Goal: Task Accomplishment & Management: Use online tool/utility

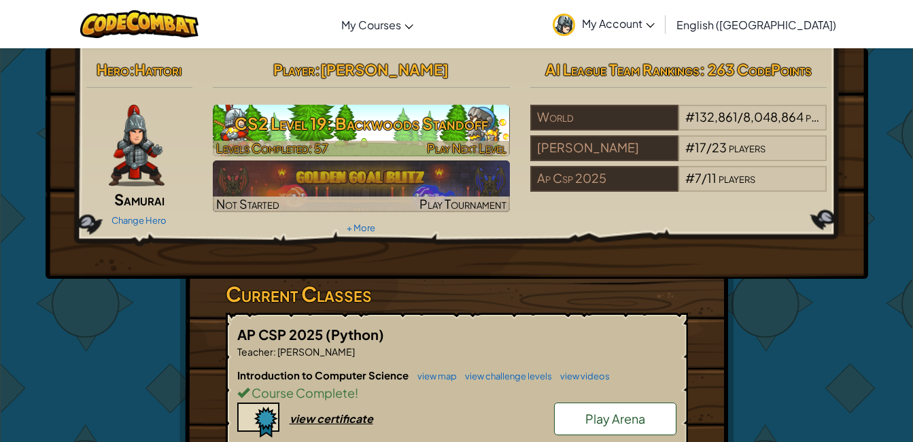
click at [392, 140] on img at bounding box center [361, 131] width 297 height 52
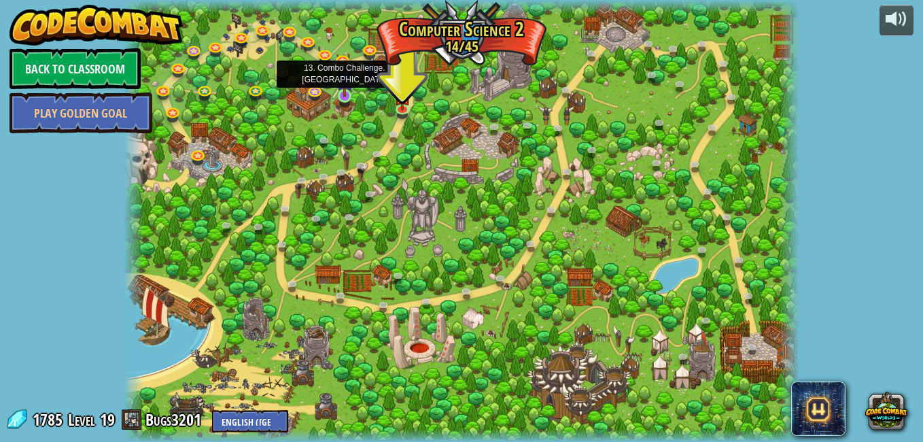
click at [345, 93] on img at bounding box center [345, 78] width 16 height 37
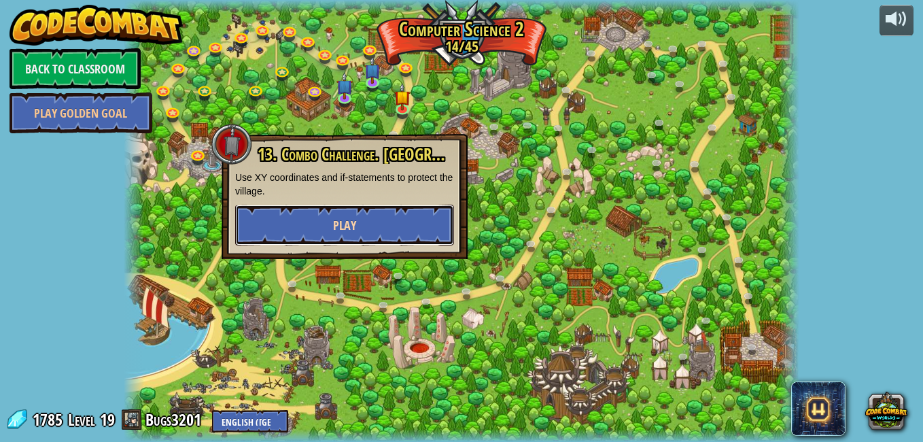
click at [322, 233] on button "Play" at bounding box center [344, 225] width 219 height 41
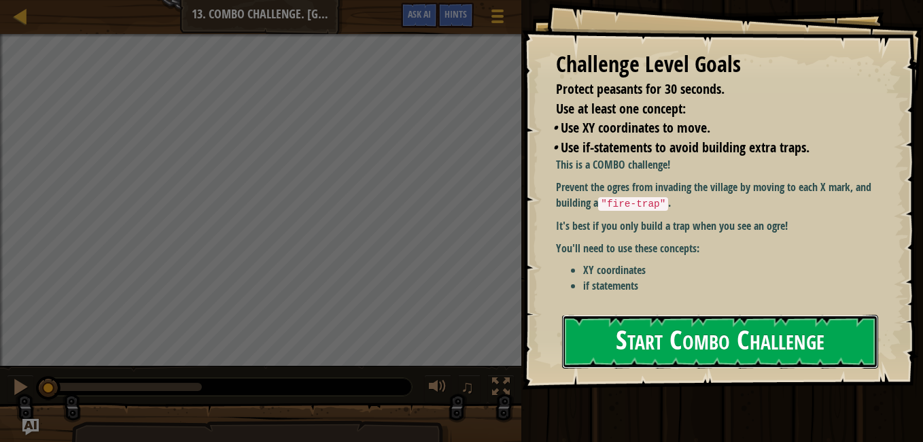
click at [731, 344] on button "Start Combo Challenge" at bounding box center [720, 342] width 316 height 54
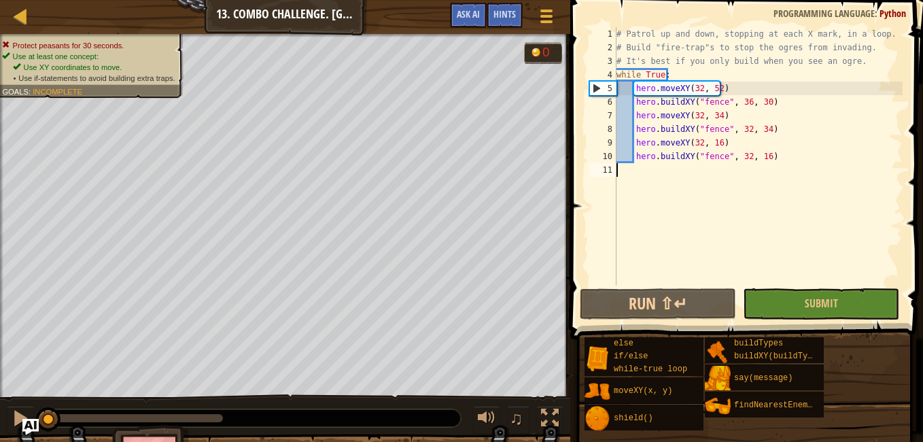
click at [721, 158] on div "# Patrol up and down, stopping at each X mark, in a loop. # Build "fire-trap"s …" at bounding box center [758, 170] width 289 height 286
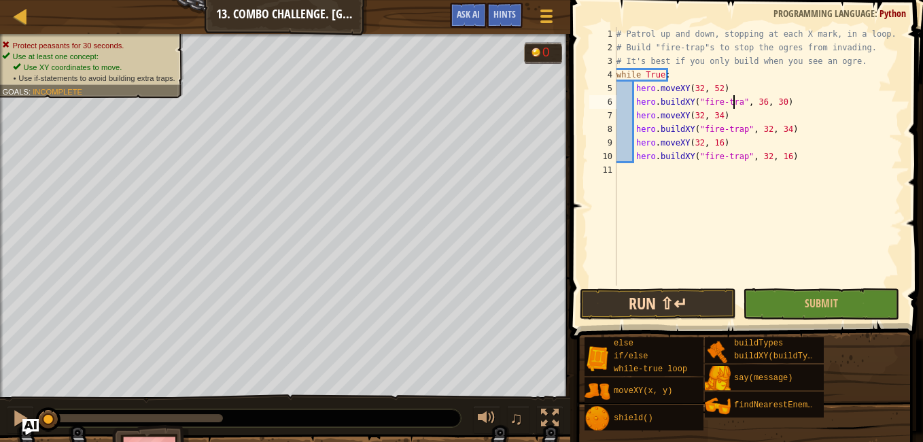
scroll to position [6, 10]
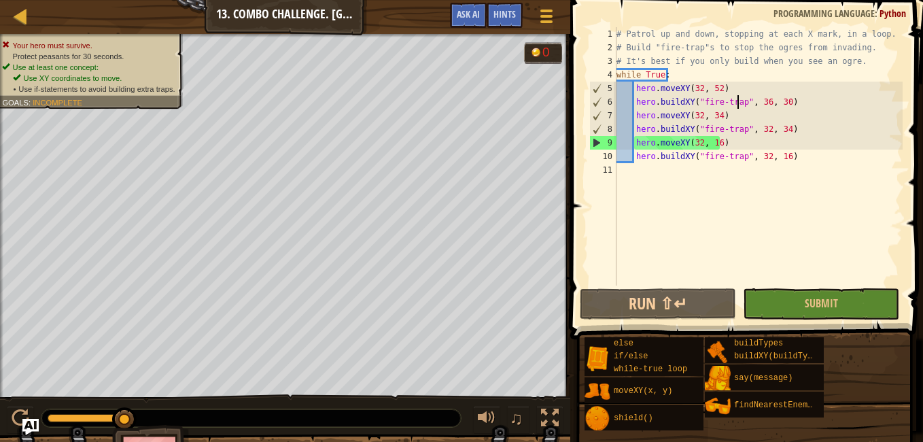
click at [759, 104] on div "# Patrol up and down, stopping at each X mark, in a loop. # Build "fire-trap"s …" at bounding box center [758, 170] width 289 height 286
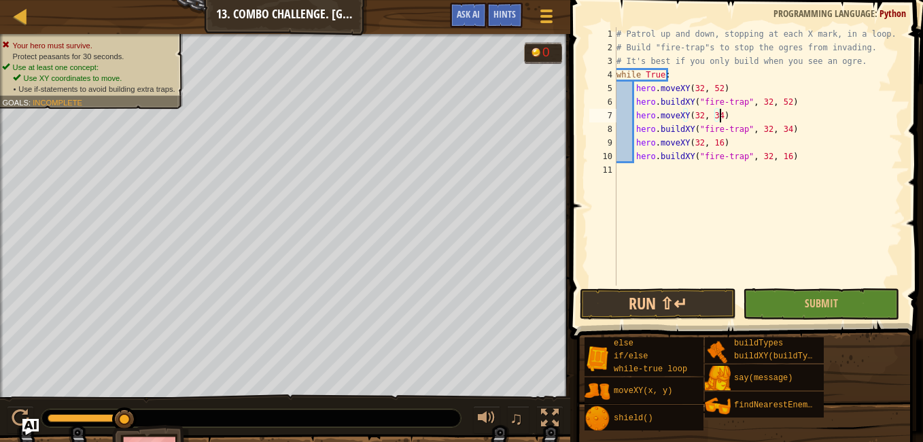
scroll to position [6, 8]
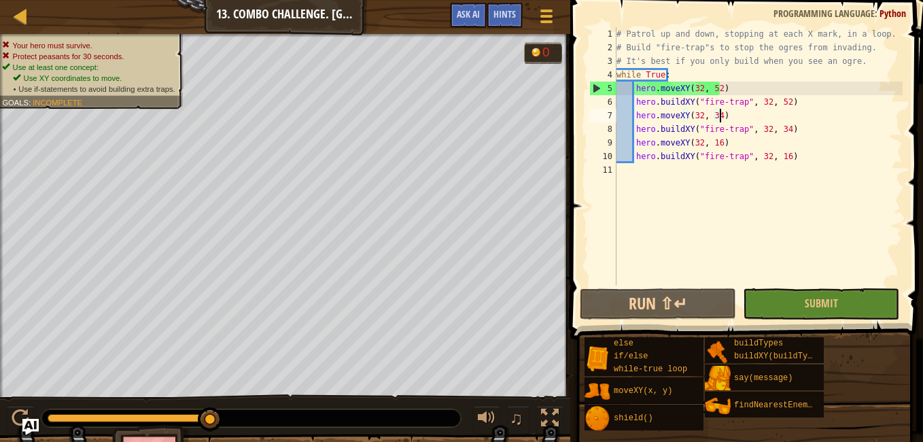
click at [634, 87] on div "# Patrol up and down, stopping at each X mark, in a loop. # Build "fire-trap"s …" at bounding box center [758, 170] width 289 height 286
type textarea "hero.moveXY(32, 52)"
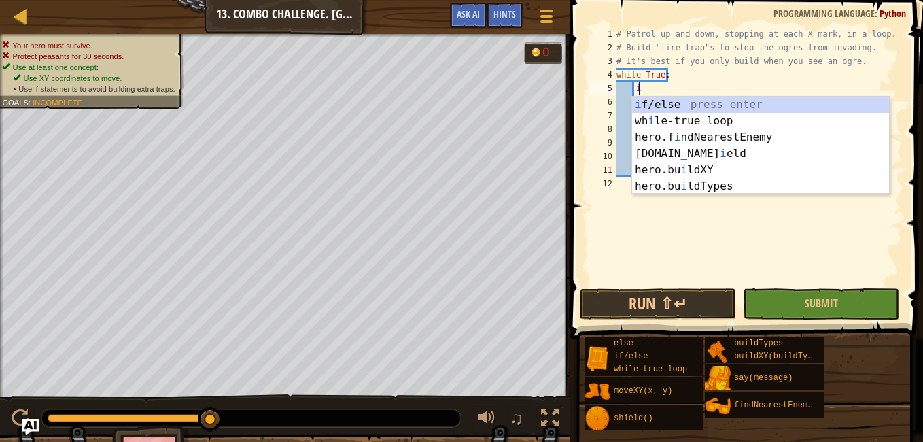
scroll to position [6, 1]
type textarea "if enemy:"
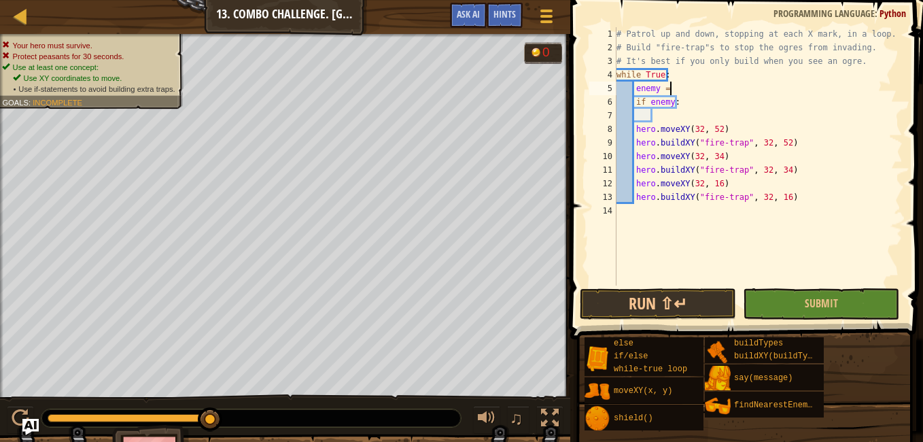
type textarea "enemy = h"
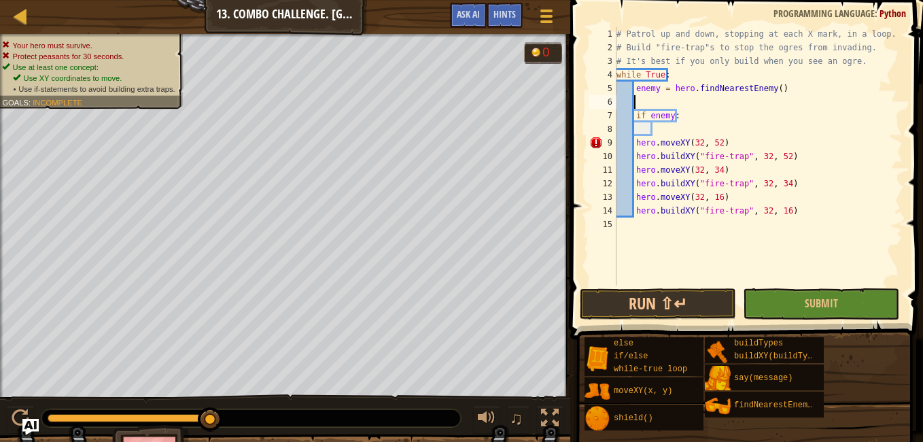
scroll to position [6, 0]
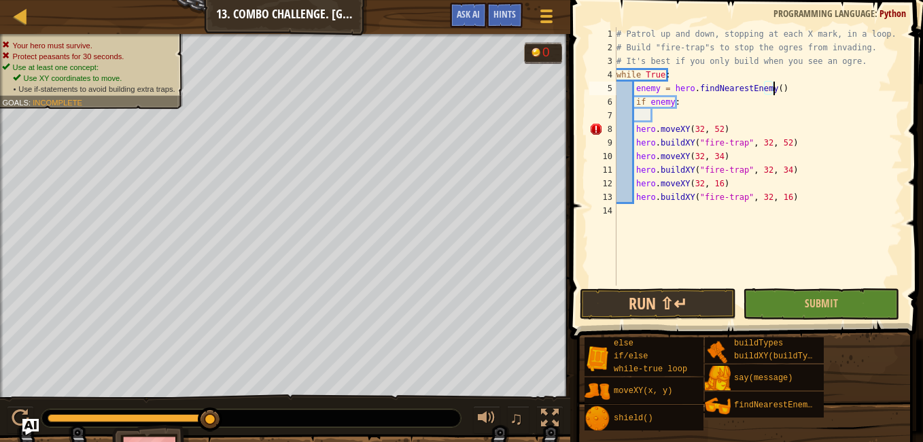
type textarea "if enemy:"
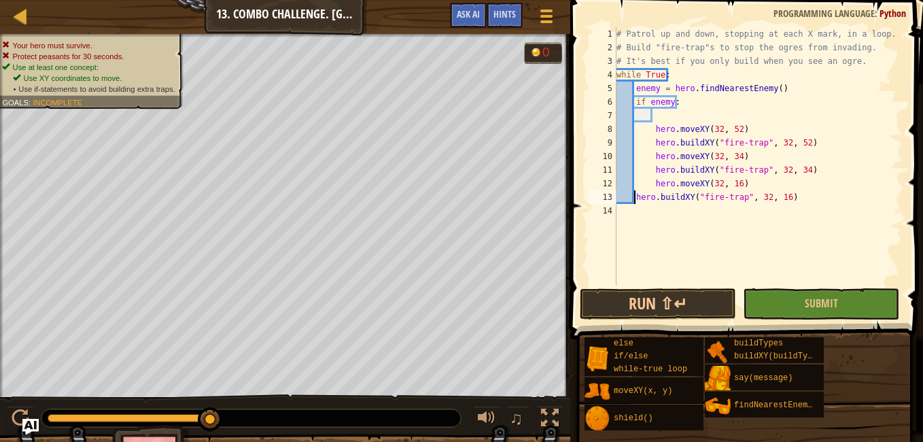
type textarea "hero.buildXY("fire-trap", 32, 16)"
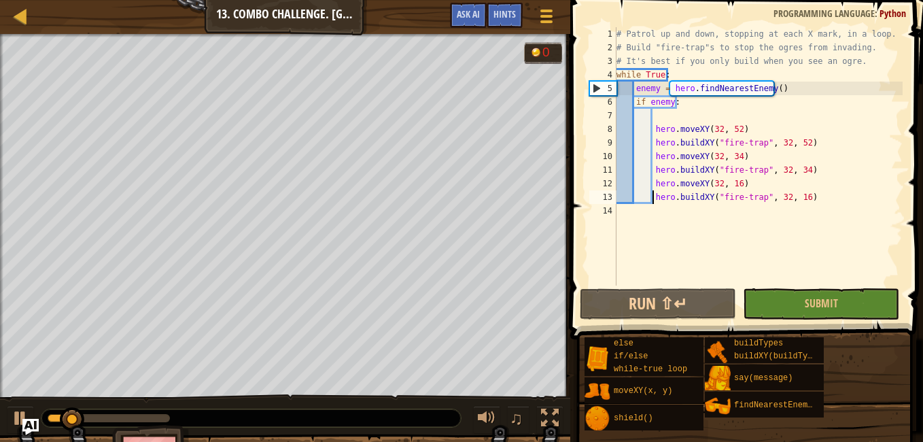
click at [659, 116] on div "# Patrol up and down, stopping at each X mark, in a loop. # Build "fire-trap"s …" at bounding box center [758, 170] width 289 height 286
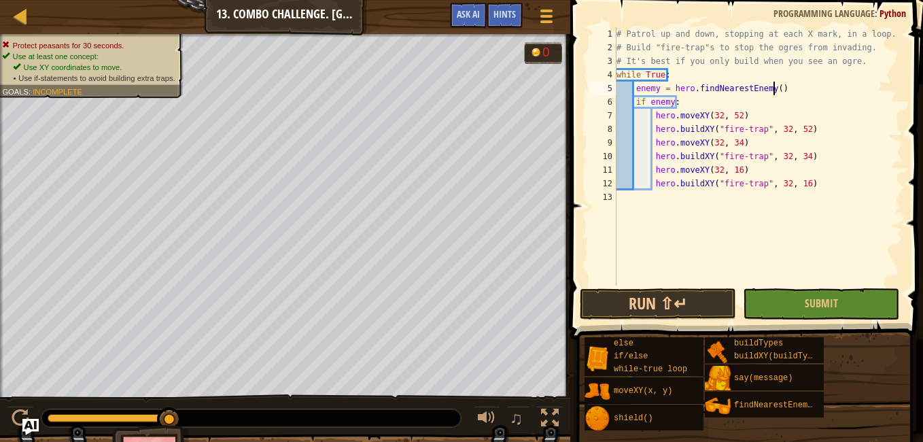
click at [802, 85] on div "# Patrol up and down, stopping at each X mark, in a loop. # Build "fire-trap"s …" at bounding box center [758, 170] width 289 height 286
click at [740, 117] on div "# Patrol up and down, stopping at each X mark, in a loop. # Build "fire-trap"s …" at bounding box center [758, 170] width 289 height 286
type textarea "hero.moveXY(32, 52)"
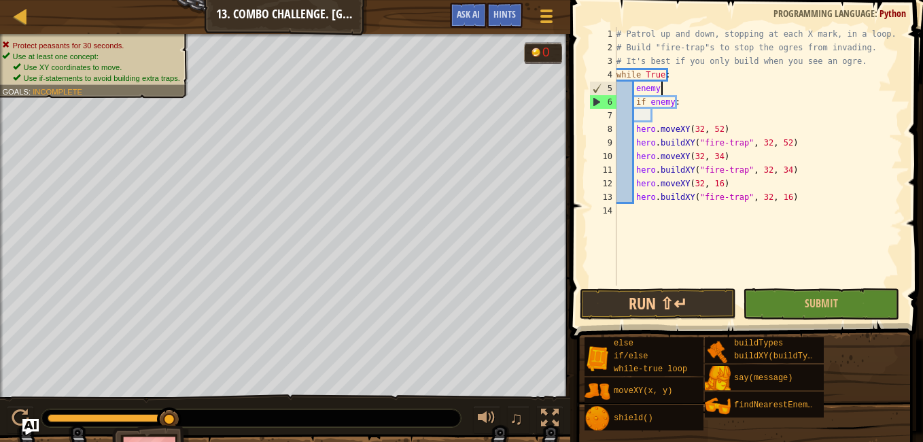
type textarea "em"
type textarea "i"
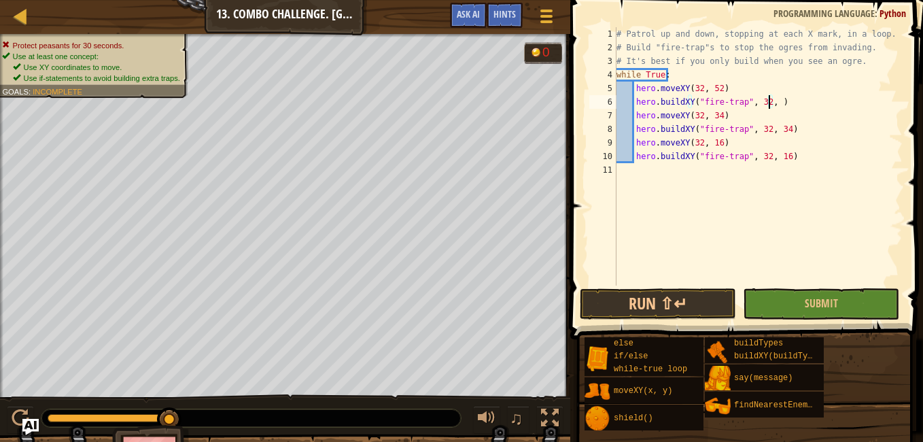
type textarea "hero.buildXY("fire-trap", 32, 52)"
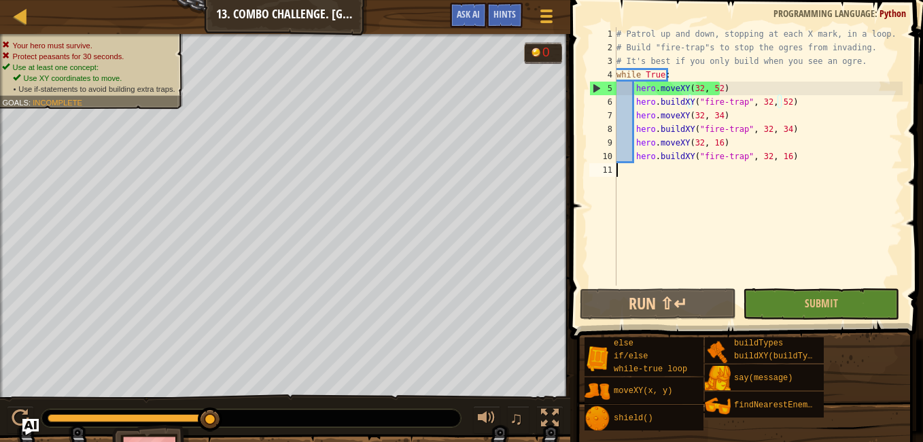
click at [658, 183] on div "# Patrol up and down, stopping at each X mark, in a loop. # Build "fire-trap"s …" at bounding box center [758, 170] width 289 height 286
click at [173, 417] on div at bounding box center [129, 418] width 163 height 8
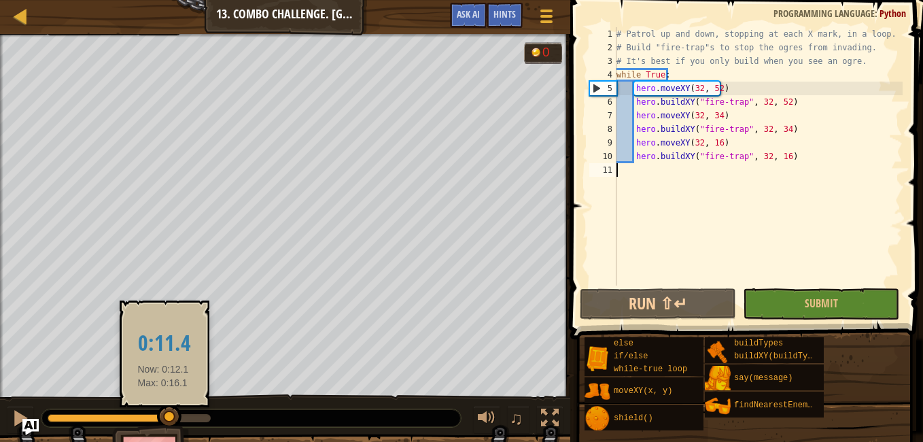
click at [158, 420] on div at bounding box center [169, 417] width 24 height 24
click at [154, 417] on div at bounding box center [157, 419] width 24 height 24
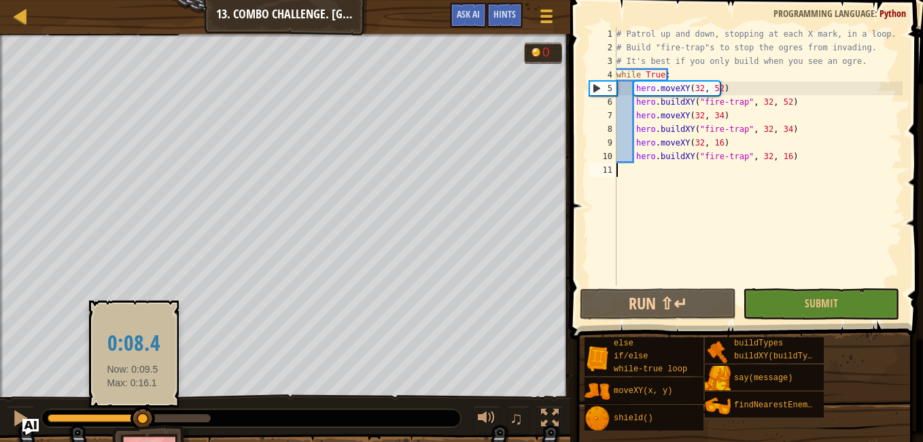
click at [132, 414] on div at bounding box center [143, 419] width 24 height 24
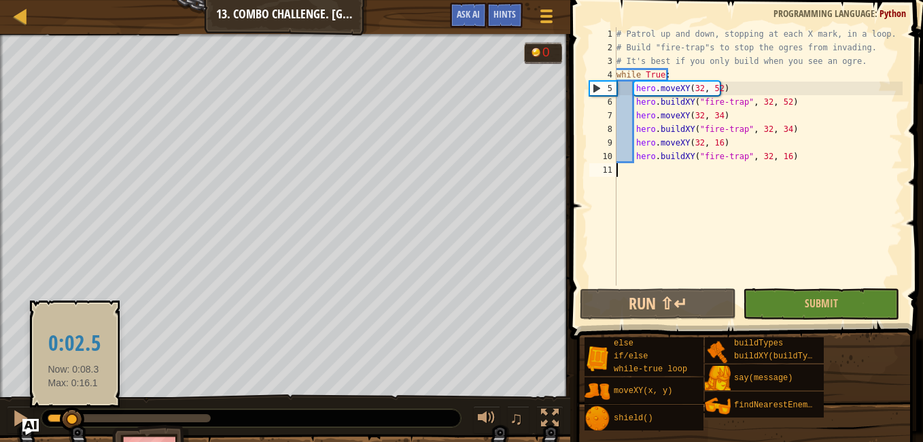
click at [73, 415] on div at bounding box center [60, 418] width 25 height 8
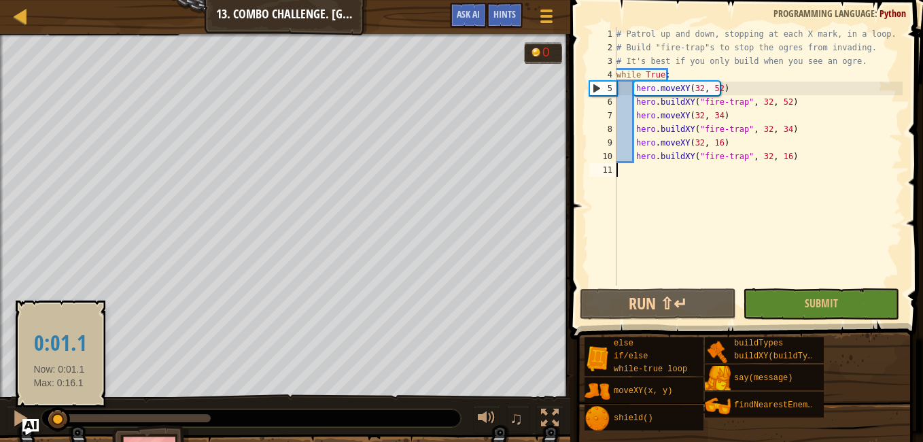
click at [58, 419] on div at bounding box center [53, 418] width 11 height 8
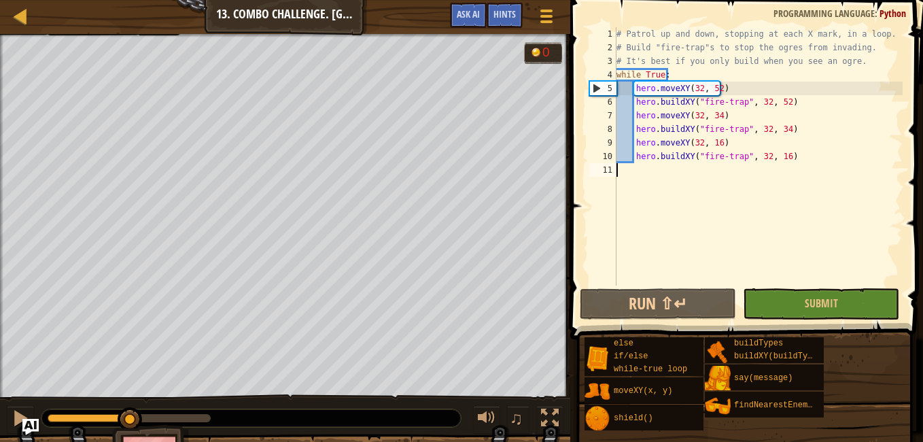
drag, startPoint x: 57, startPoint y: 422, endPoint x: 131, endPoint y: 430, distance: 74.5
click at [131, 430] on div "Your hero must survive. Protect peasants for 30 seconds. Use at least one conce…" at bounding box center [461, 262] width 923 height 456
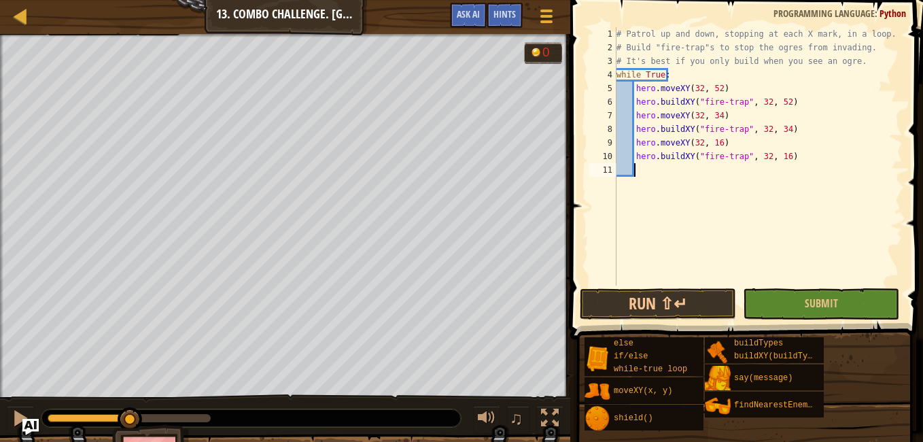
type textarea "h"
type textarea "hero.buildXY("fire-trap", 32, 16)"
type textarea "pass"
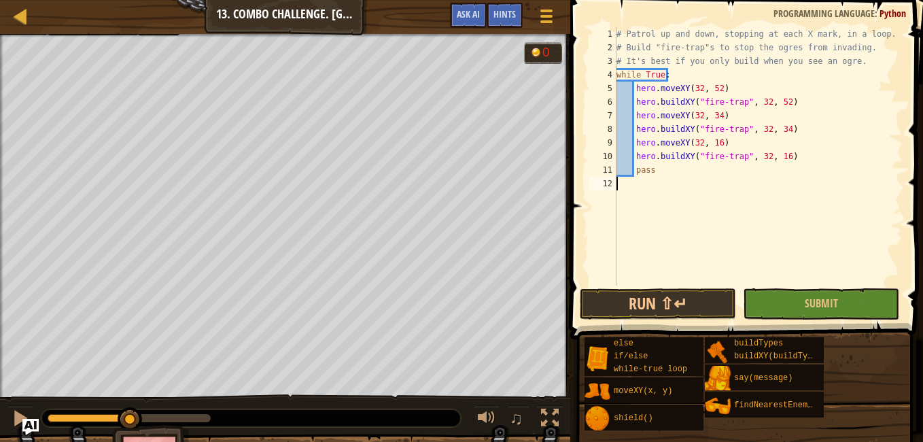
type textarea "w"
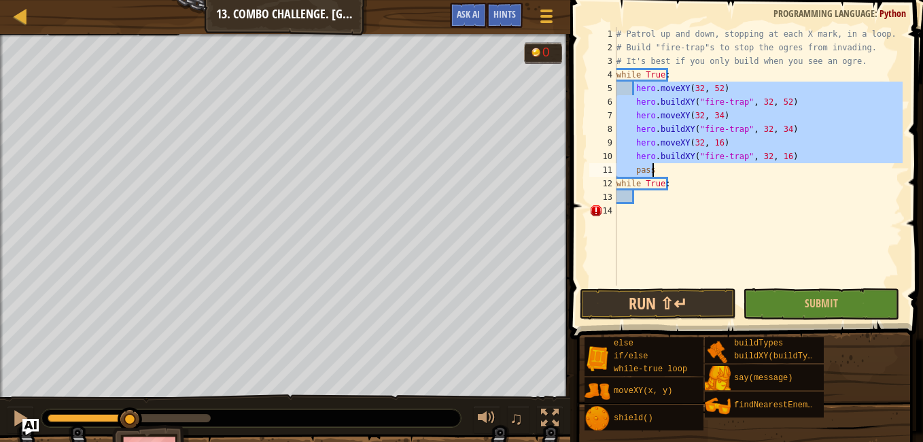
type textarea "while True:"
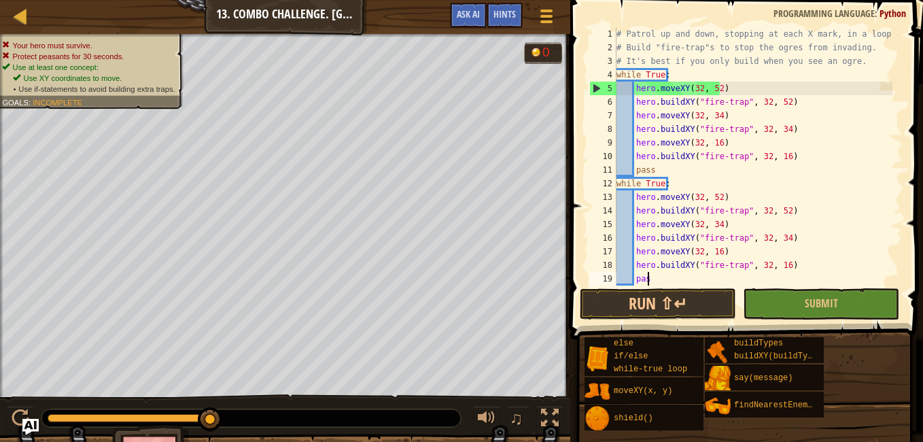
type textarea "p"
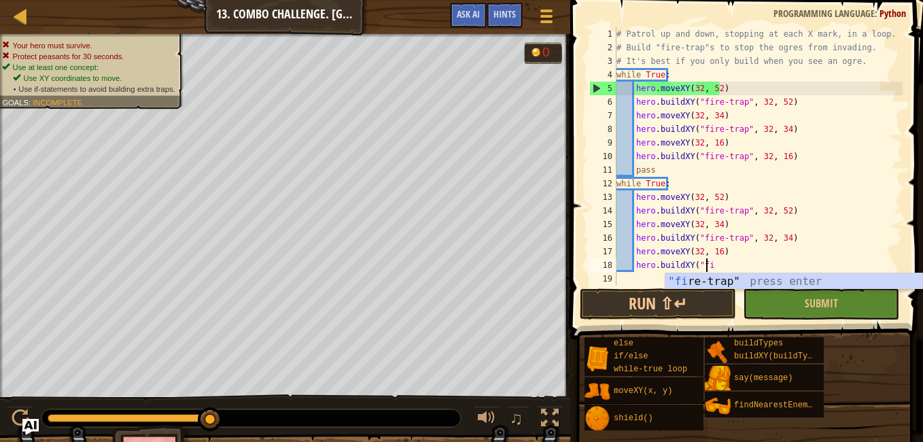
type textarea "h"
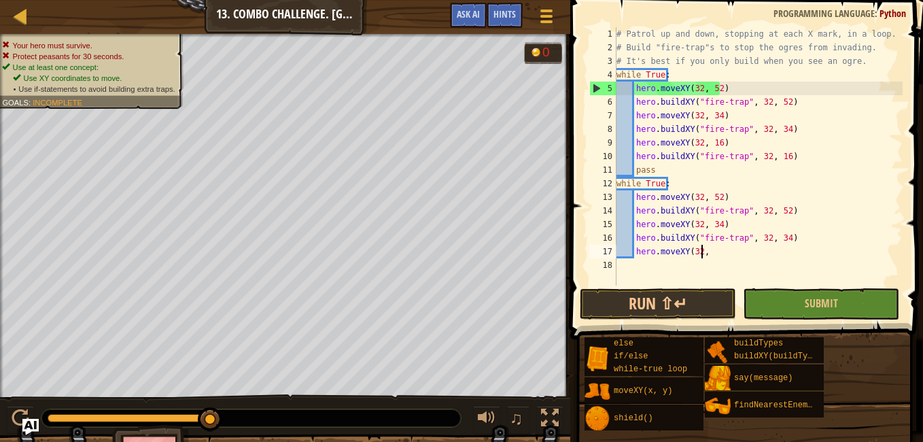
type textarea "h"
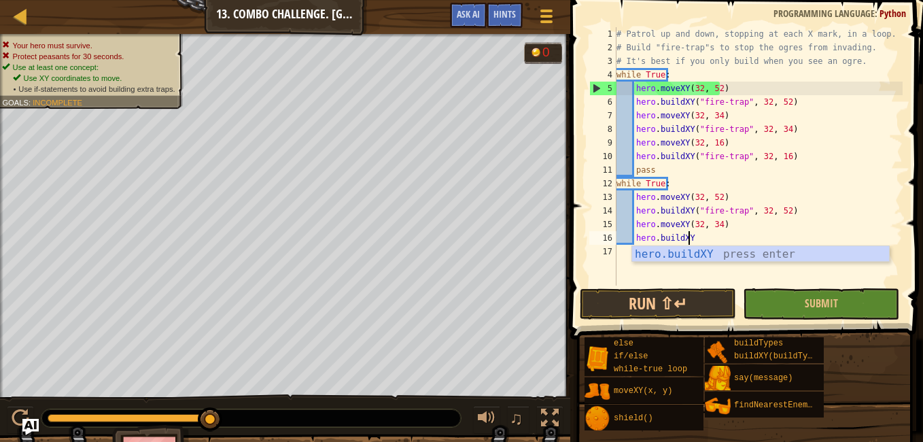
type textarea "h"
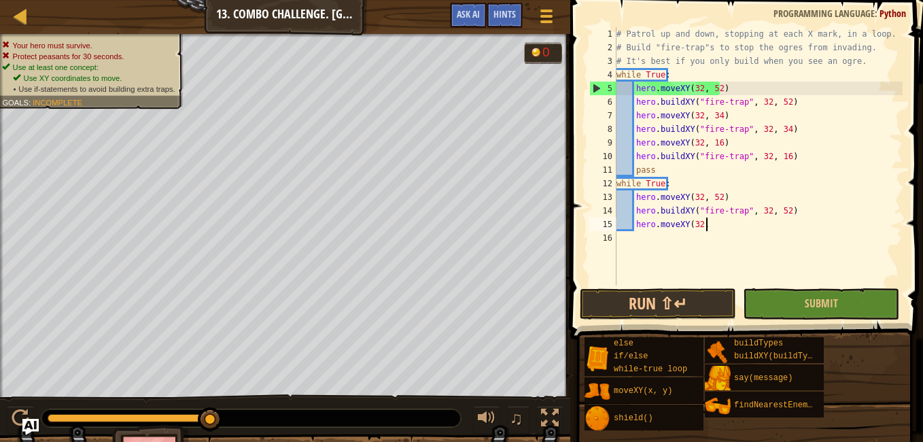
type textarea "h"
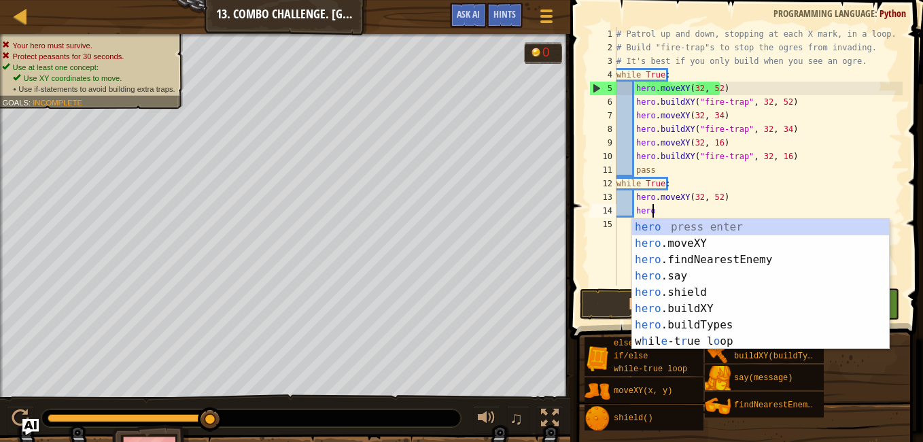
type textarea "h"
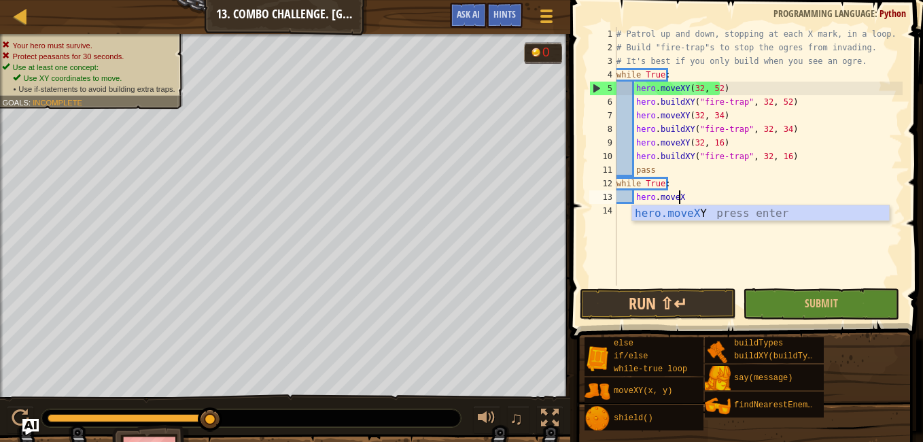
type textarea "h"
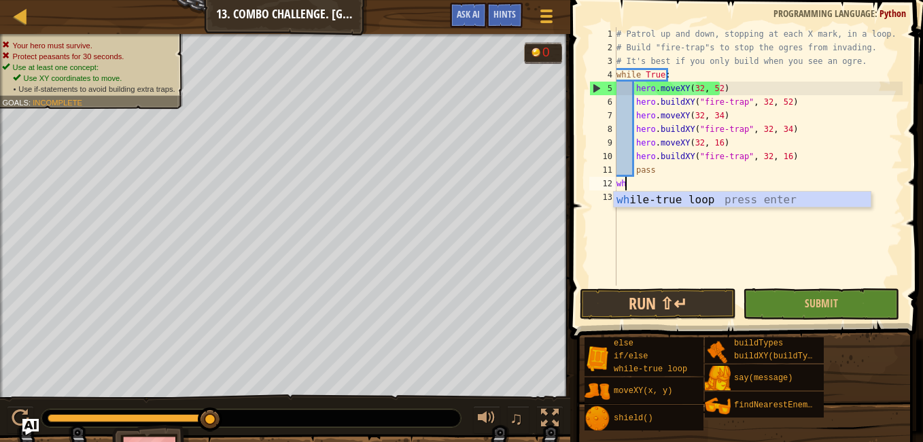
type textarea "w"
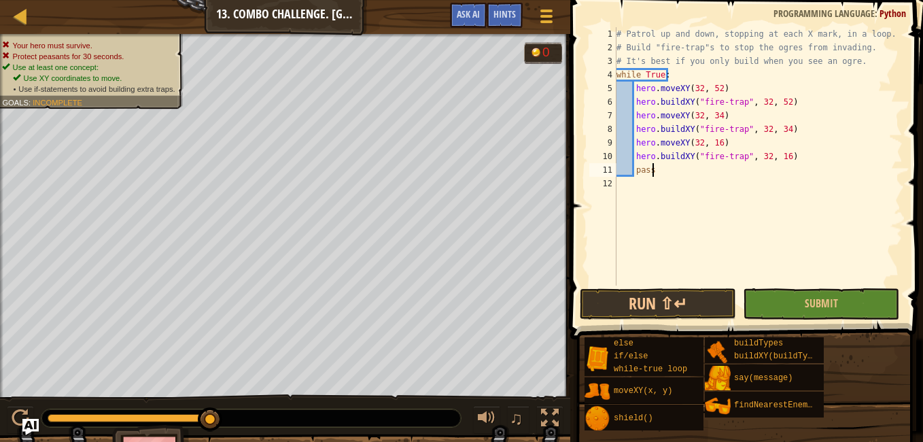
click at [637, 85] on div "# Patrol up and down, stopping at each X mark, in a loop. # Build "fire-trap"s …" at bounding box center [758, 170] width 289 height 286
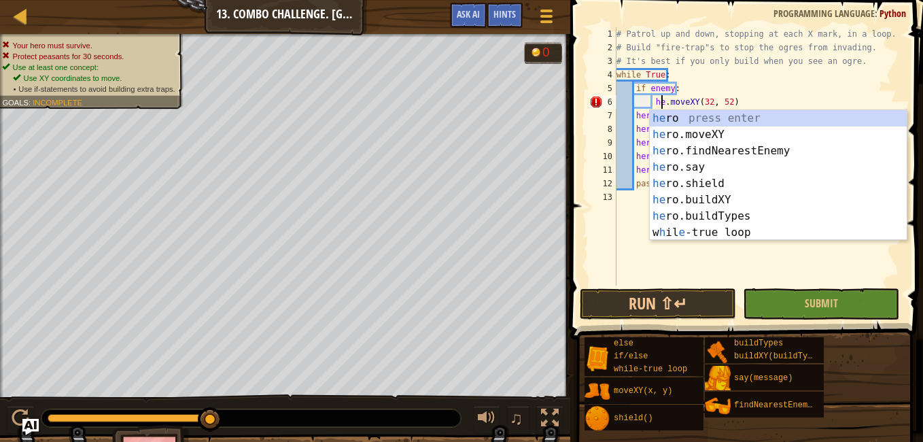
scroll to position [6, 5]
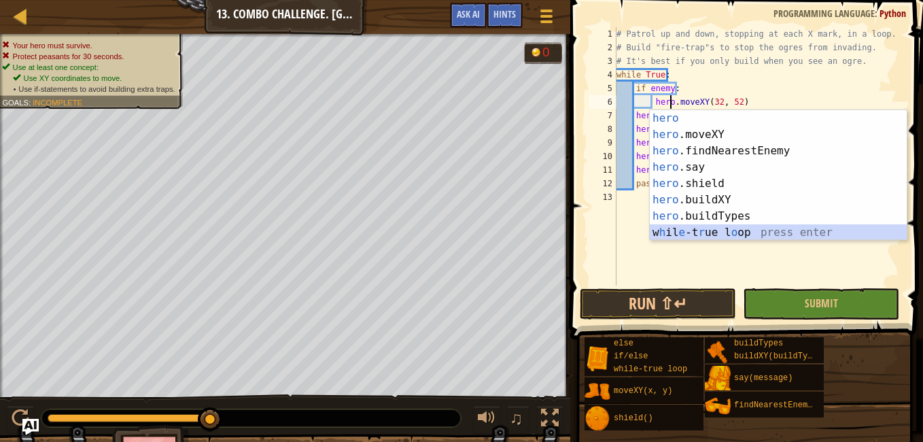
click at [584, 165] on span at bounding box center [748, 150] width 364 height 379
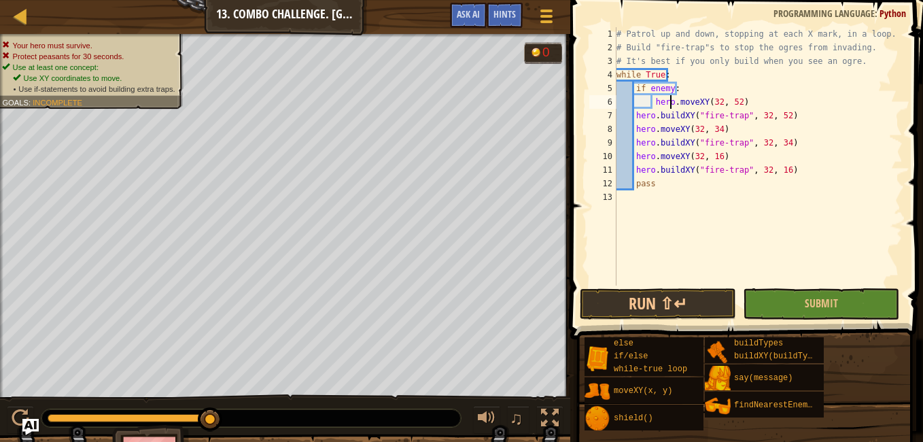
click at [633, 118] on div "# Patrol up and down, stopping at each X mark, in a loop. # Build "fire-trap"s …" at bounding box center [758, 170] width 289 height 286
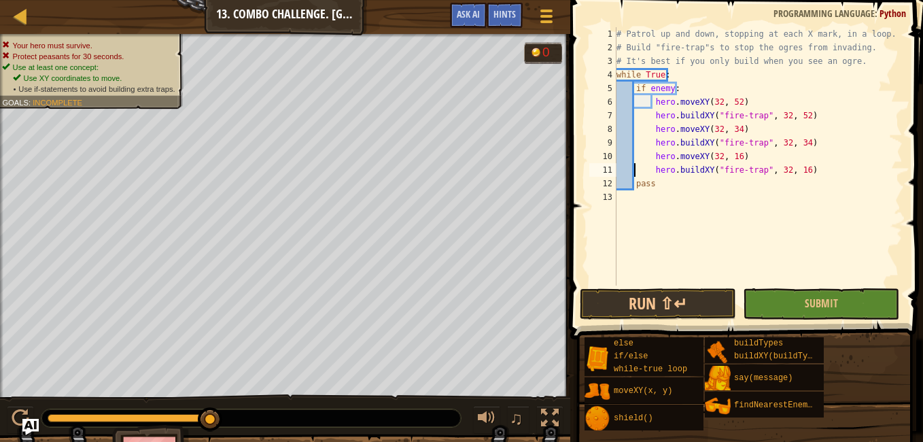
scroll to position [6, 2]
type textarea "p"
click at [694, 75] on div "# Patrol up and down, stopping at each X mark, in a loop. # Build "fire-trap"s …" at bounding box center [758, 170] width 289 height 286
type textarea "while True:"
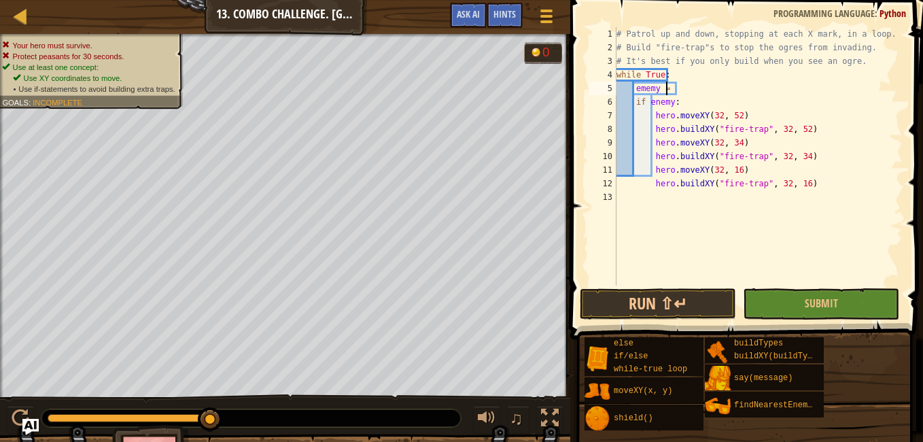
scroll to position [6, 3]
type textarea "ememy = n"
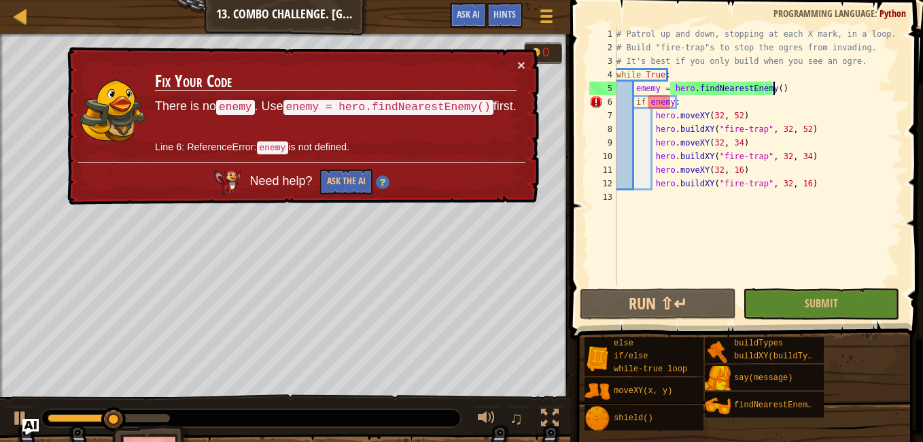
click at [668, 105] on div "# Patrol up and down, stopping at each X mark, in a loop. # Build "fire-trap"s …" at bounding box center [758, 170] width 289 height 286
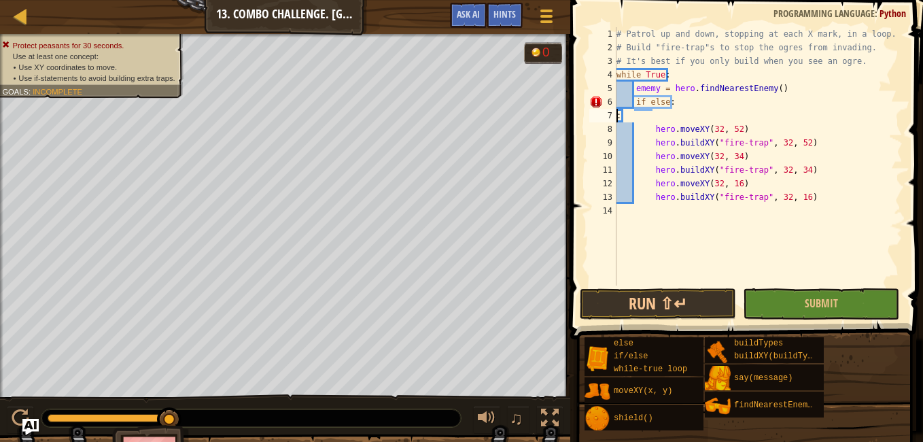
scroll to position [6, 0]
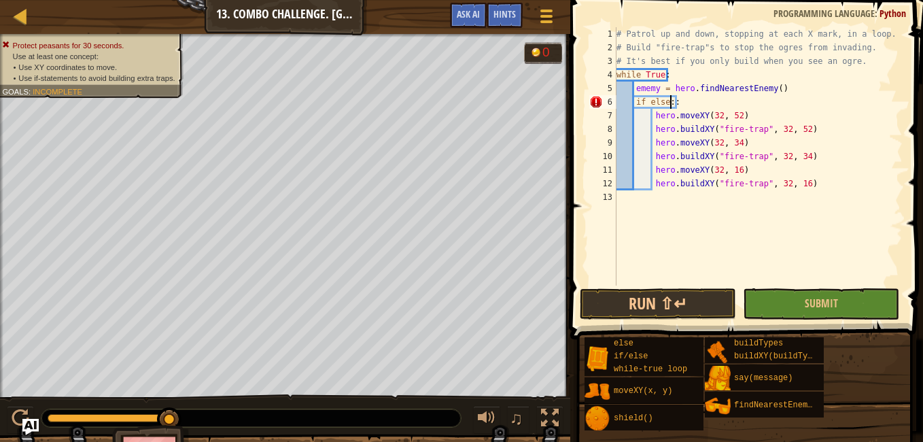
type textarea "if else:"
click at [720, 201] on div "# Patrol up and down, stopping at each X mark, in a loop. # Build "fire-trap"s …" at bounding box center [758, 170] width 289 height 286
click at [678, 100] on div "# Patrol up and down, stopping at each X mark, in a loop. # Build "fire-trap"s …" at bounding box center [758, 170] width 289 height 286
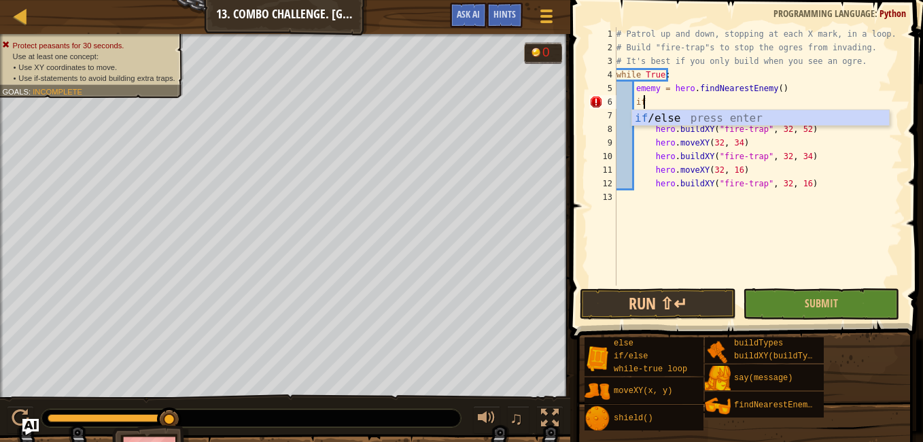
type textarea "i"
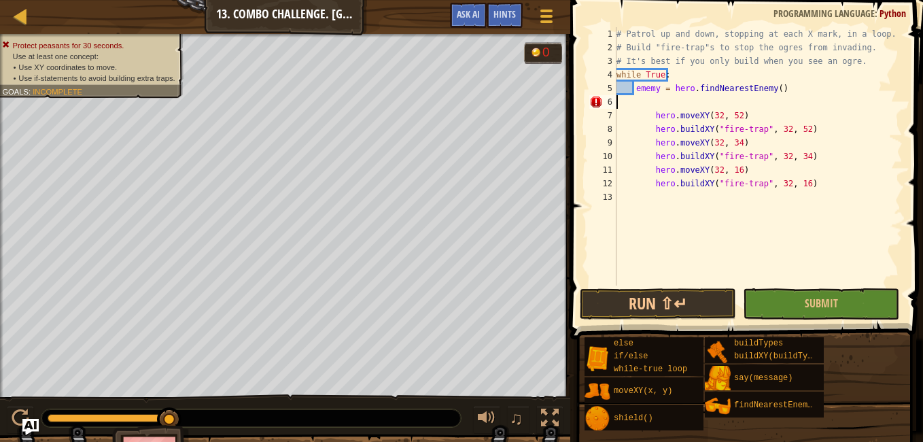
type textarea "ememy = hero.findNearestEnemy()"
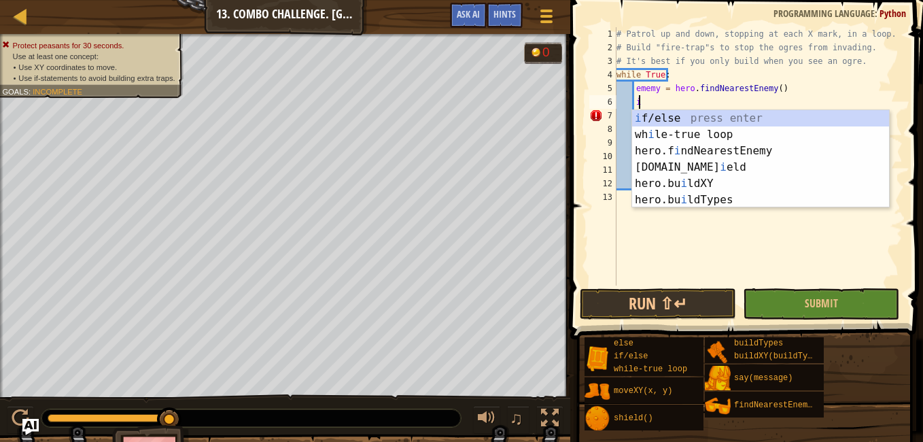
scroll to position [6, 1]
type textarea "if enemy:"
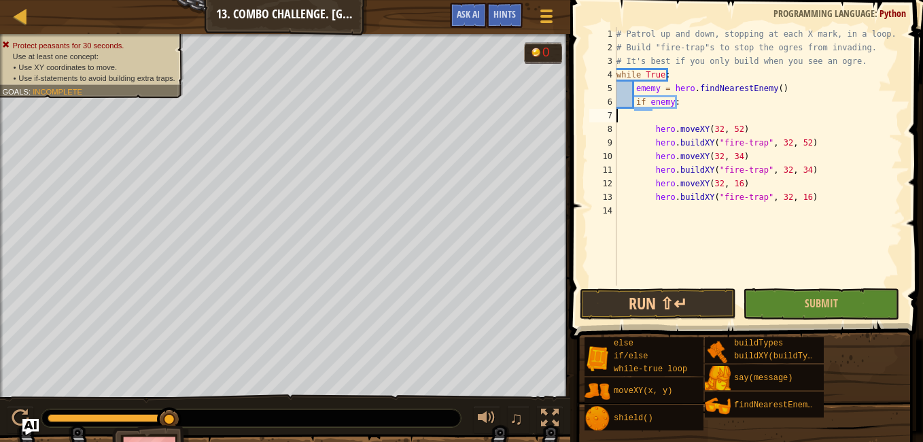
scroll to position [6, 0]
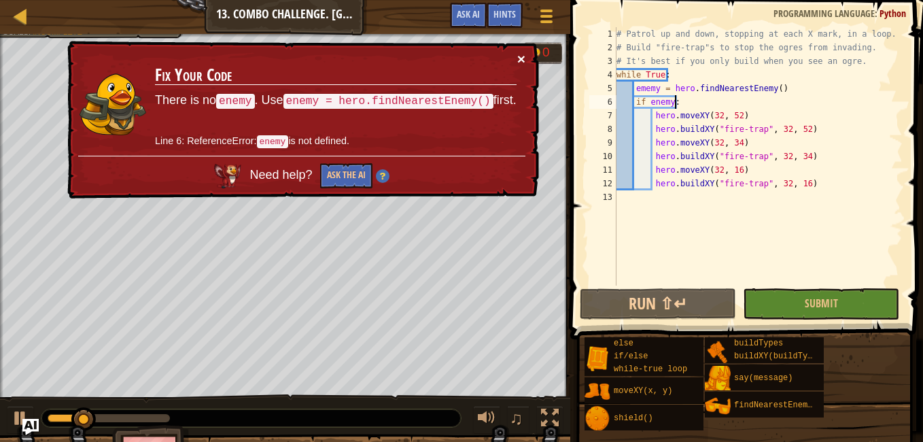
click at [519, 56] on button "×" at bounding box center [521, 59] width 8 height 14
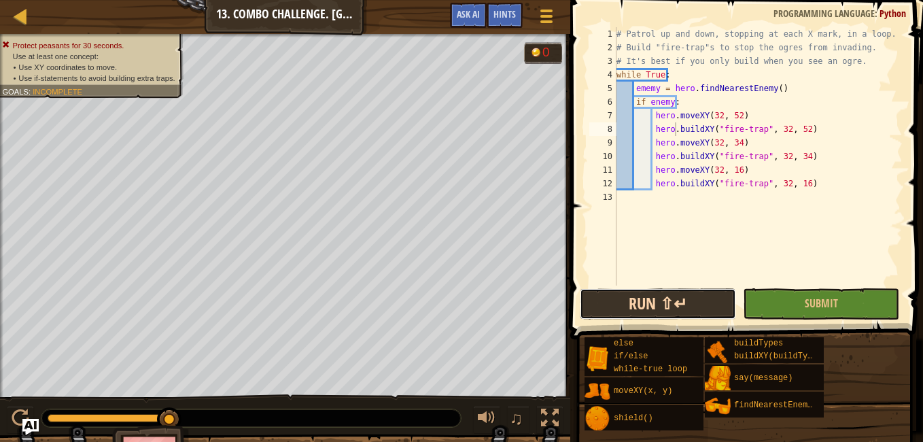
click at [652, 301] on button "Run ⇧↵" at bounding box center [658, 303] width 156 height 31
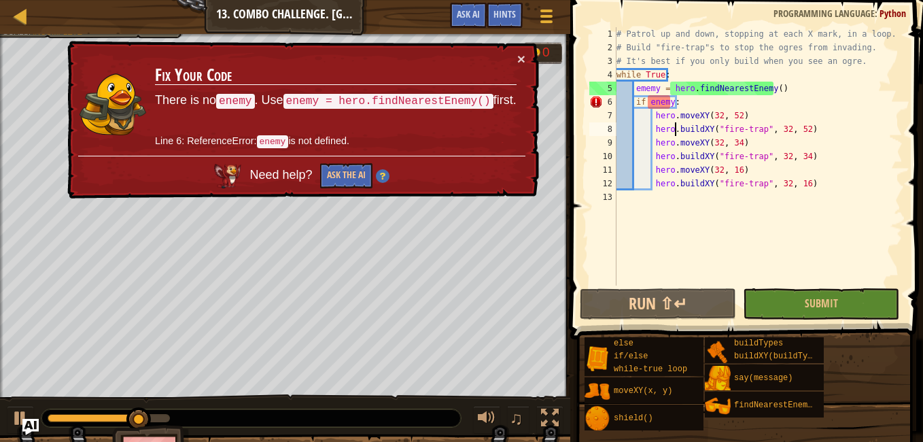
click at [659, 89] on div "# Patrol up and down, stopping at each X mark, in a loop. # Build "fire-trap"s …" at bounding box center [758, 170] width 289 height 286
click at [757, 86] on div "# Patrol up and down, stopping at each X mark, in a loop. # Build "fire-trap"s …" at bounding box center [758, 170] width 289 height 286
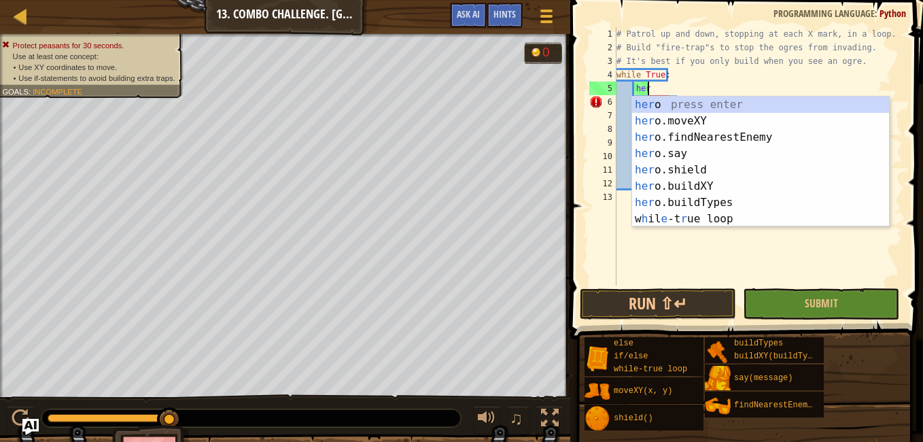
type textarea "h"
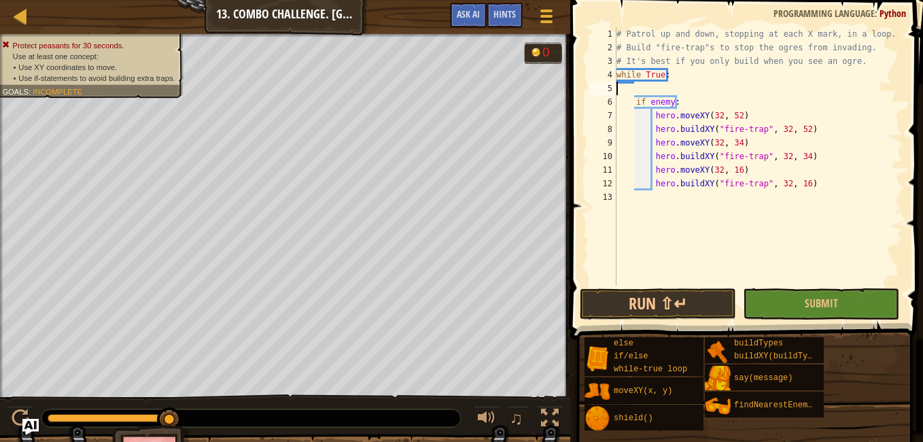
type textarea "while True:"
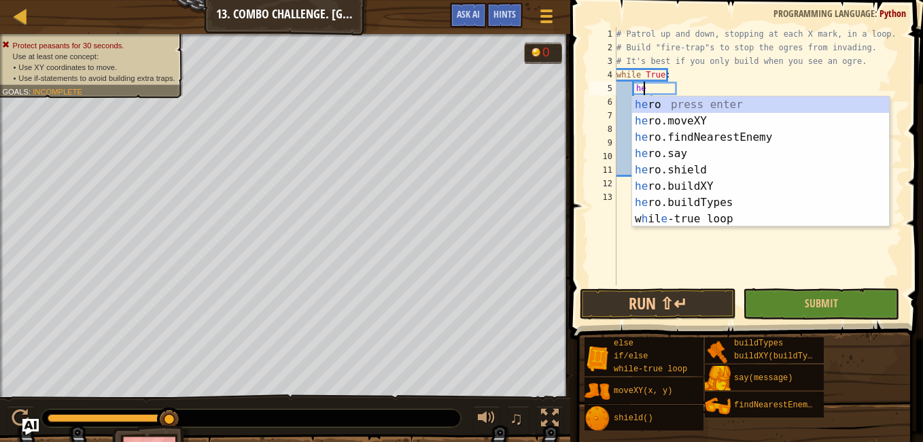
type textarea "he"
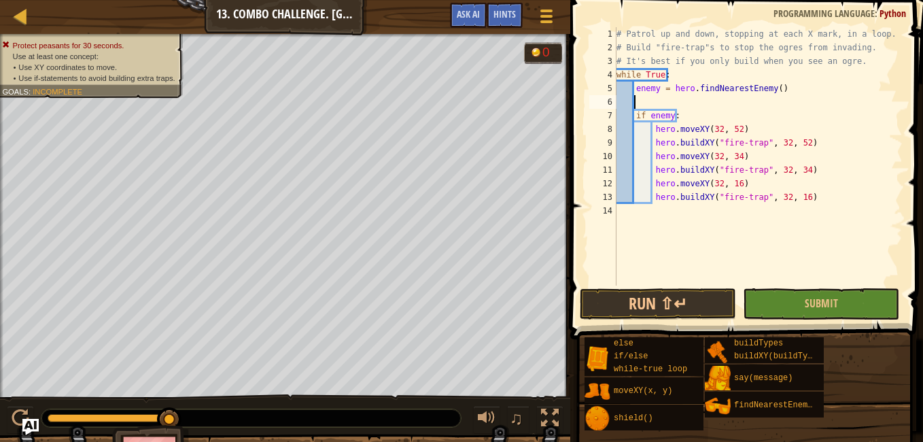
scroll to position [6, 0]
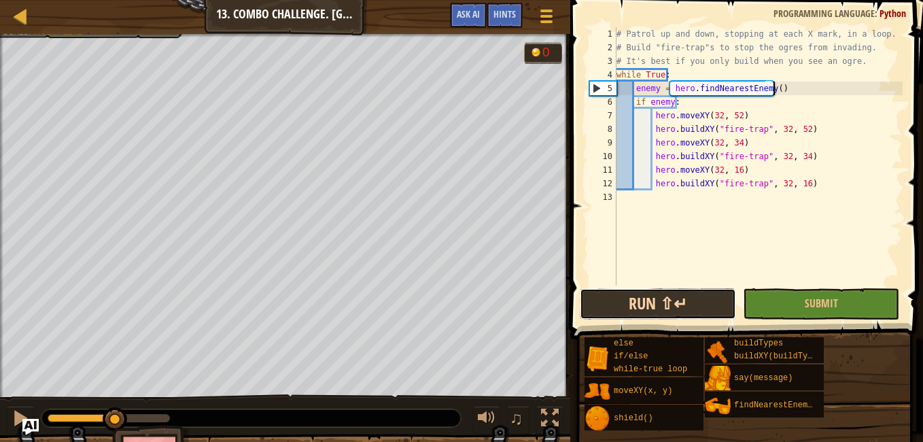
click at [653, 308] on button "Run ⇧↵" at bounding box center [658, 303] width 156 height 31
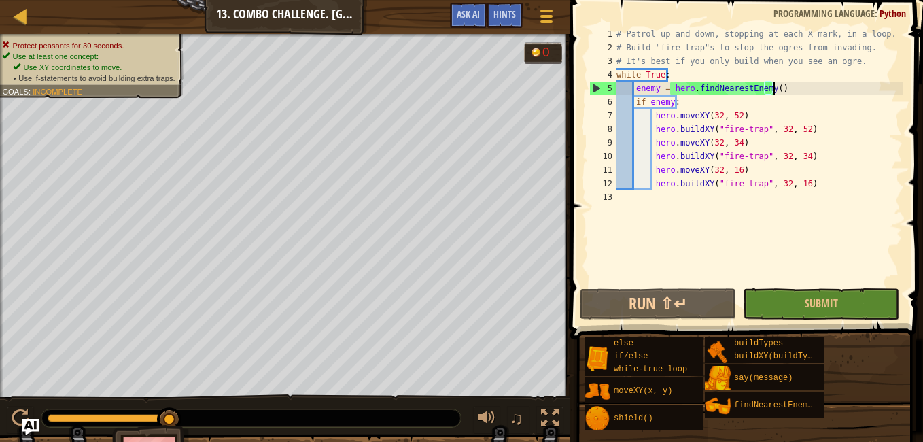
click at [789, 88] on div "# Patrol up and down, stopping at each X mark, in a loop. # Build "fire-trap"s …" at bounding box center [758, 170] width 289 height 286
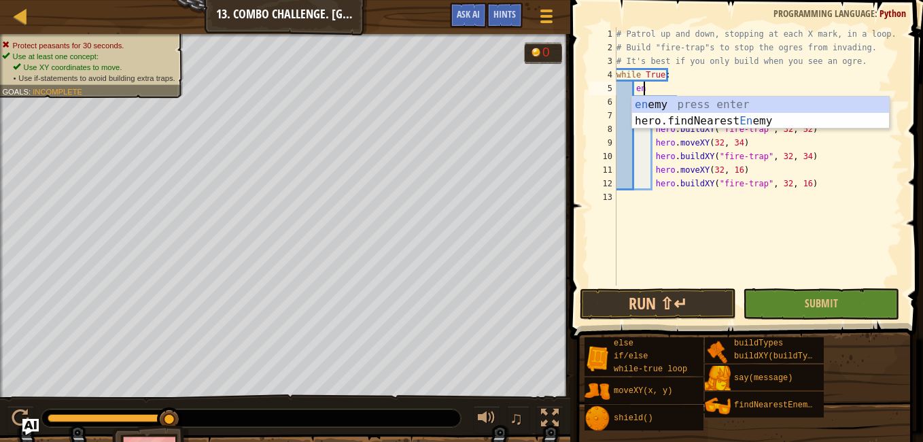
type textarea "e"
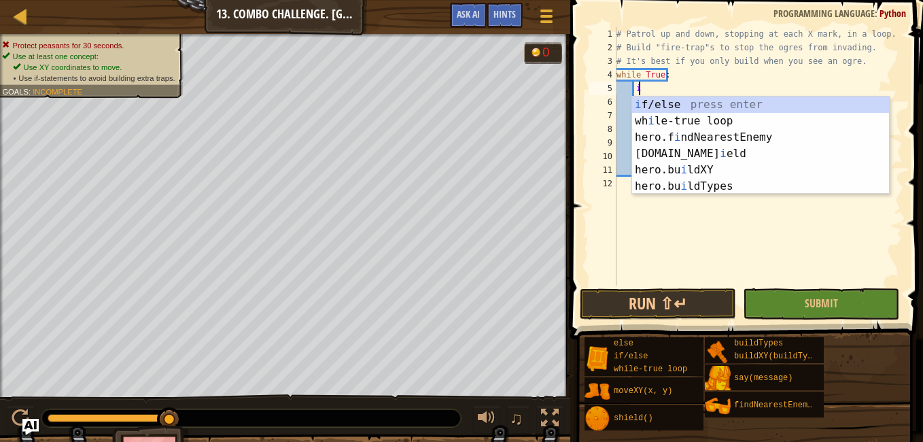
type textarea "i"
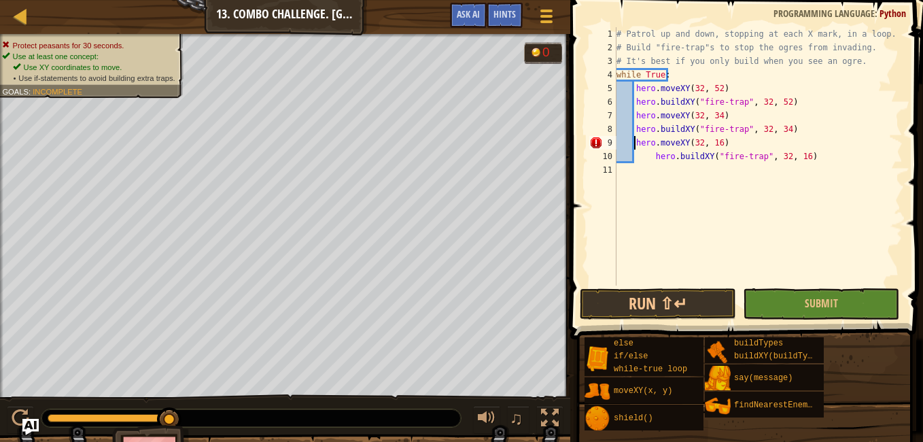
type textarea "hero.buildXY("fire-trap", 32, 16)"
click at [738, 160] on div "# Patrol up and down, stopping at each X mark, in a loop. # Build "fire-trap"s …" at bounding box center [758, 170] width 289 height 286
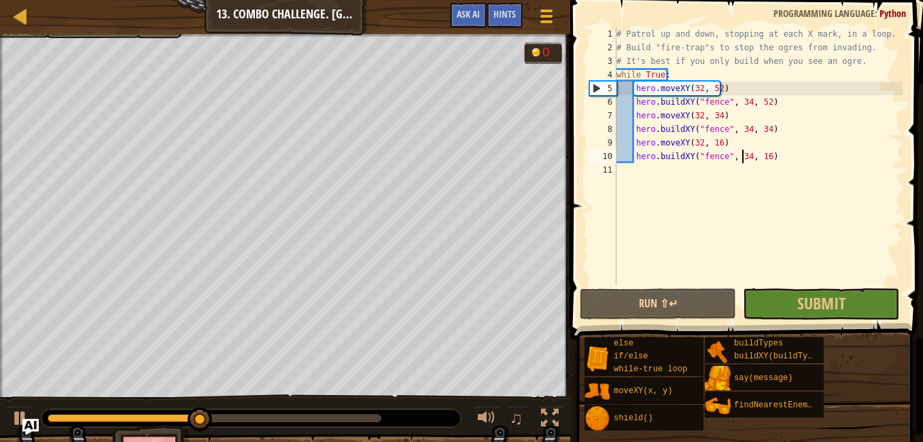
type textarea "hero.buildXY("fence", 34, 16)"
click at [97, 35] on div at bounding box center [285, 35] width 570 height 3
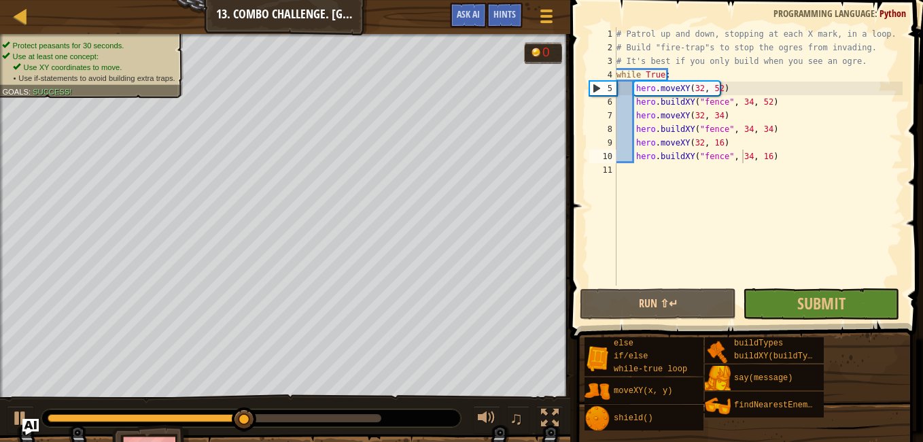
click at [147, 37] on div "Protect peasants for 30 seconds. Use at least one concept: Use XY coordinates t…" at bounding box center [83, 61] width 199 height 73
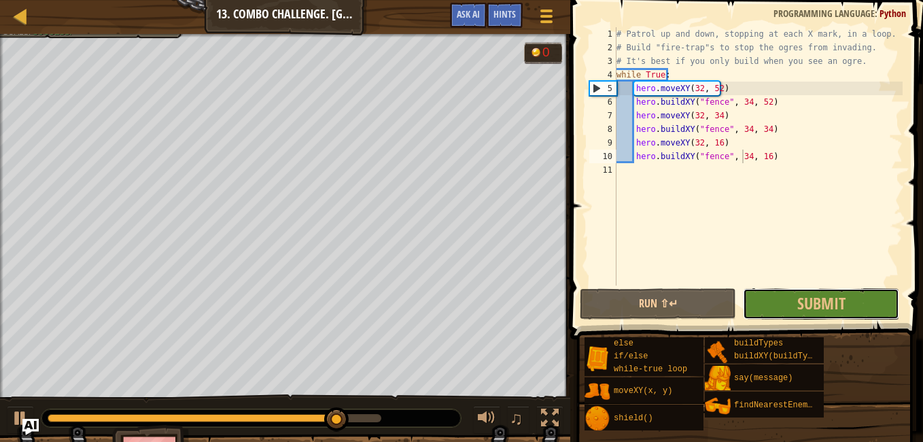
click at [841, 310] on span "Submit" at bounding box center [822, 303] width 48 height 22
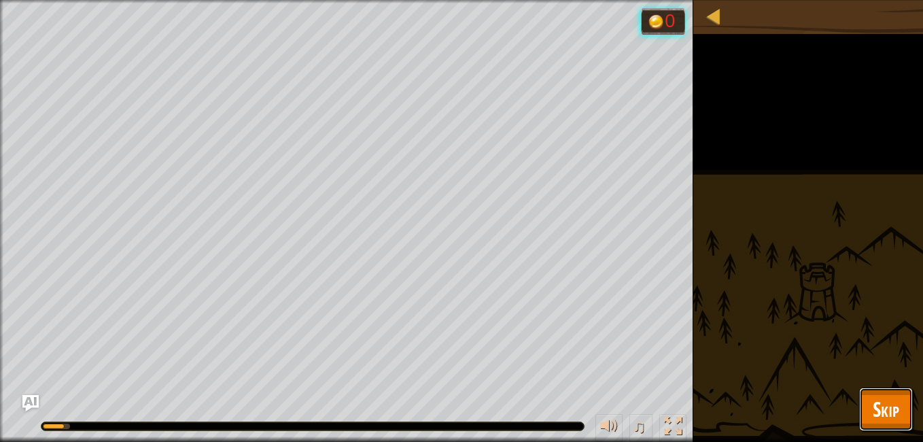
click at [869, 400] on button "Skip" at bounding box center [886, 410] width 54 height 44
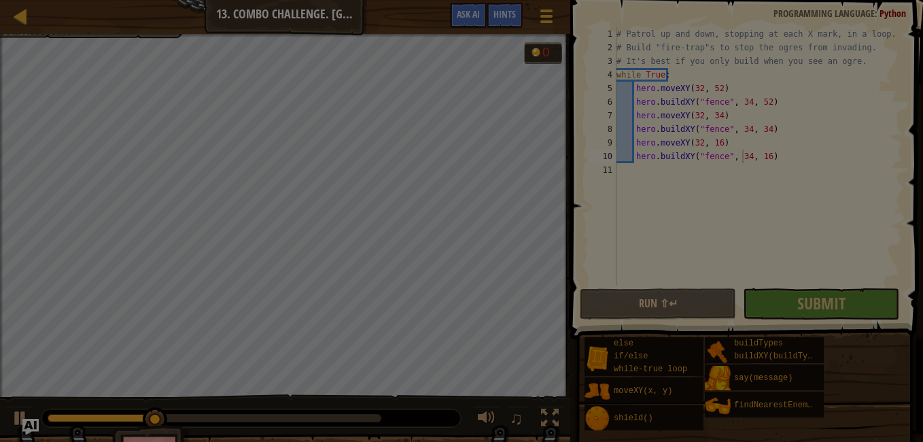
click at [815, 1] on body "Map Computer Science 2 13. Combo Challenge. Middle Point Game Menu Done Hints A…" at bounding box center [461, 0] width 923 height 1
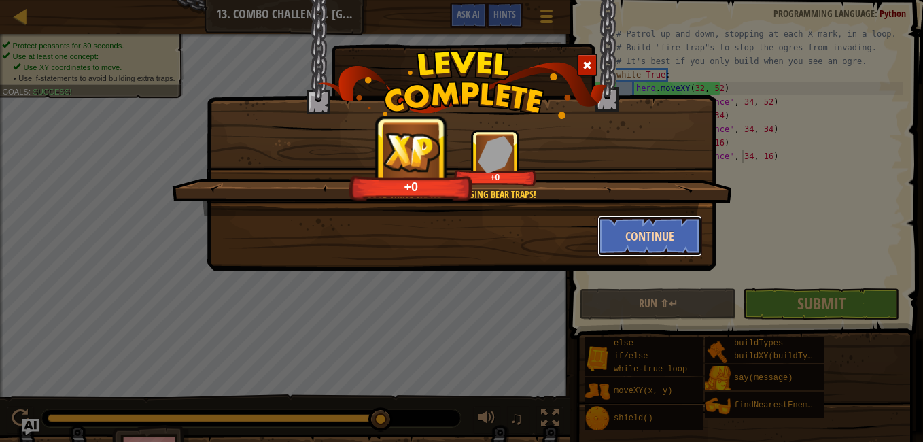
click at [645, 223] on button "Continue" at bounding box center [650, 236] width 105 height 41
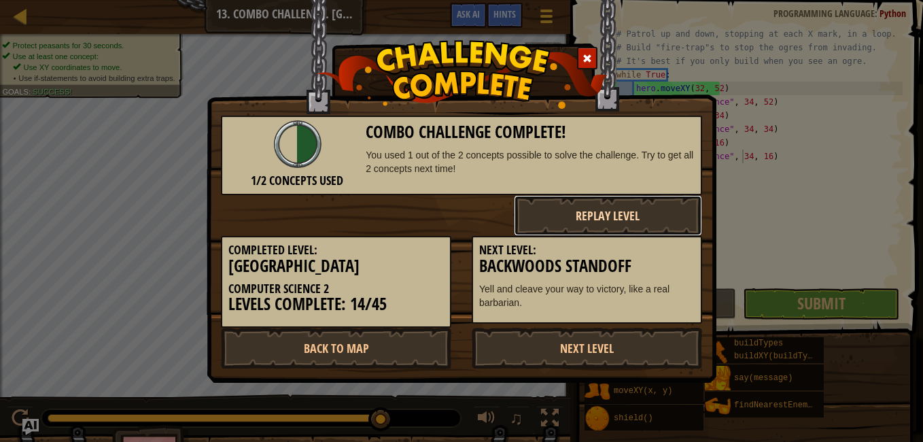
click at [620, 214] on button "Replay Level" at bounding box center [608, 215] width 189 height 41
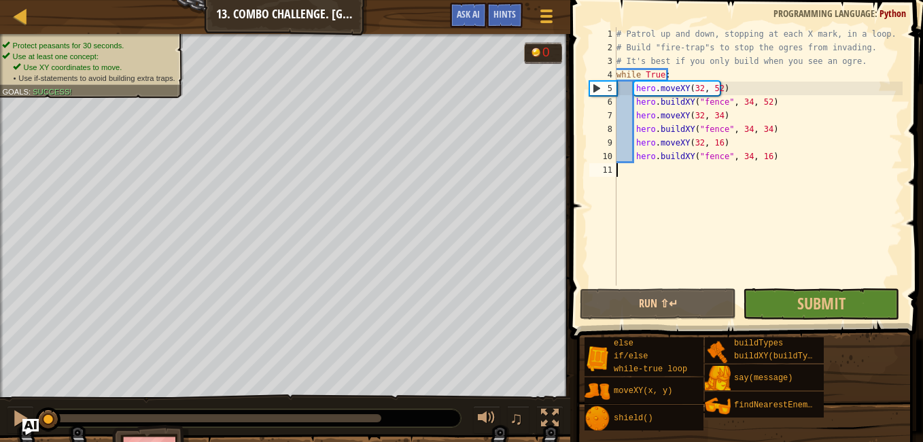
click at [634, 88] on div "# Patrol up and down, stopping at each X mark, in a loop. # Build "fire-trap"s …" at bounding box center [758, 170] width 289 height 286
type textarea "while True:"
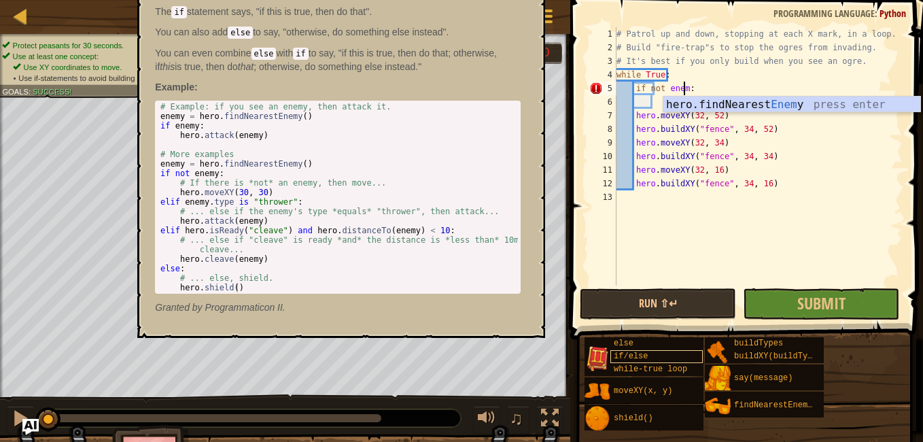
scroll to position [6, 5]
type textarea "if not enemy:"
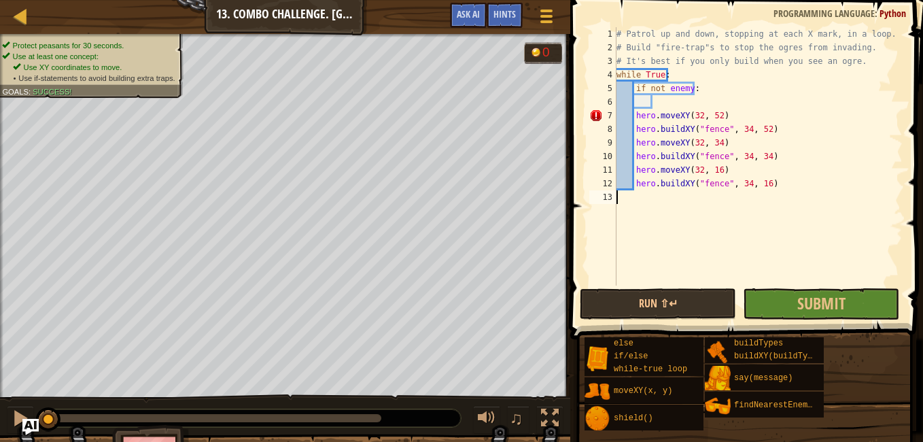
click at [793, 191] on div "# Patrol up and down, stopping at each X mark, in a loop. # Build "fire-trap"s …" at bounding box center [758, 170] width 289 height 286
click at [634, 116] on div "# Patrol up and down, stopping at each X mark, in a loop. # Build "fire-trap"s …" at bounding box center [758, 170] width 289 height 286
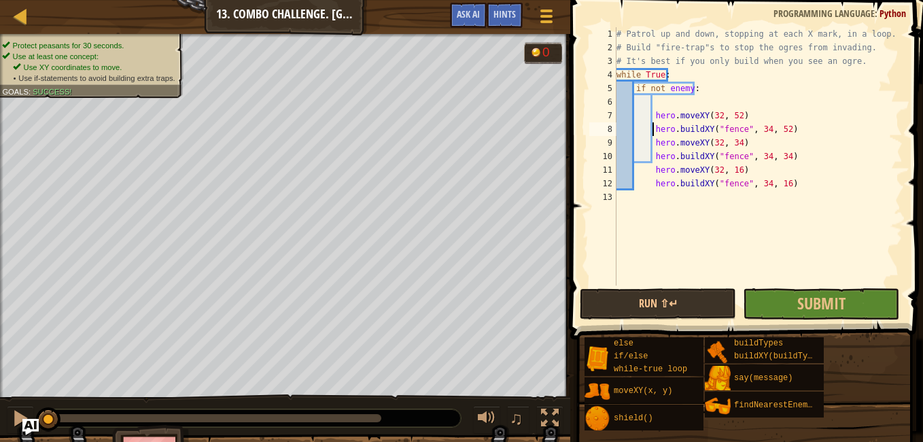
type textarea "hero.moveXY(32, 52)"
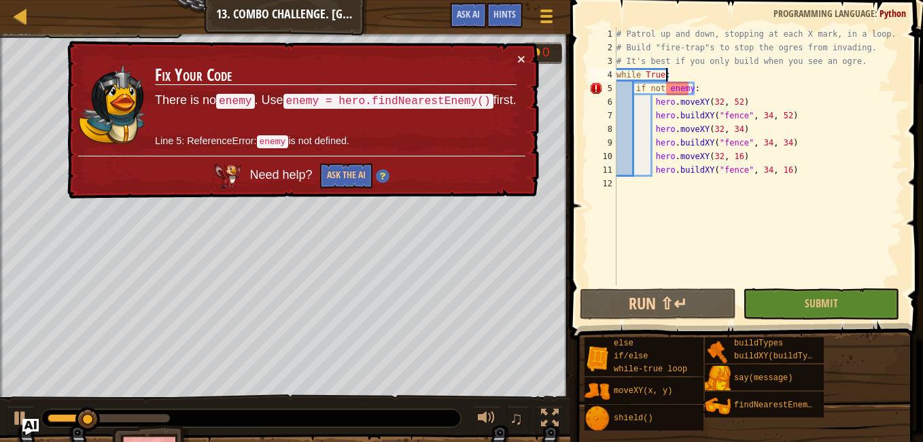
click at [694, 73] on div "# Patrol up and down, stopping at each X mark, in a loop. # Build "fire-trap"s …" at bounding box center [758, 170] width 289 height 286
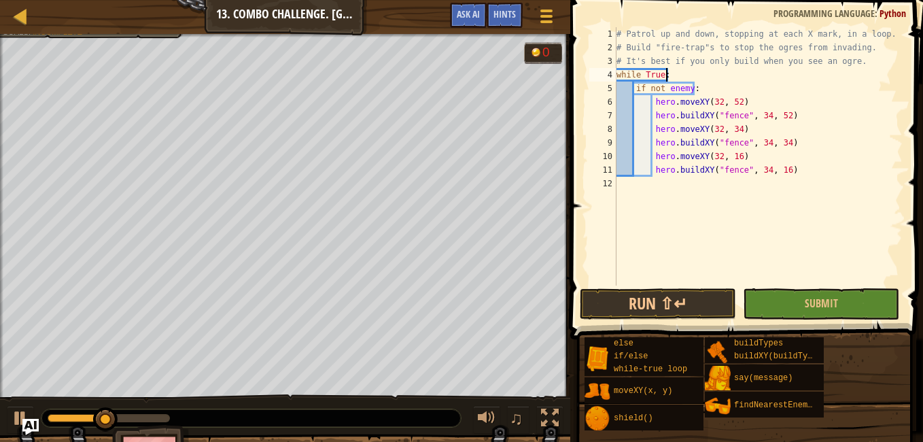
type textarea "while True:"
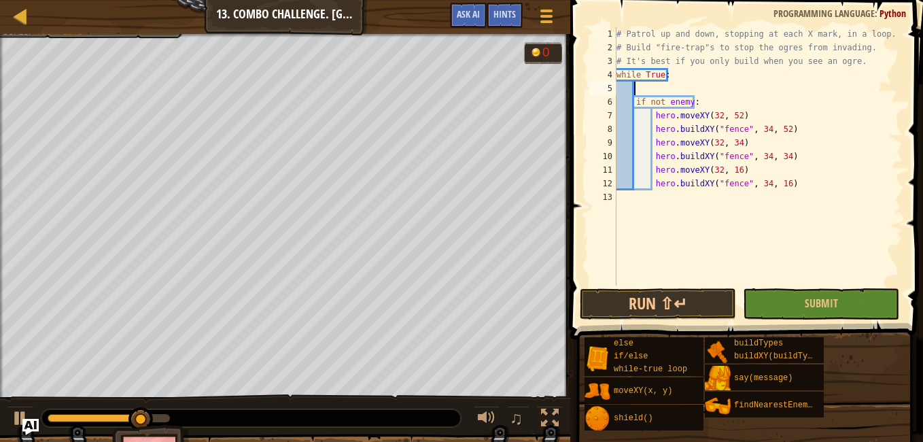
type textarea "h"
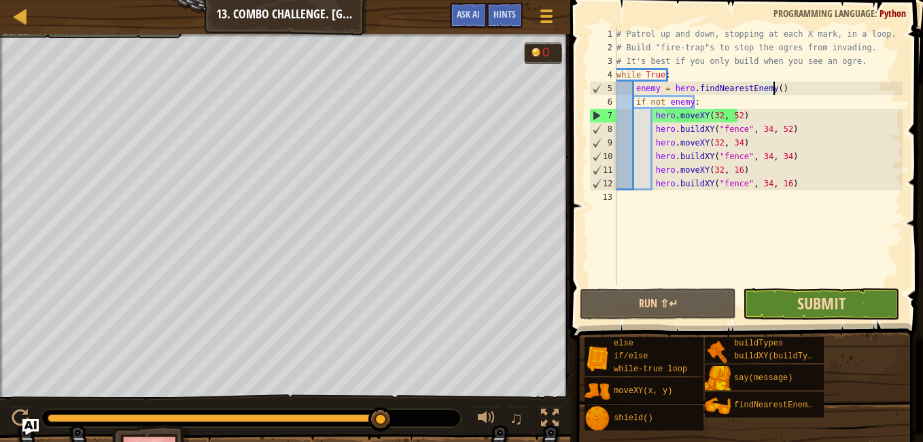
type textarea "enemy = hero.findNearestEnemy()"
click at [817, 301] on span "Submit" at bounding box center [822, 303] width 48 height 22
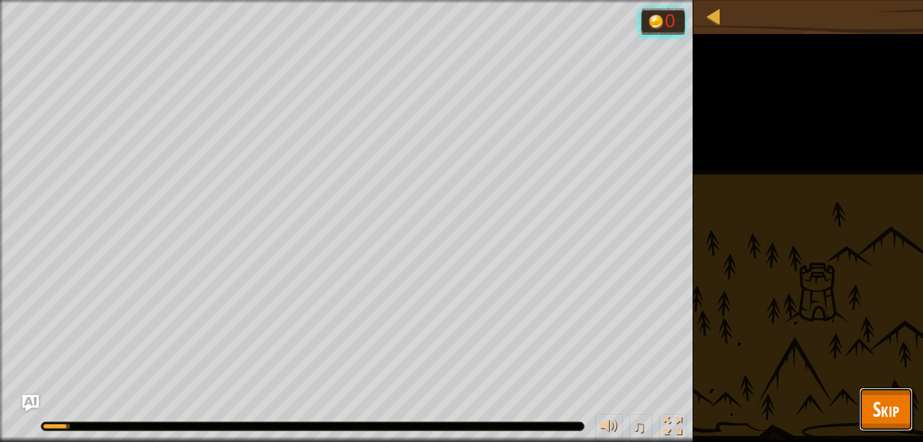
click at [890, 397] on span "Skip" at bounding box center [886, 409] width 27 height 28
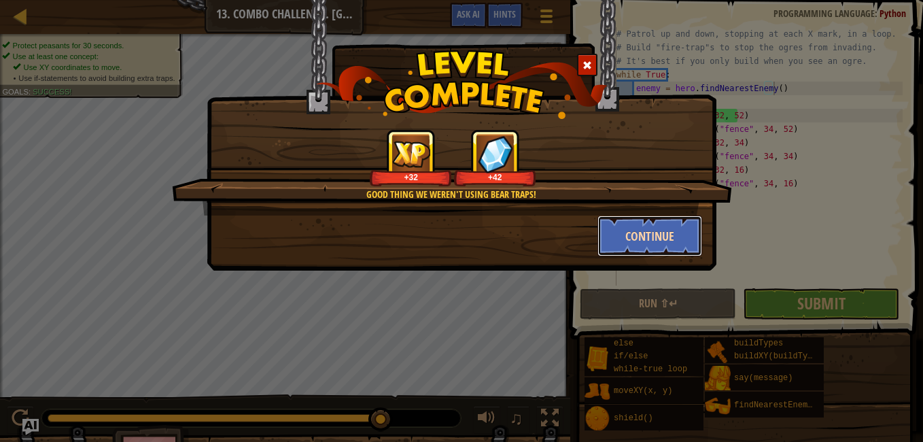
click at [645, 241] on button "Continue" at bounding box center [650, 236] width 105 height 41
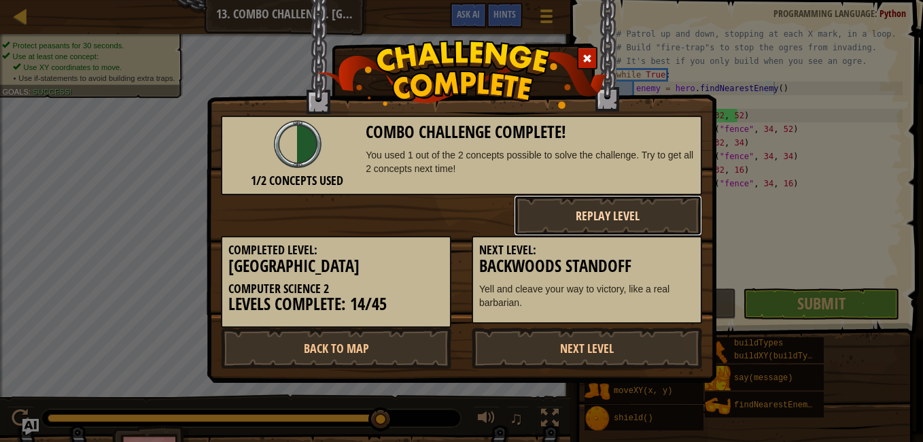
click at [549, 207] on button "Replay Level" at bounding box center [608, 215] width 189 height 41
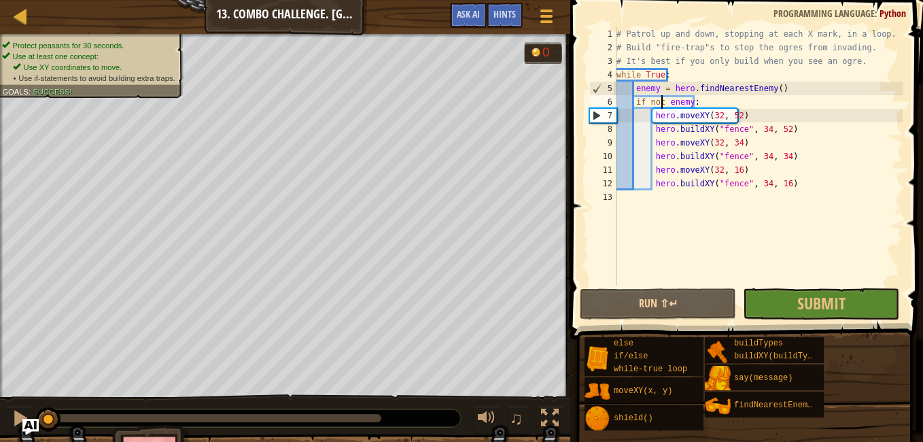
click at [660, 102] on div "# Patrol up and down, stopping at each X mark, in a loop. # Build "fire-trap"s …" at bounding box center [758, 170] width 289 height 286
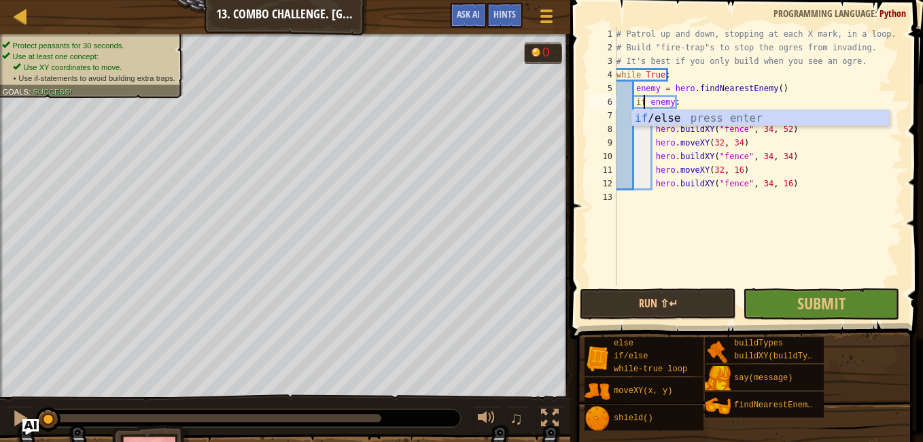
click at [726, 165] on div "# Patrol up and down, stopping at each X mark, in a loop. # Build "fire-trap"s …" at bounding box center [758, 170] width 289 height 286
type textarea "hero.moveXY(32, 16)"
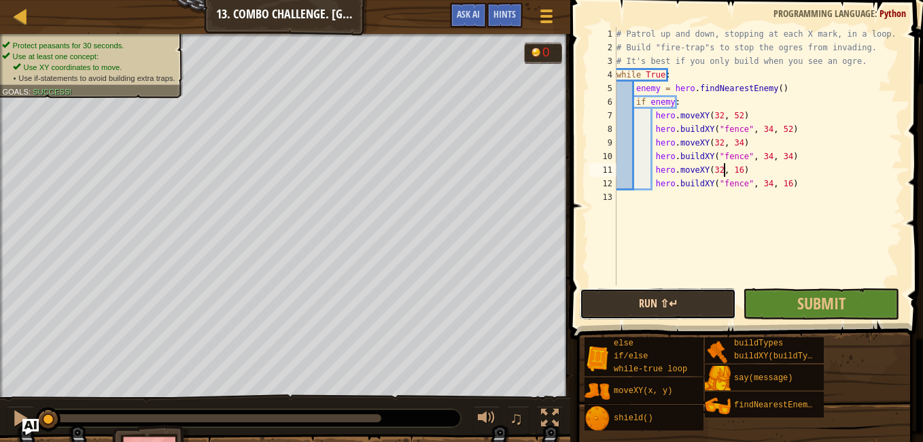
click at [693, 308] on button "Run ⇧↵" at bounding box center [658, 303] width 156 height 31
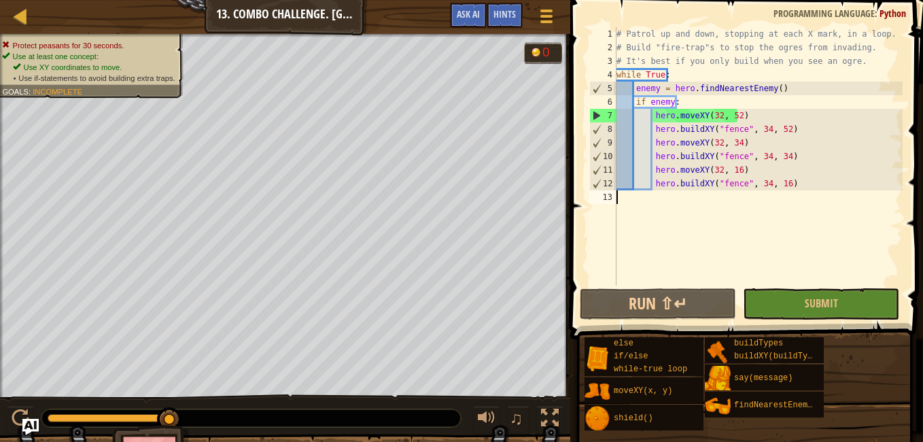
click at [661, 199] on div "# Patrol up and down, stopping at each X mark, in a loop. # Build "fire-trap"s …" at bounding box center [758, 170] width 289 height 286
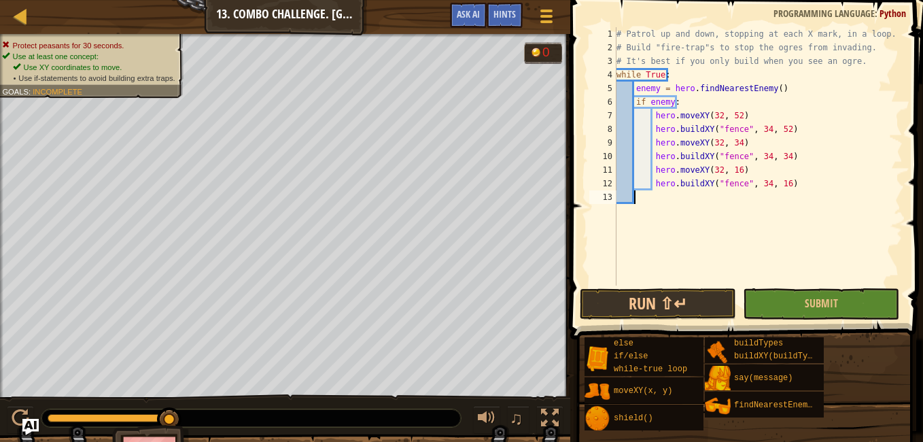
scroll to position [6, 1]
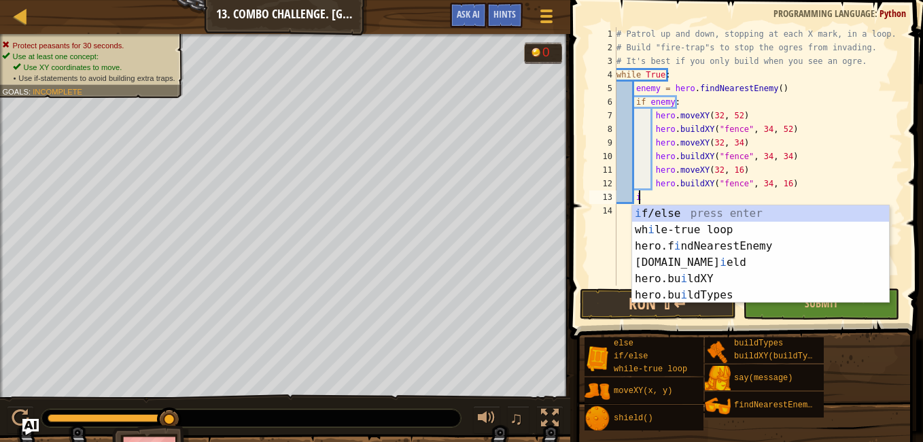
type textarea "if enemy:"
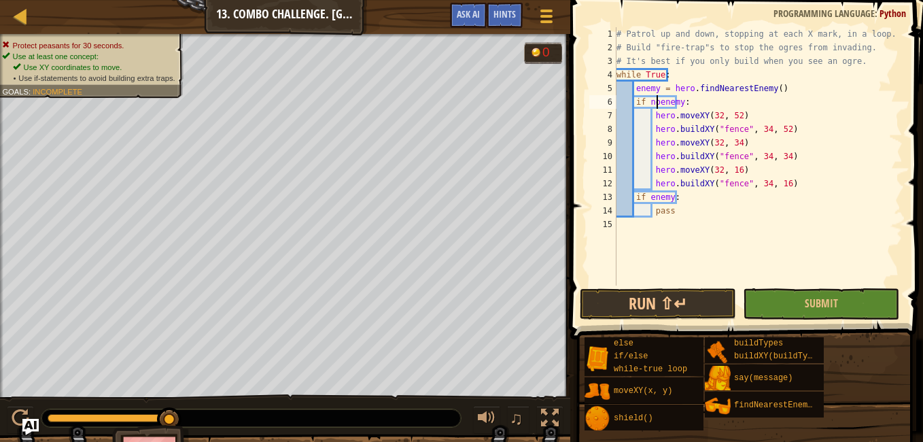
scroll to position [6, 4]
type textarea "if not enemy:"
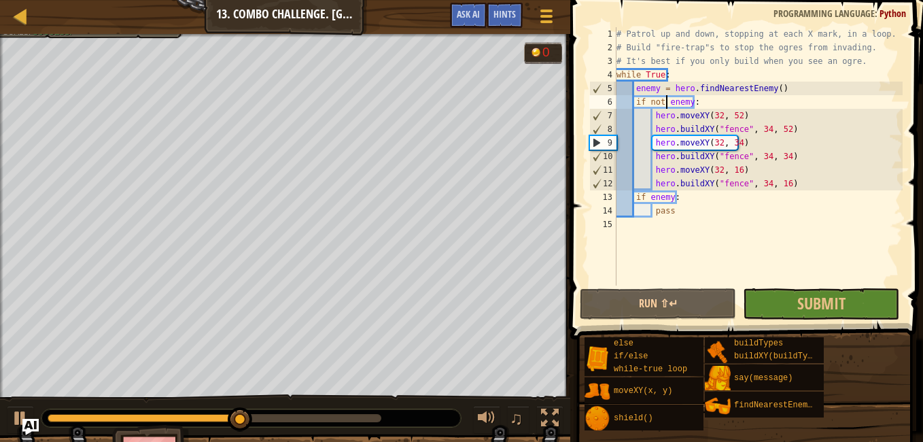
click at [689, 220] on div "# Patrol up and down, stopping at each X mark, in a loop. # Build "fire-trap"s …" at bounding box center [758, 170] width 289 height 286
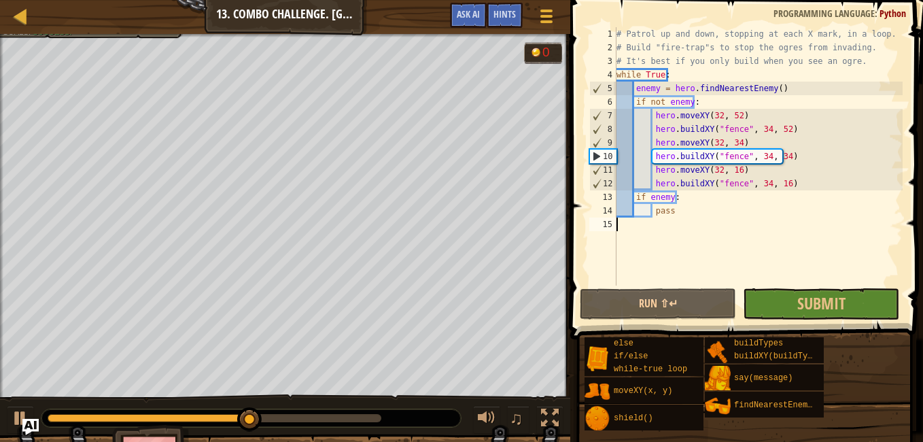
click at [689, 215] on div "# Patrol up and down, stopping at each X mark, in a loop. # Build "fire-trap"s …" at bounding box center [758, 170] width 289 height 286
type textarea "pass"
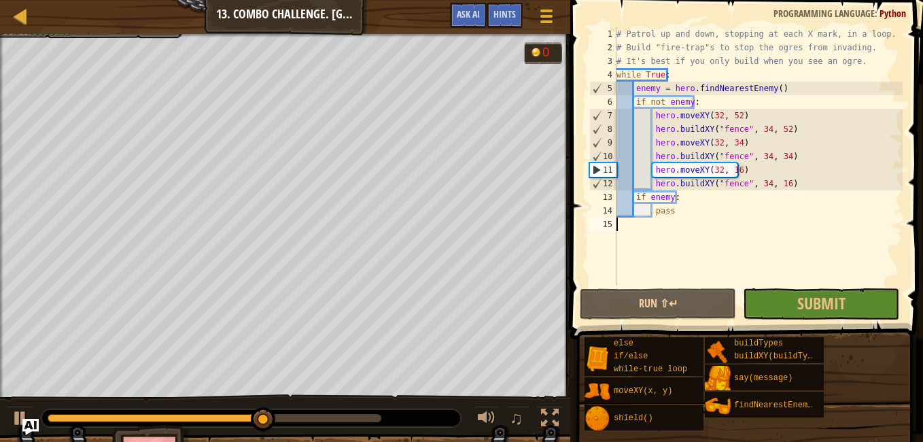
click at [687, 226] on div "# Patrol up and down, stopping at each X mark, in a loop. # Build "fire-trap"s …" at bounding box center [758, 170] width 289 height 286
click at [61, 33] on div "Map Computer Science 2 13. Combo Challenge. Middle Point Game Menu Done Hints A…" at bounding box center [461, 221] width 923 height 442
click at [61, 31] on div "Map Computer Science 2 13. Combo Challenge. Middle Point Game Menu Done Hints A…" at bounding box center [285, 17] width 570 height 34
click at [63, 31] on div "Map Computer Science 2 13. Combo Challenge. Middle Point Game Menu Done Hints A…" at bounding box center [285, 17] width 570 height 34
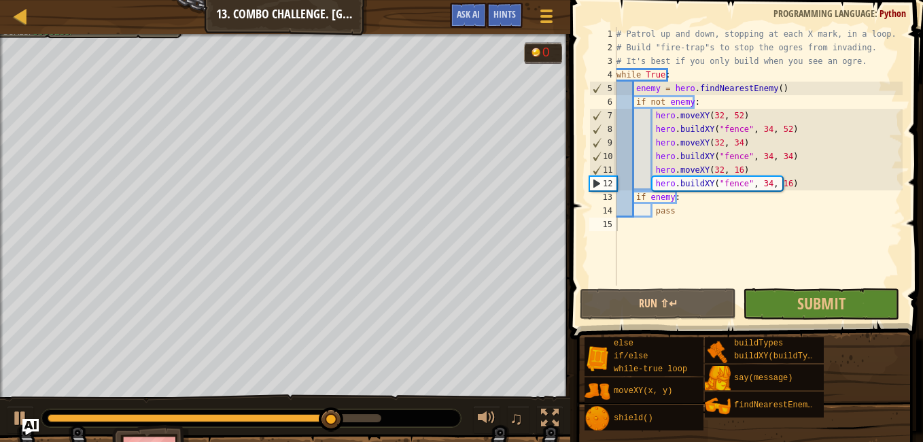
click at [61, 33] on div "Map Computer Science 2 13. Combo Challenge. Middle Point Game Menu Done Hints A…" at bounding box center [285, 17] width 570 height 34
click at [69, 164] on div "Map Computer Science 2 13. Combo Challenge. Middle Point Game Menu Done Hints A…" at bounding box center [461, 221] width 923 height 442
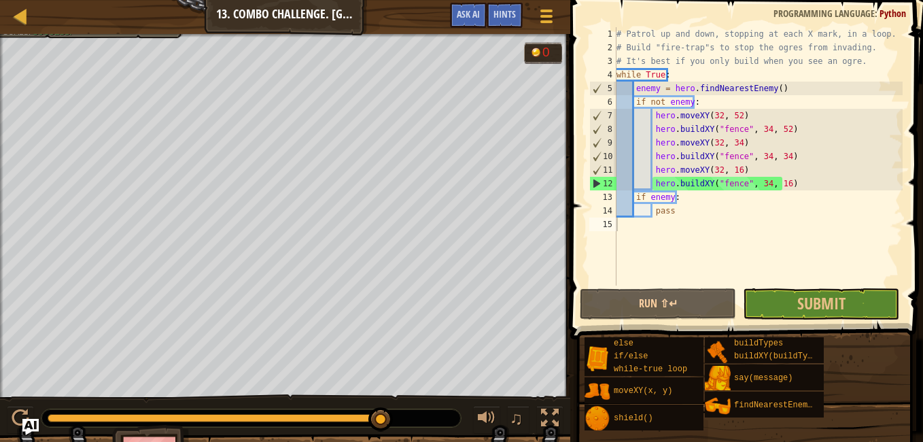
click at [702, 219] on div "# Patrol up and down, stopping at each X mark, in a loop. # Build "fire-trap"s …" at bounding box center [758, 170] width 289 height 286
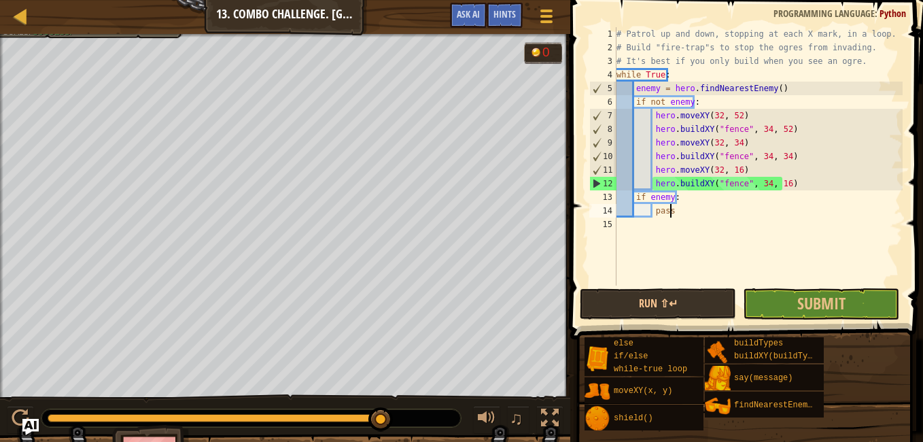
type textarea "p"
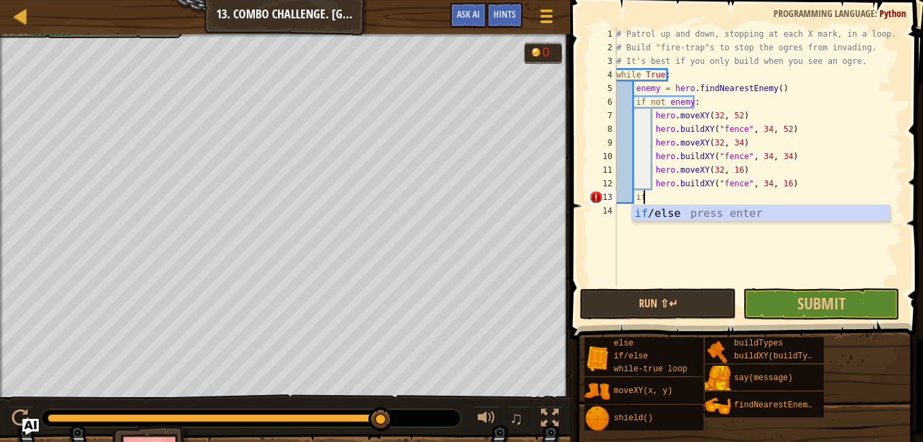
type textarea "i"
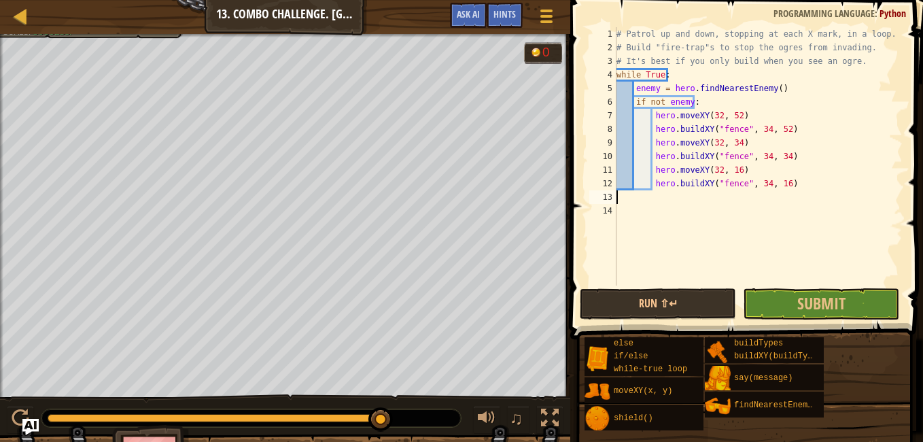
click at [735, 129] on div "# Patrol up and down, stopping at each X mark, in a loop. # Build "fire-trap"s …" at bounding box center [758, 170] width 289 height 286
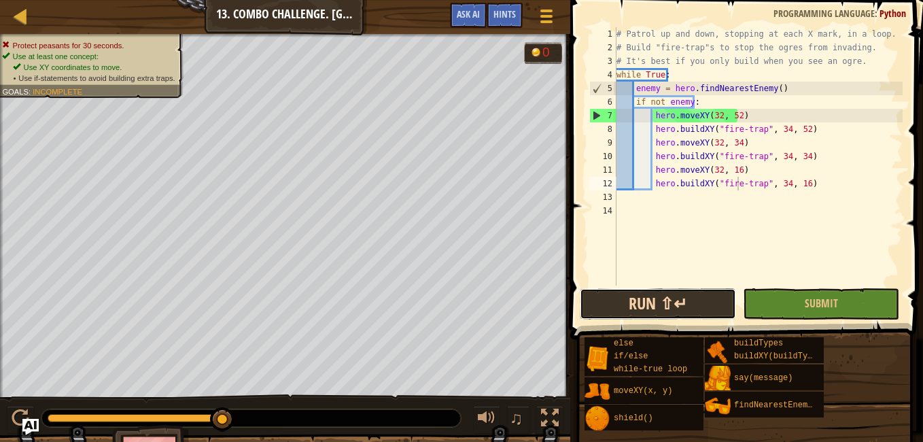
click at [668, 303] on button "Run ⇧↵" at bounding box center [658, 303] width 156 height 31
click at [652, 117] on div "# Patrol up and down, stopping at each X mark, in a loop. # Build "fire-trap"s …" at bounding box center [758, 170] width 289 height 286
click at [652, 185] on div "# Patrol up and down, stopping at each X mark, in a loop. # Build "fire-trap"s …" at bounding box center [758, 170] width 289 height 286
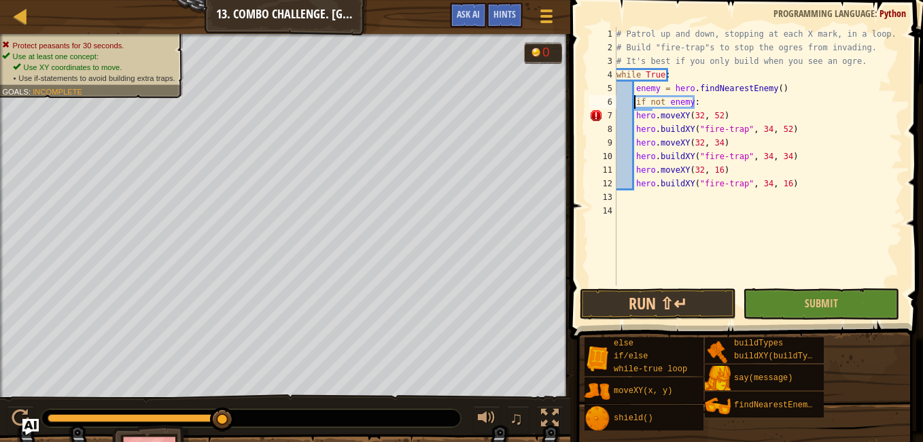
scroll to position [6, 5]
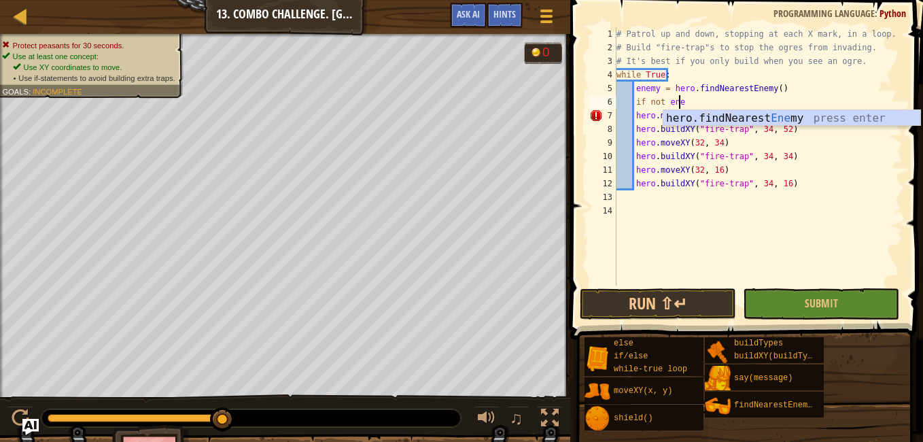
type textarea "i"
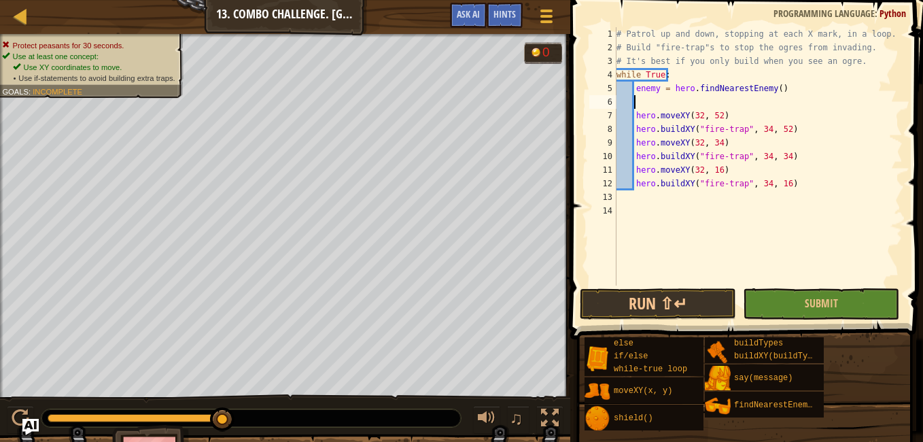
scroll to position [6, 0]
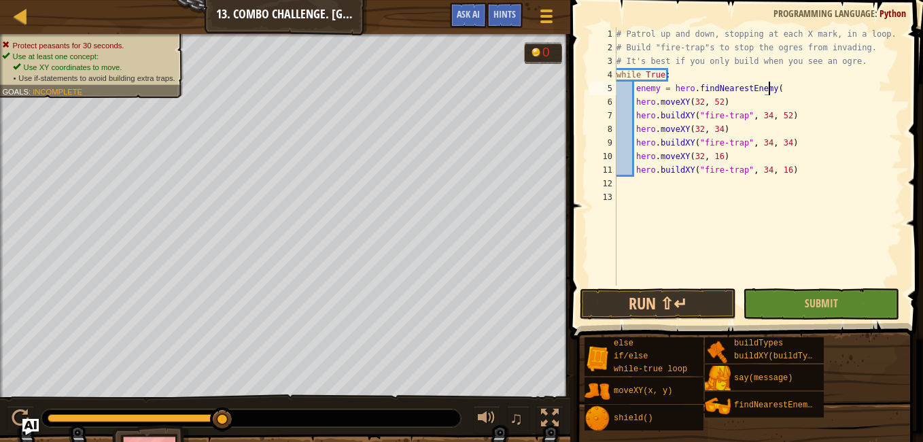
type textarea "enemy = hero.findNear"
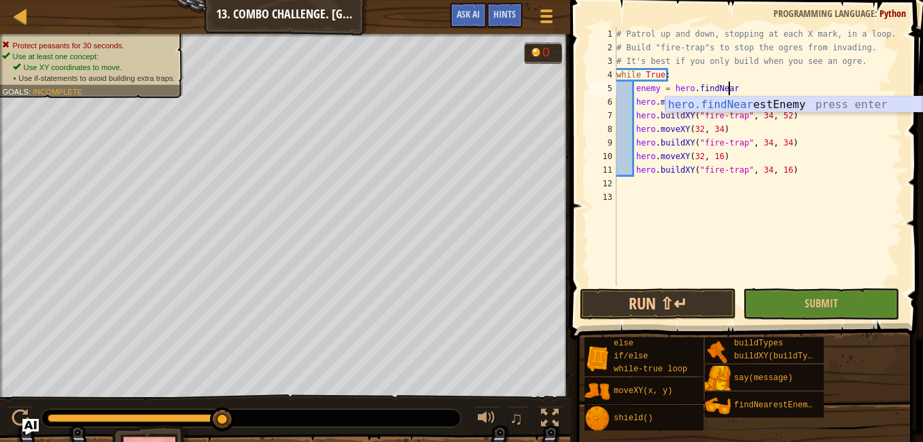
click at [811, 105] on div "hero.findNear estEnemy press enter" at bounding box center [794, 121] width 257 height 49
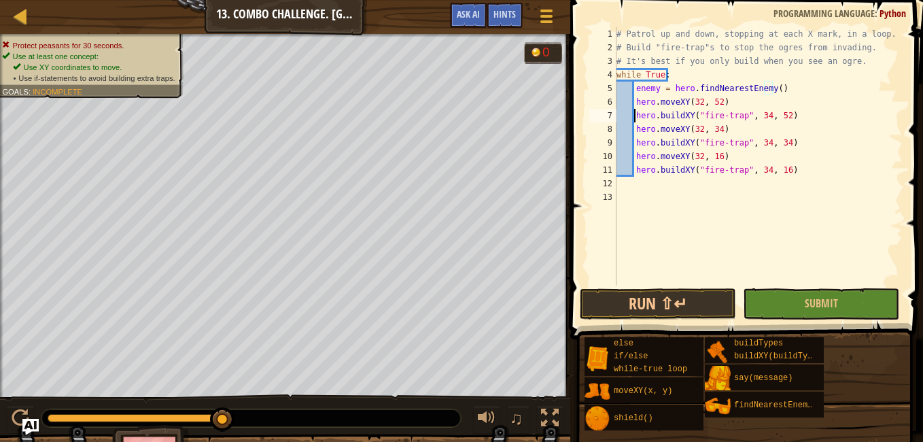
click at [634, 115] on div "# Patrol up and down, stopping at each X mark, in a loop. # Build "fire-trap"s …" at bounding box center [758, 170] width 289 height 286
type textarea "hero.buildXY("fire-trap", 34, 52)"
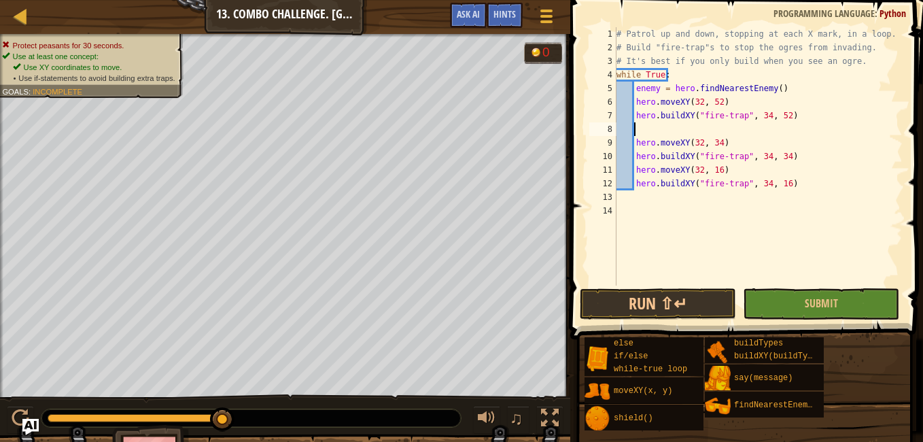
paste textarea "hero.buildXY("fire-trap", 34, 52)"
type textarea "hero.buildXY("fire-trap", 34, 34)"
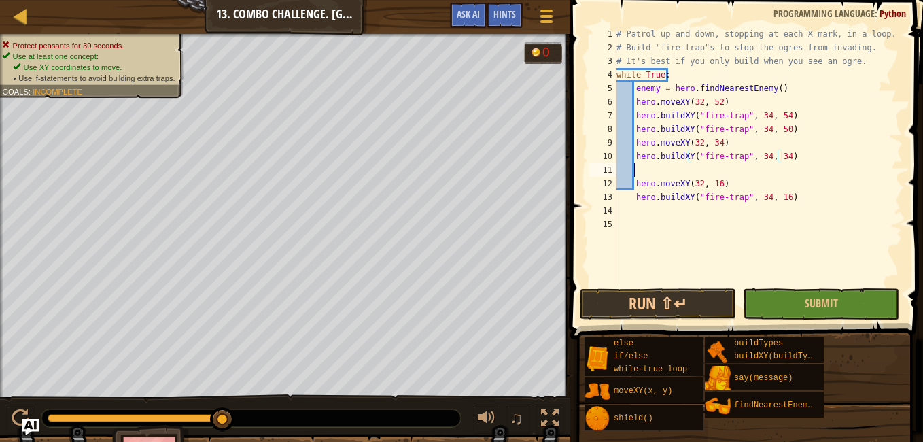
scroll to position [6, 1]
paste textarea "hero.buildXY("fire-trap", 34, 34)"
type textarea "hero.buildXY("fire-trap", 34, 16)"
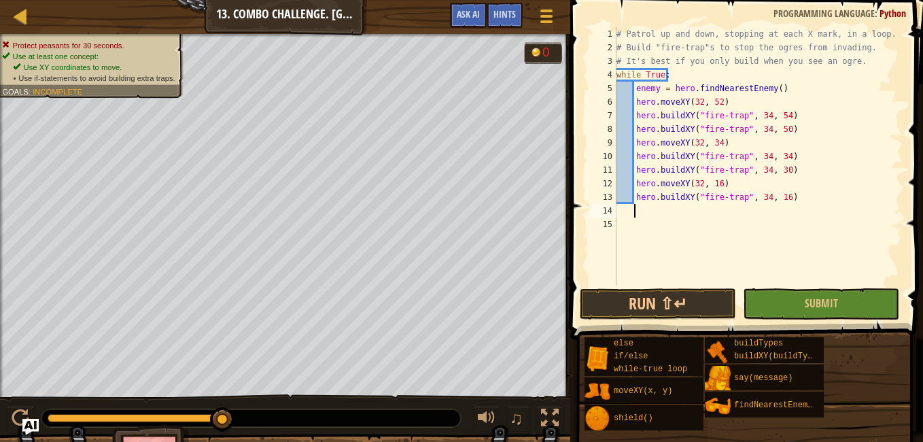
paste textarea "hero.buildXY("fire-trap", 34, 16)"
type textarea "hero.buildXY("fire-trap", 34, 12)"
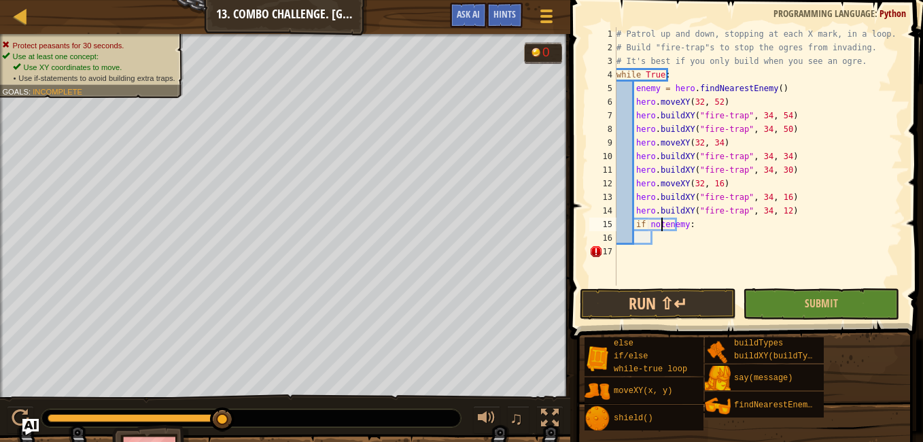
scroll to position [6, 4]
type textarea "if not enemy:"
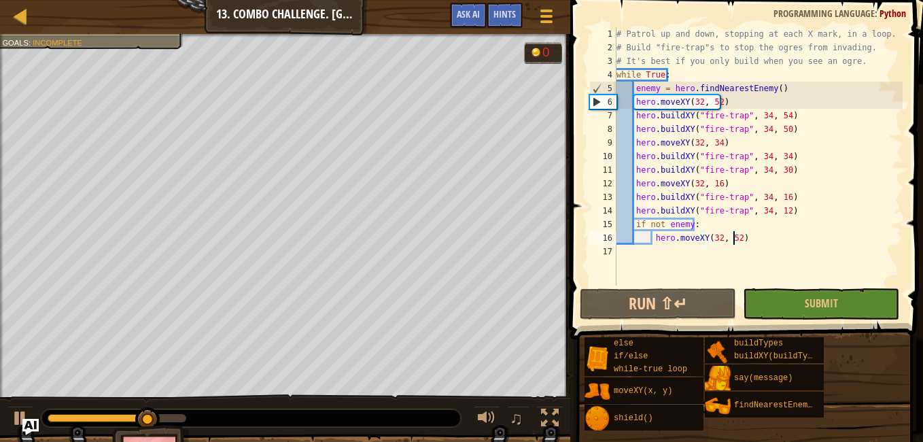
click at [779, 118] on div "# Patrol up and down, stopping at each X mark, in a loop. # Build "fire-trap"s …" at bounding box center [758, 170] width 289 height 286
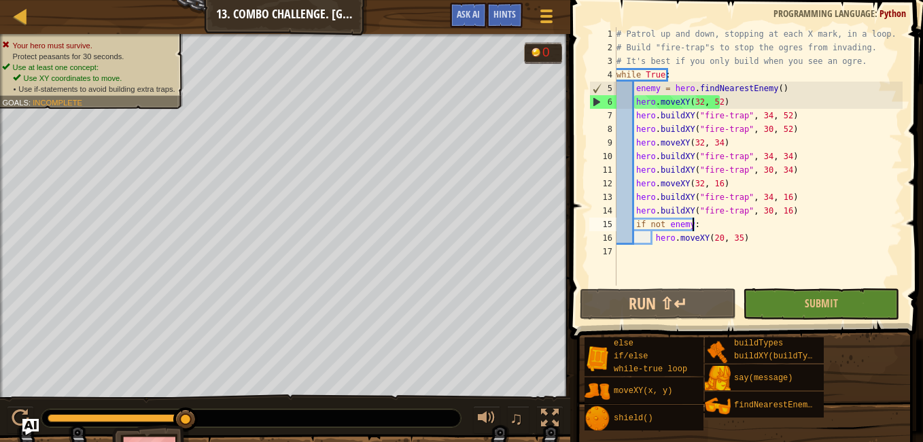
scroll to position [6, 5]
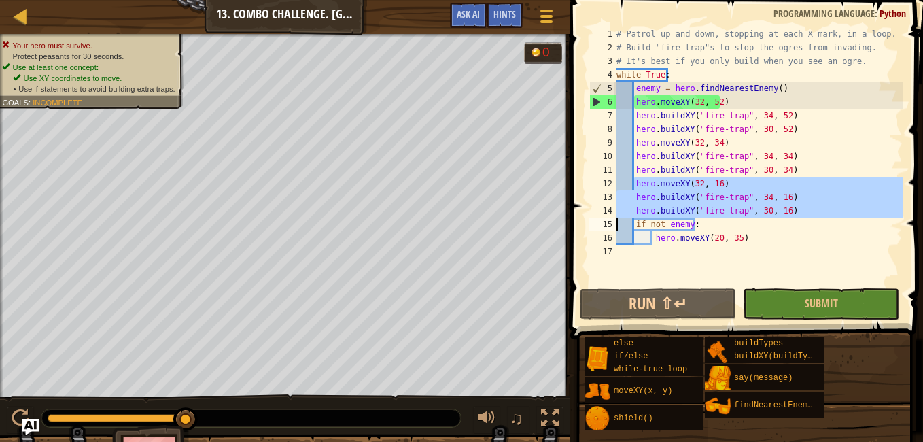
type textarea "hero.buildXY("fire-trap", 34, 16) hero.buildXY("fire-trap", 30, 16)"
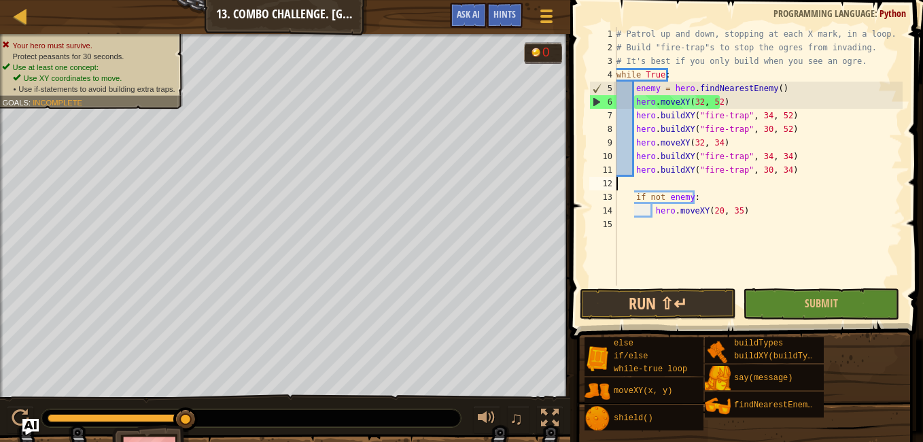
scroll to position [6, 0]
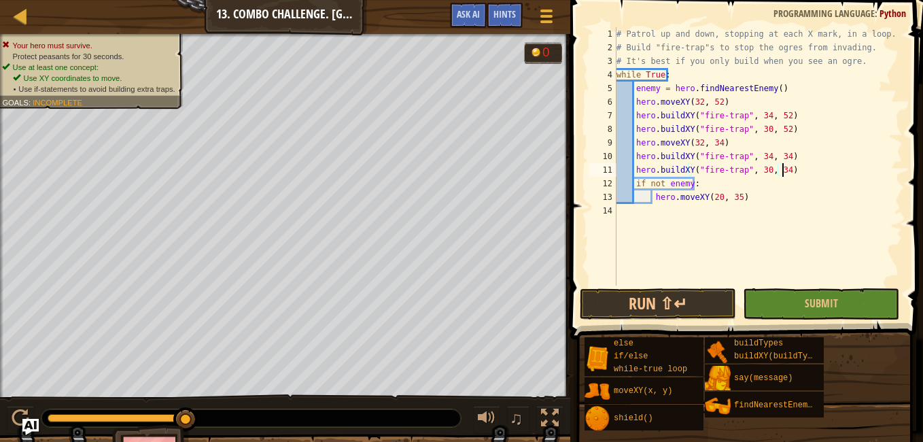
click at [783, 88] on div "# Patrol up and down, stopping at each X mark, in a loop. # Build "fire-trap"s …" at bounding box center [758, 170] width 289 height 286
type textarea "enemy = hero.findNearestEnemy()"
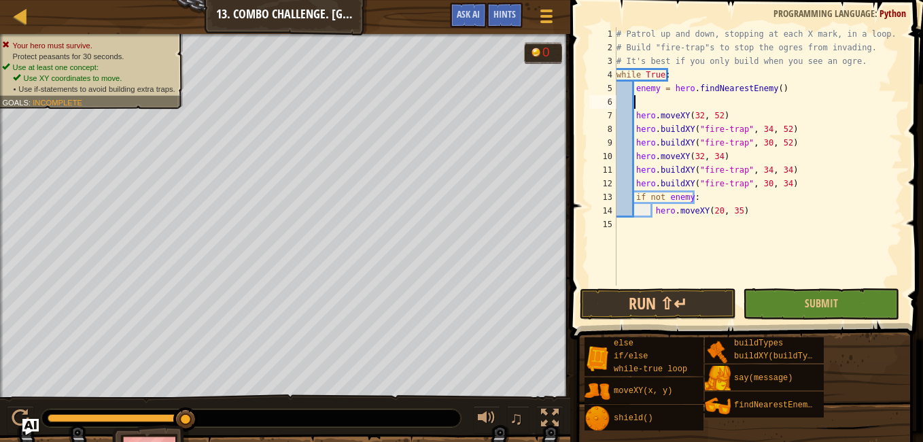
paste textarea "hero.buildXY("fire-trap", 30, 16)"
type textarea "hero.buildXY("fire-trap", 30, 16)"
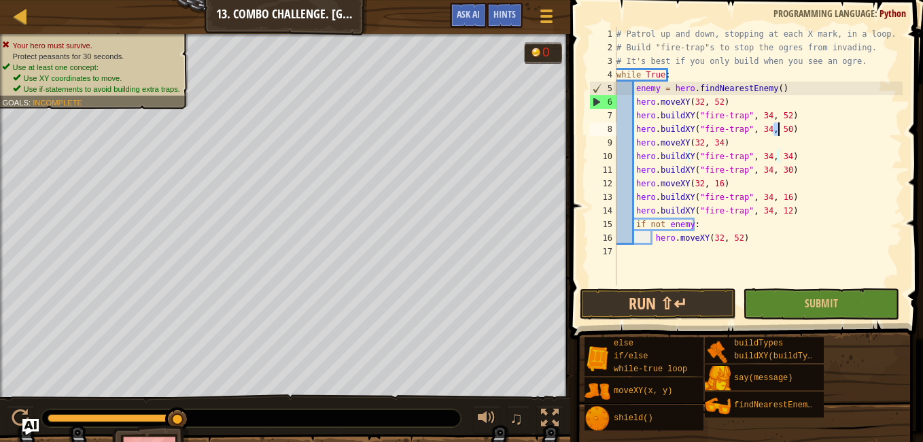
type textarea "mo"
type textarea "i"
type textarea "hero.buildXY("fire-trap", 34, 16)"
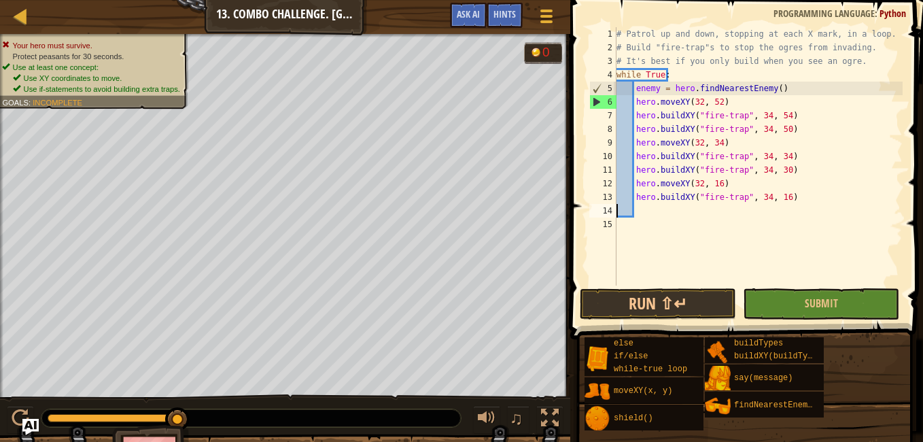
type textarea "hero.buildXY("fire-trap", 34, 34)"
type textarea "hero.buildXY("fire-trap", 34, 52)"
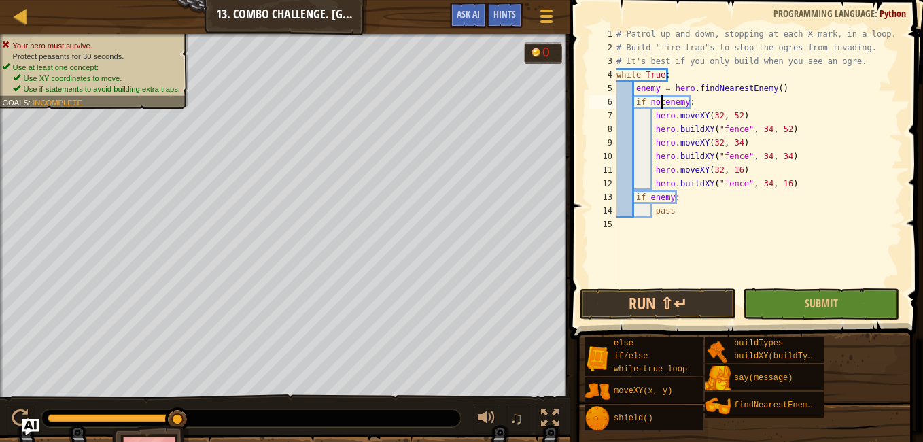
type textarea "if enemy:"
type textarea "i"
click at [799, 156] on div "# Patrol up and down, stopping at each X mark, in a loop. # Build "fire-trap"s …" at bounding box center [758, 170] width 289 height 286
type textarea "hero.buildXY("fence", 34, 34)"
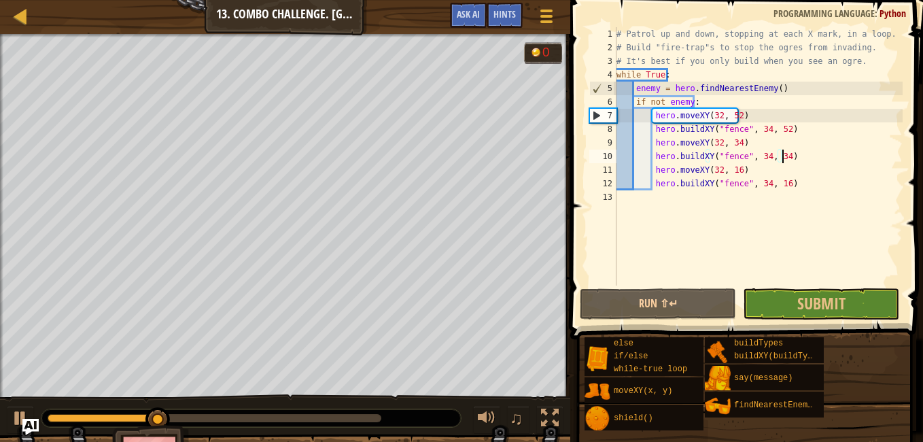
click at [681, 197] on div "# Patrol up and down, stopping at each X mark, in a loop. # Build "fire-trap"s …" at bounding box center [758, 170] width 289 height 286
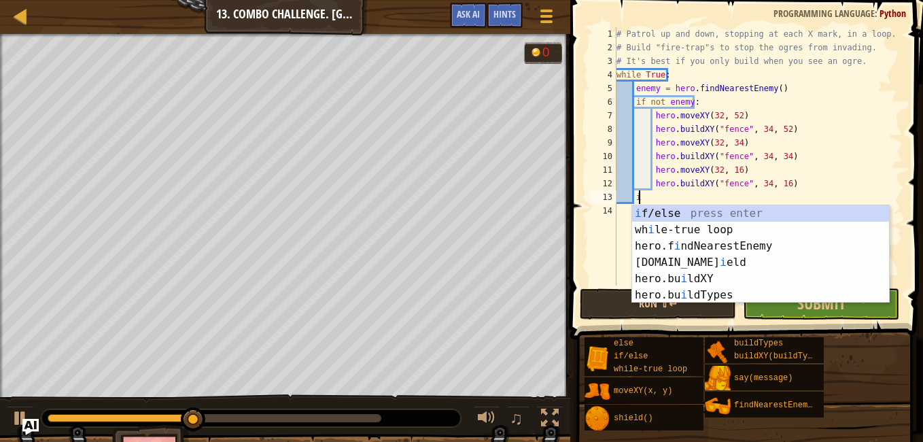
scroll to position [6, 1]
type textarea "if enemy:"
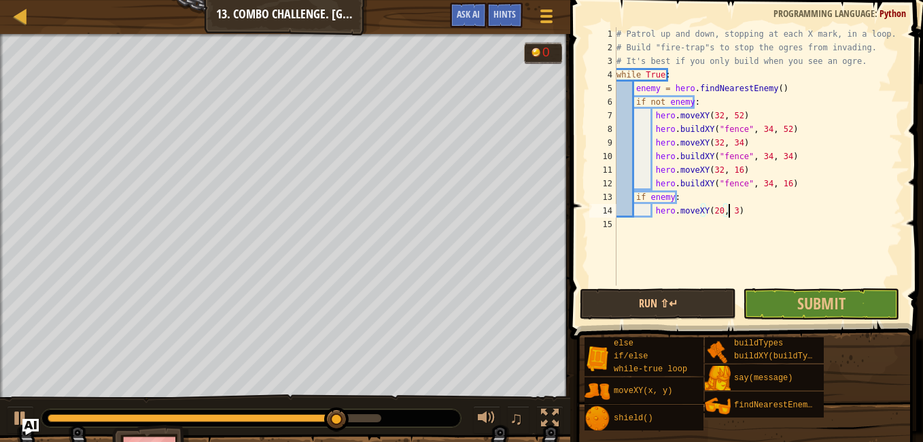
scroll to position [6, 10]
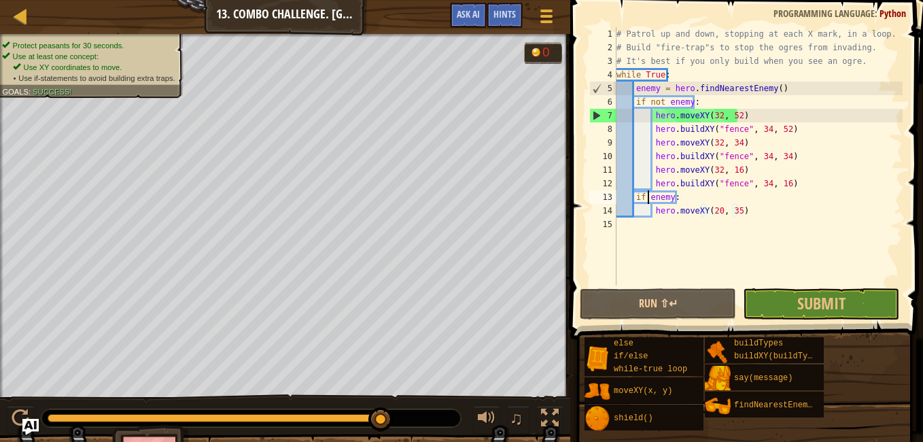
click at [647, 196] on div "# Patrol up and down, stopping at each X mark, in a loop. # Build "fire-trap"s …" at bounding box center [758, 170] width 289 height 286
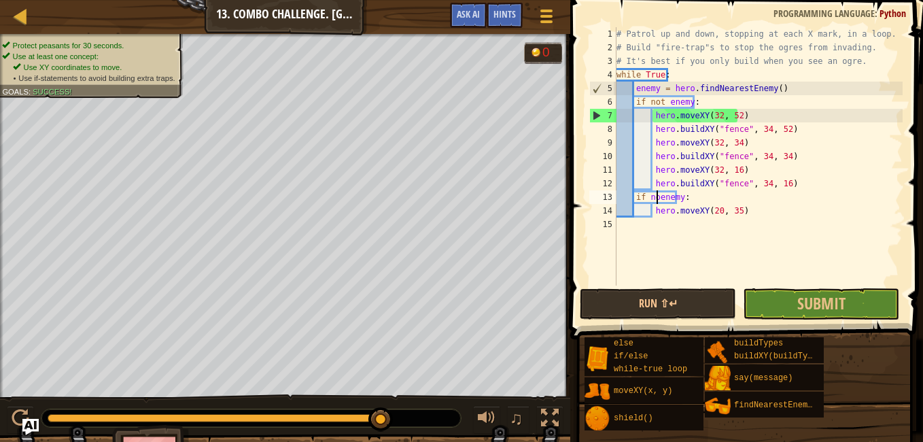
scroll to position [6, 4]
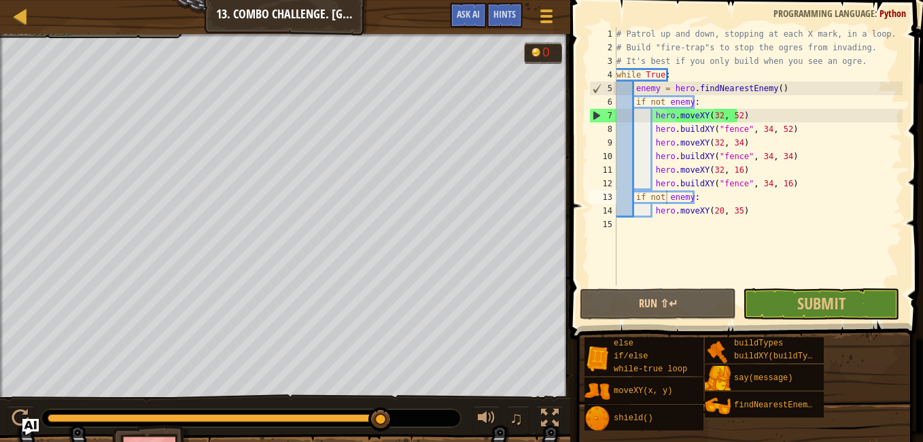
click at [115, 31] on div "Map Computer Science 2 13. Combo Challenge. Middle Point Game Menu Done Hints A…" at bounding box center [285, 17] width 570 height 34
click at [767, 212] on div "# Patrol up and down, stopping at each X mark, in a loop. # Build "fire-trap"s …" at bounding box center [758, 170] width 289 height 286
type textarea "if not enemy: hero.moveXY(20, 35)"
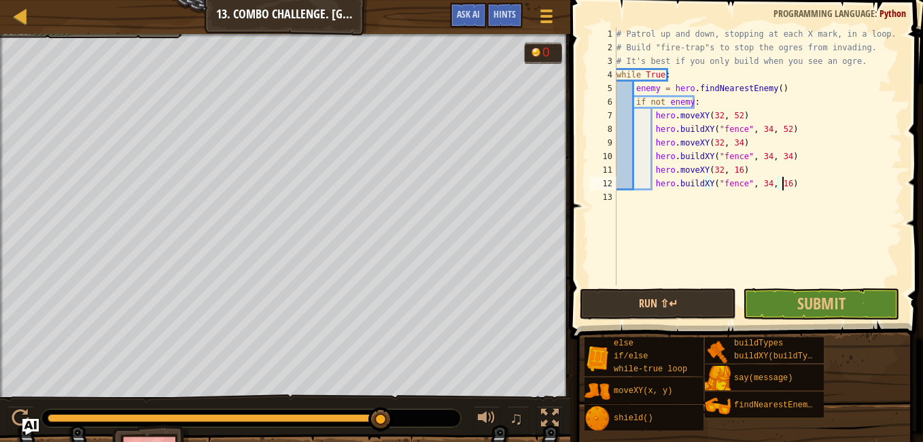
click at [662, 102] on div "# Patrol up and down, stopping at each X mark, in a loop. # Build "fire-trap"s …" at bounding box center [758, 170] width 289 height 286
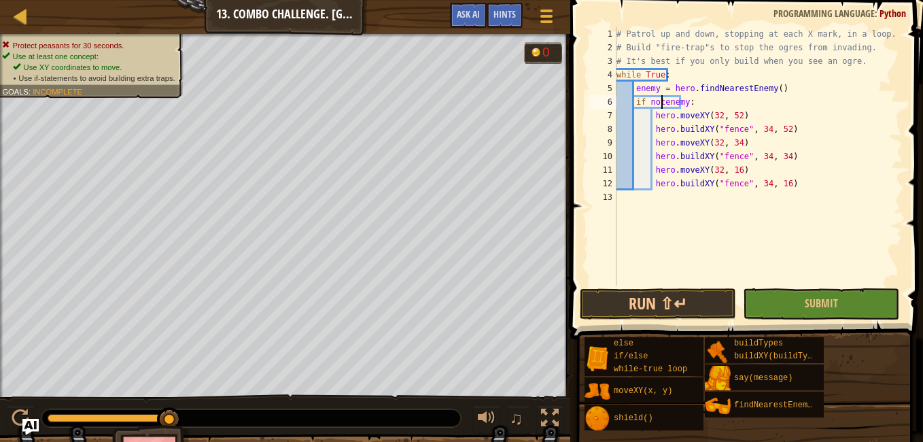
scroll to position [6, 4]
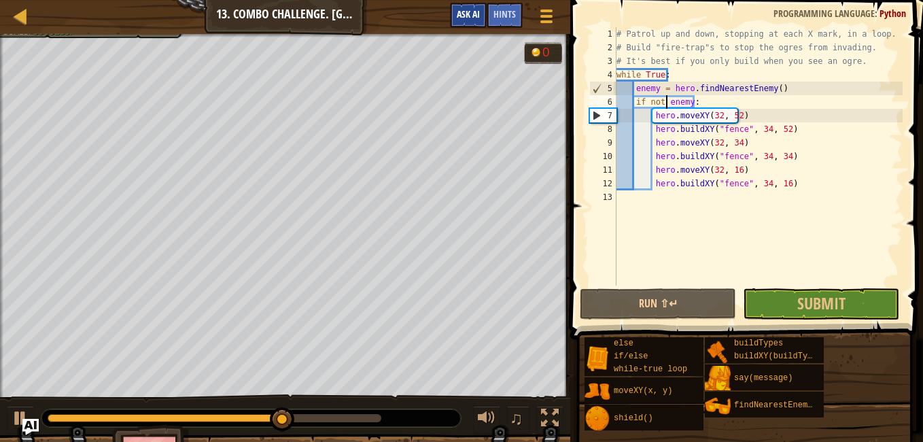
type textarea "if not enemy:"
click at [471, 19] on span "Ask AI" at bounding box center [468, 13] width 23 height 13
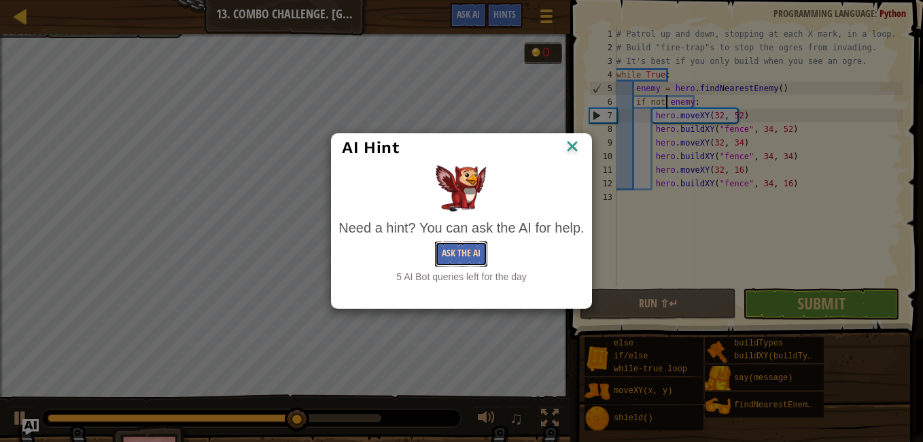
click at [464, 257] on button "Ask the AI" at bounding box center [461, 253] width 52 height 25
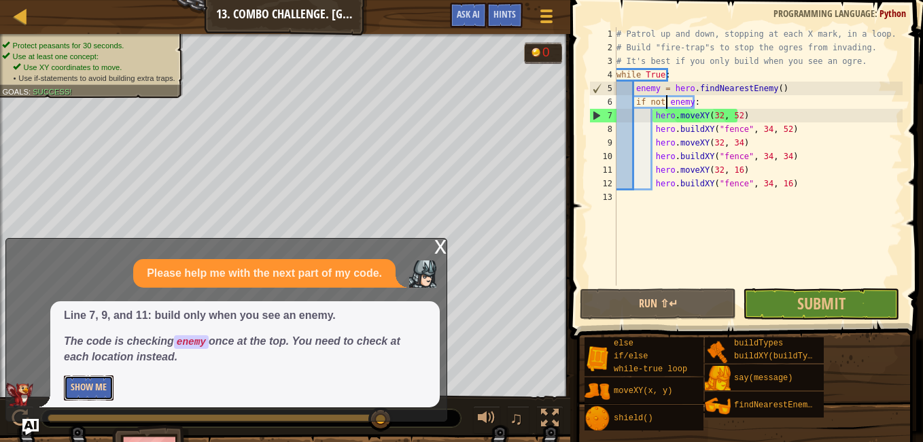
click at [104, 379] on button "Show Me" at bounding box center [89, 387] width 50 height 25
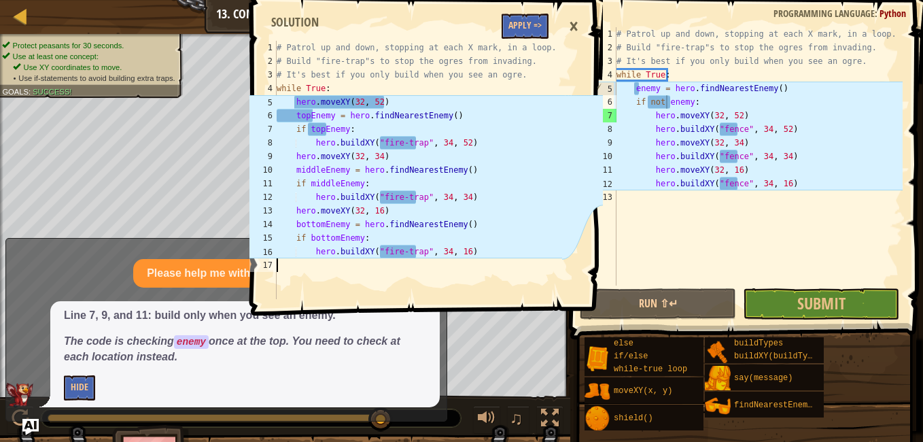
drag, startPoint x: 276, startPoint y: 89, endPoint x: 308, endPoint y: 97, distance: 33.0
click at [308, 97] on div "1 2 3 4 5 6 7 8 9 10 11 12 13 14 15 16 17 # Patrol up and down, stopping at eac…" at bounding box center [405, 170] width 316 height 258
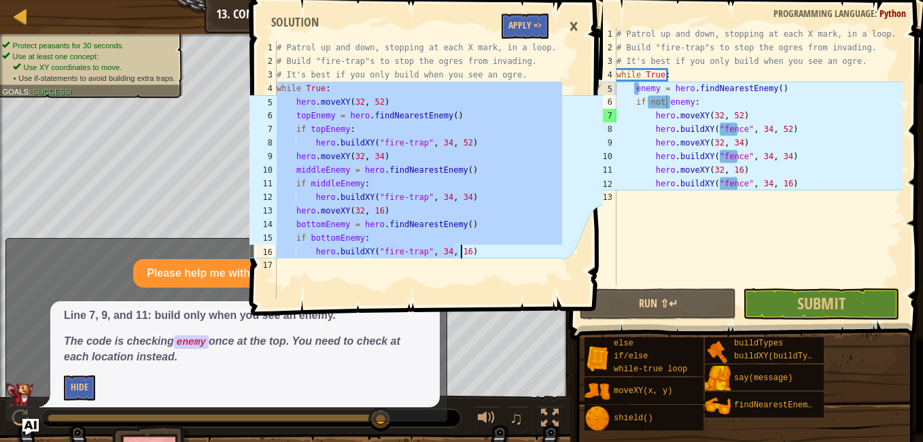
drag, startPoint x: 277, startPoint y: 88, endPoint x: 460, endPoint y: 246, distance: 241.5
click at [460, 246] on div "# Patrol up and down, stopping at each X mark, in a loop. # Build "fire-trap"s …" at bounding box center [418, 184] width 289 height 286
click at [460, 246] on div "# Patrol up and down, stopping at each X mark, in a loop. # Build "fire-trap"s …" at bounding box center [418, 170] width 289 height 258
type textarea "hero.buildXY("fire-trap", 34, 16)"
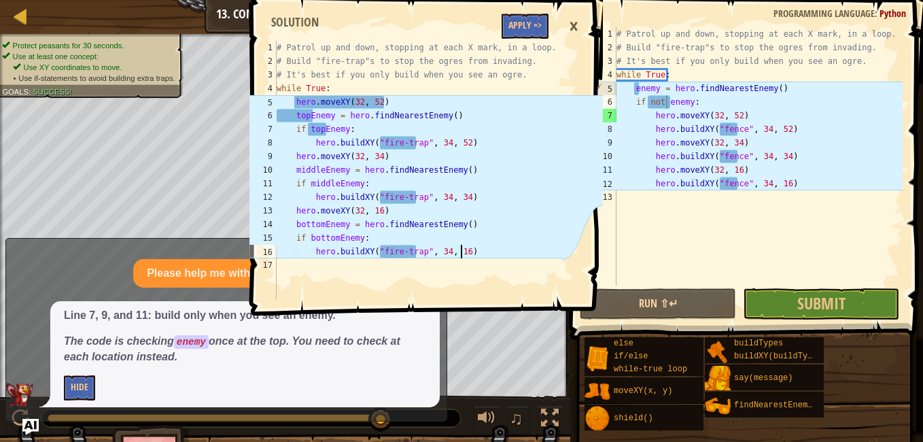
click at [836, 184] on div "# Patrol up and down, stopping at each X mark, in a loop. # Build "fire-trap"s …" at bounding box center [758, 170] width 289 height 286
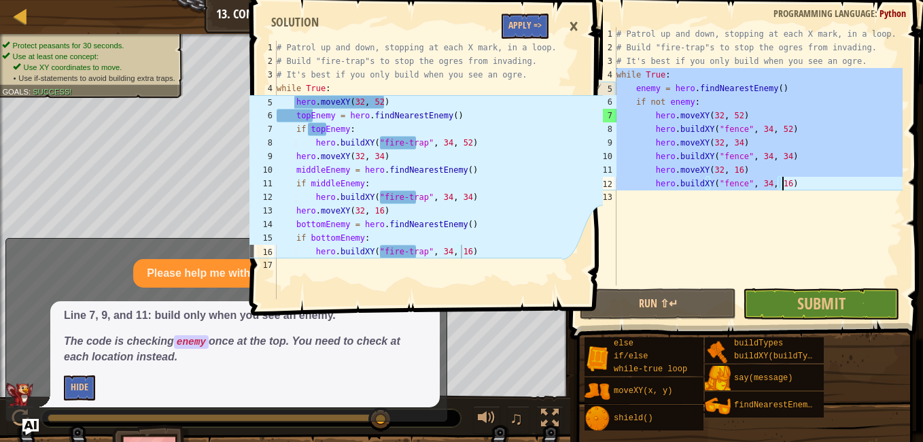
drag, startPoint x: 617, startPoint y: 72, endPoint x: 787, endPoint y: 181, distance: 202.4
click at [787, 181] on div "# Patrol up and down, stopping at each X mark, in a loop. # Build "fire-trap"s …" at bounding box center [758, 170] width 289 height 286
type textarea "hero.moveXY(32, 16) hero.buildXY("fence", 34, 16)"
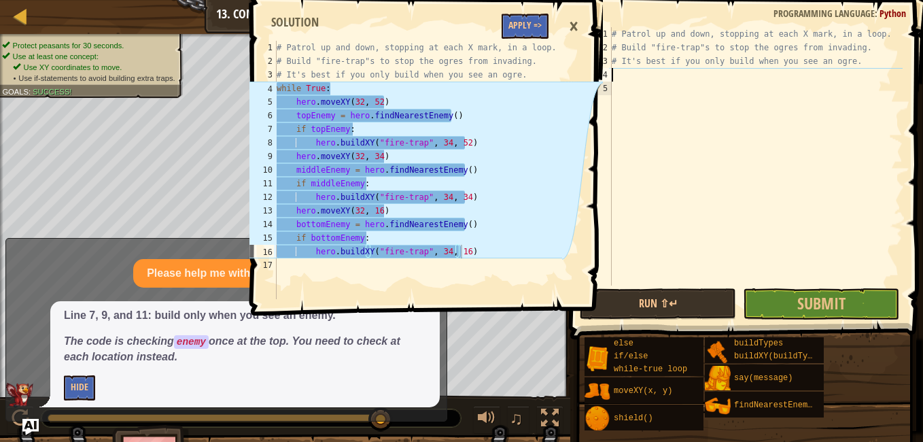
scroll to position [6, 0]
paste textarea "hero.buildXY("fire-trap", 34, 16)"
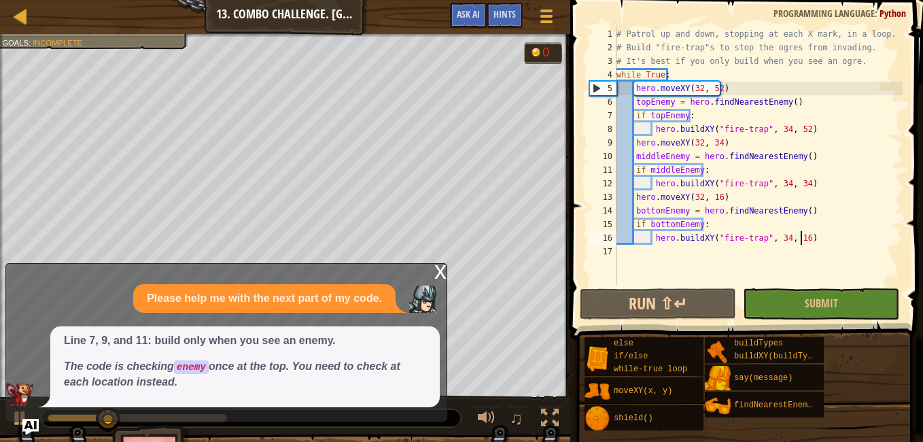
click at [439, 270] on div "x" at bounding box center [440, 271] width 12 height 14
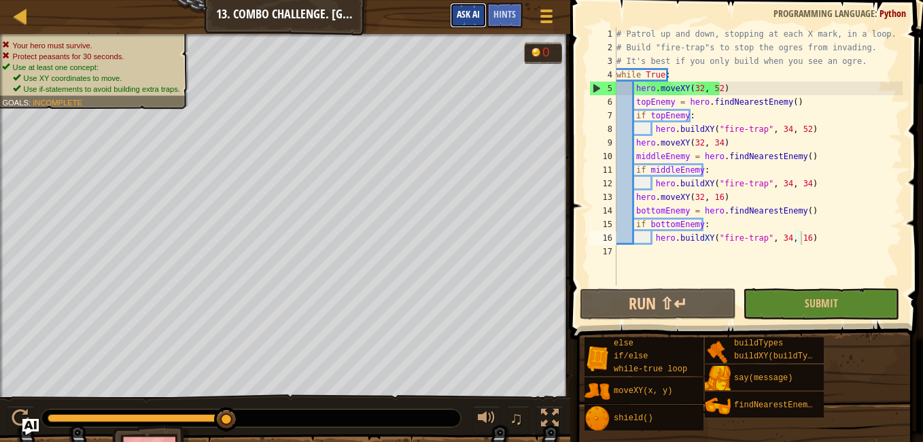
click at [462, 9] on span "Ask AI" at bounding box center [468, 13] width 23 height 13
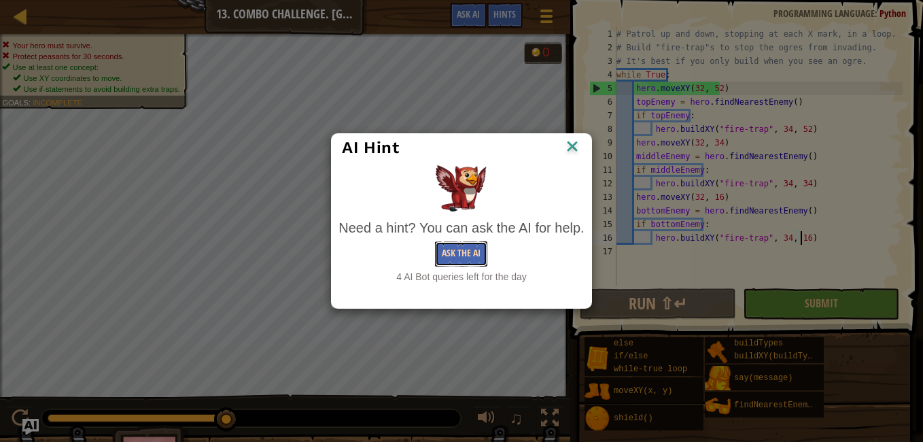
click at [460, 245] on button "Ask the AI" at bounding box center [461, 253] width 52 height 25
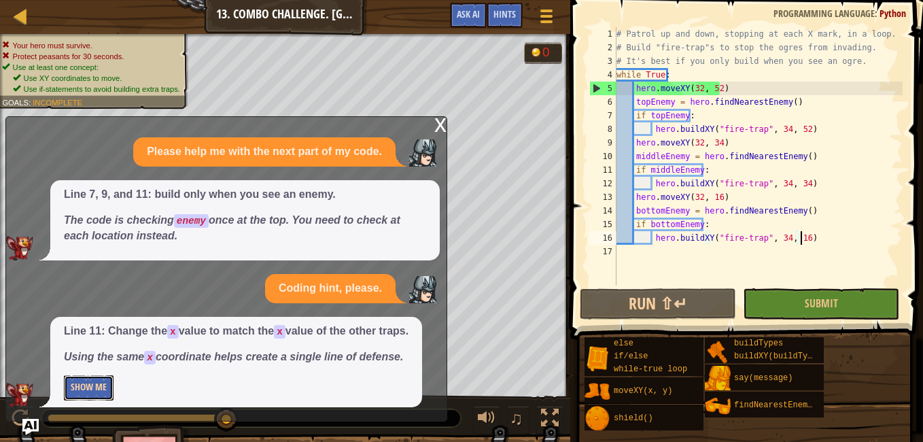
click at [91, 385] on button "Show Me" at bounding box center [89, 387] width 50 height 25
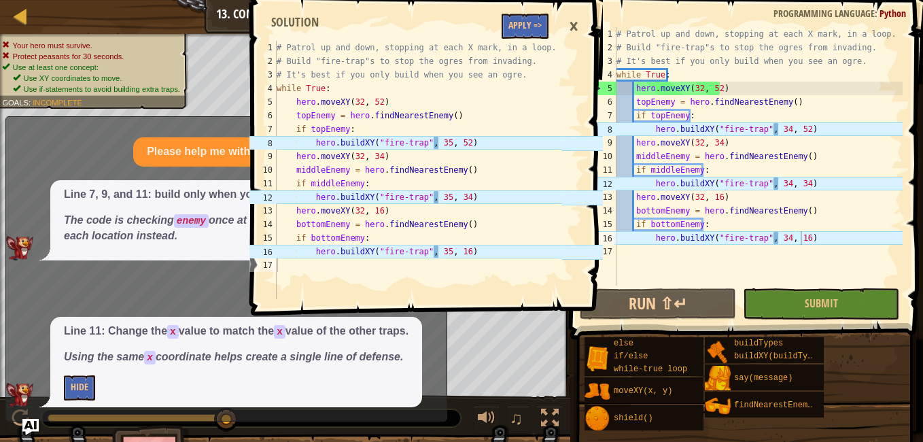
click at [777, 130] on div "# Patrol up and down, stopping at each X mark, in a loop. # Build "fire-trap"s …" at bounding box center [758, 170] width 289 height 286
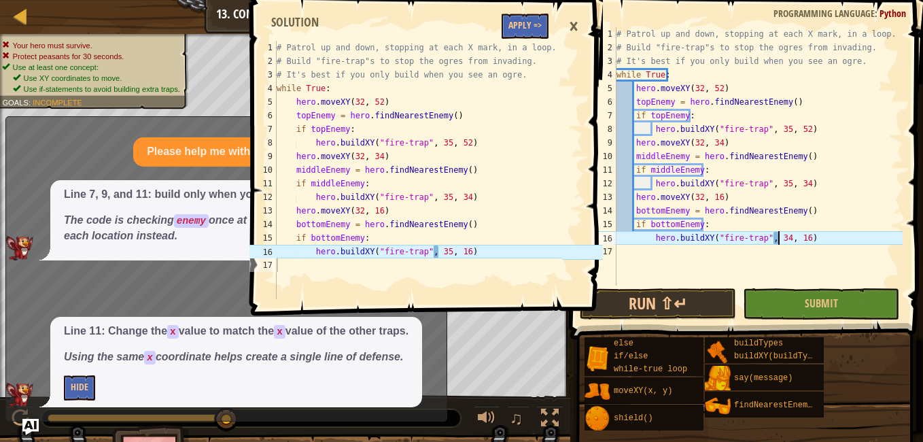
scroll to position [6, 14]
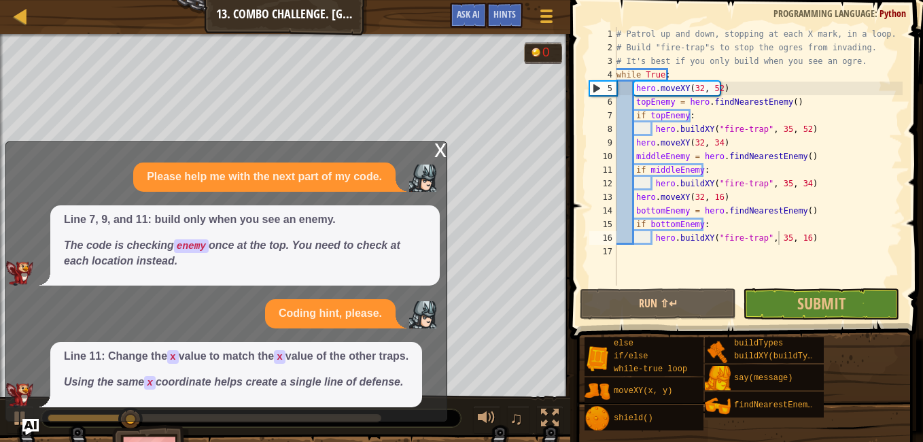
click at [439, 150] on div "x" at bounding box center [440, 149] width 12 height 14
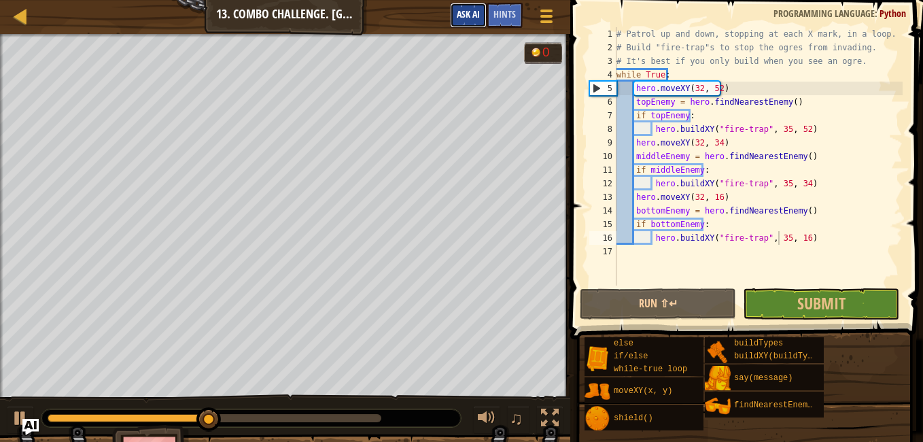
click at [472, 11] on span "Ask AI" at bounding box center [468, 13] width 23 height 13
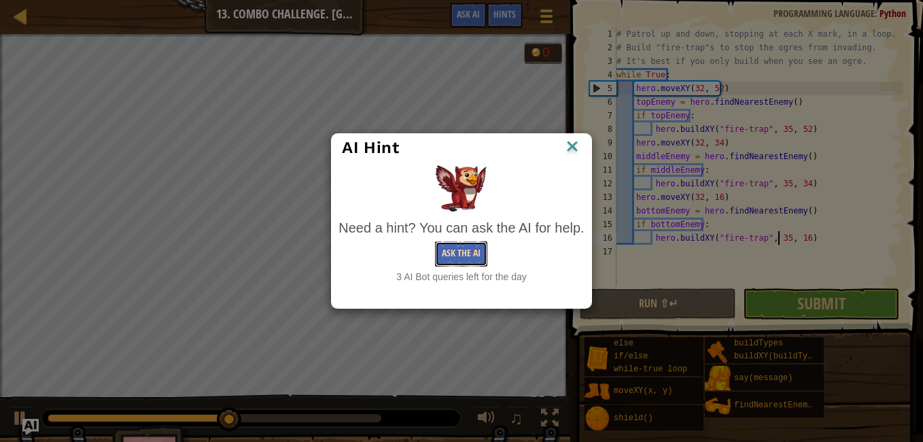
click at [481, 241] on button "Ask the AI" at bounding box center [461, 253] width 52 height 25
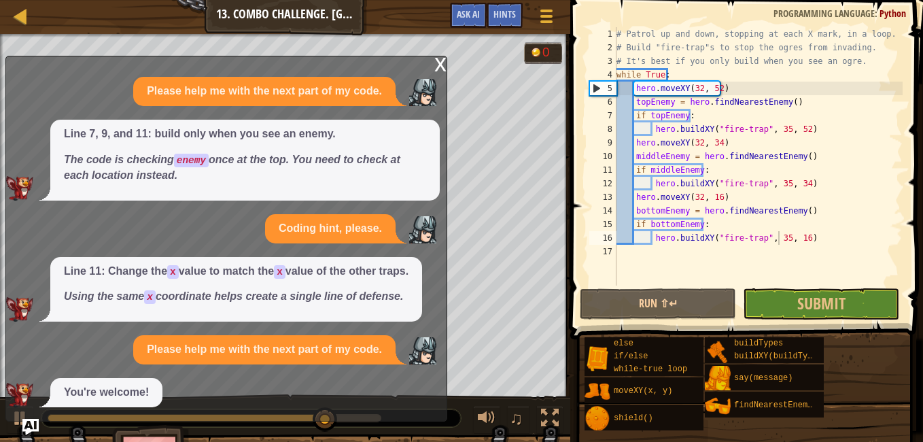
click at [440, 61] on div "x" at bounding box center [440, 63] width 12 height 14
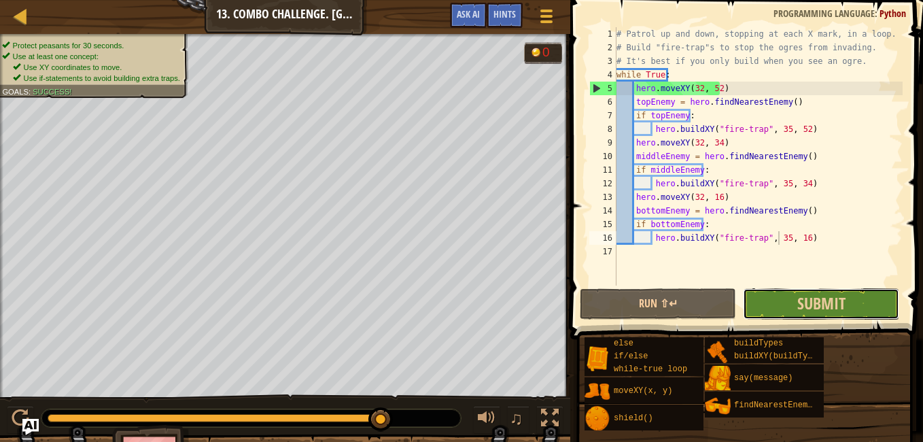
click at [778, 299] on button "Submit" at bounding box center [821, 303] width 156 height 31
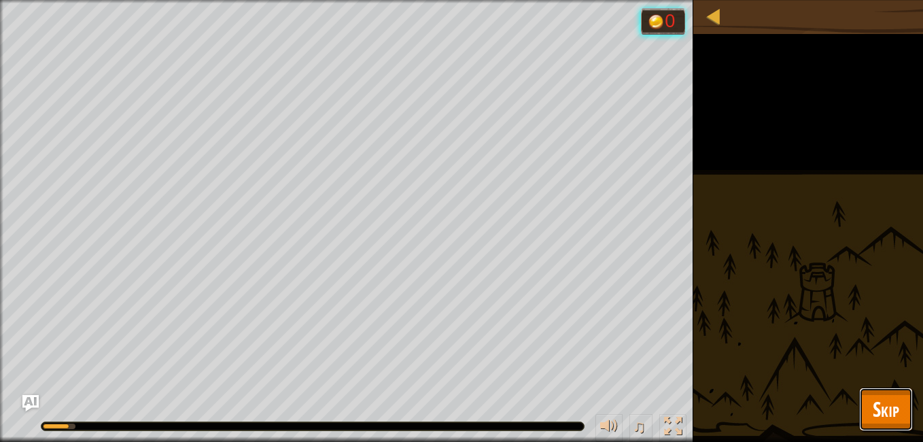
click at [870, 398] on button "Skip" at bounding box center [886, 410] width 54 height 44
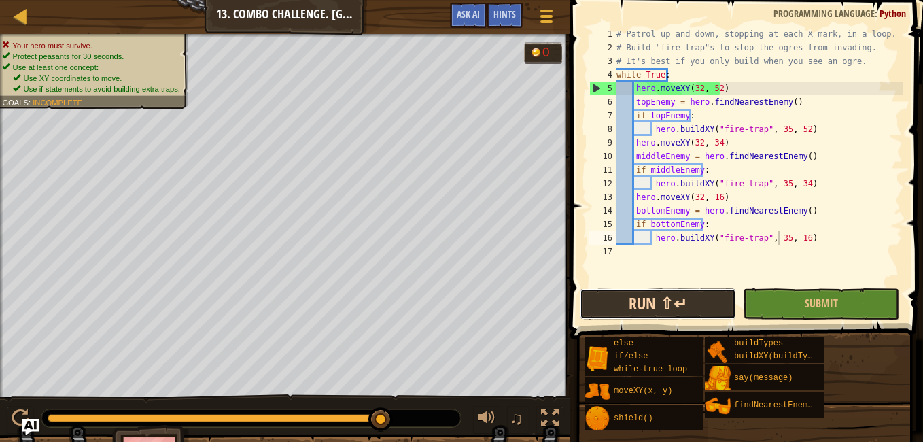
click at [719, 294] on button "Run ⇧↵" at bounding box center [658, 303] width 156 height 31
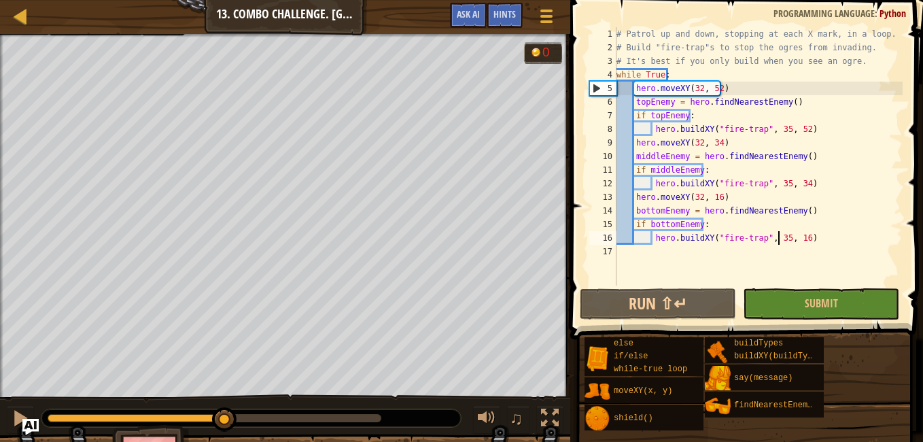
drag, startPoint x: 375, startPoint y: 417, endPoint x: 224, endPoint y: 458, distance: 155.9
click at [224, 0] on html "Map Computer Science 2 13. Combo Challenge. Middle Point Game Menu Done Hints A…" at bounding box center [461, 0] width 923 height 0
click at [755, 184] on div "# Patrol up and down, stopping at each X mark, in a loop. # Build "fire-trap"s …" at bounding box center [758, 170] width 289 height 286
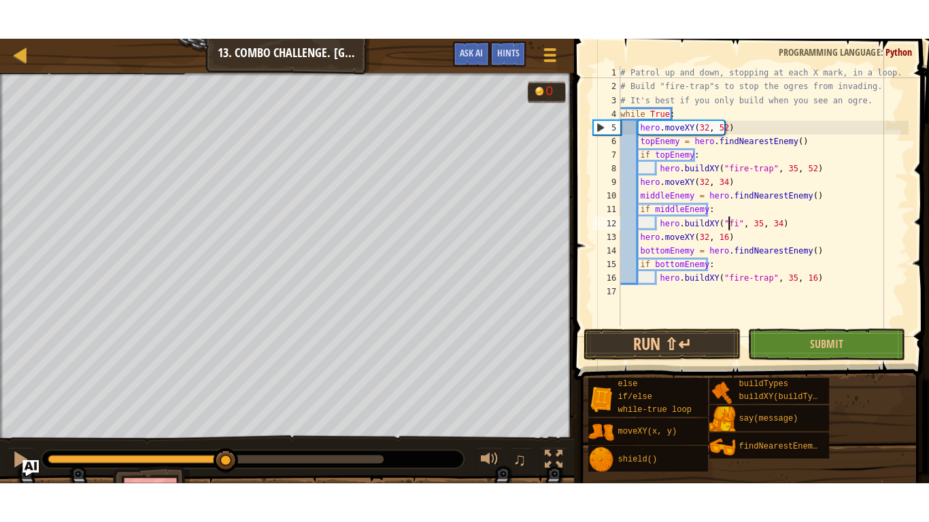
scroll to position [6, 12]
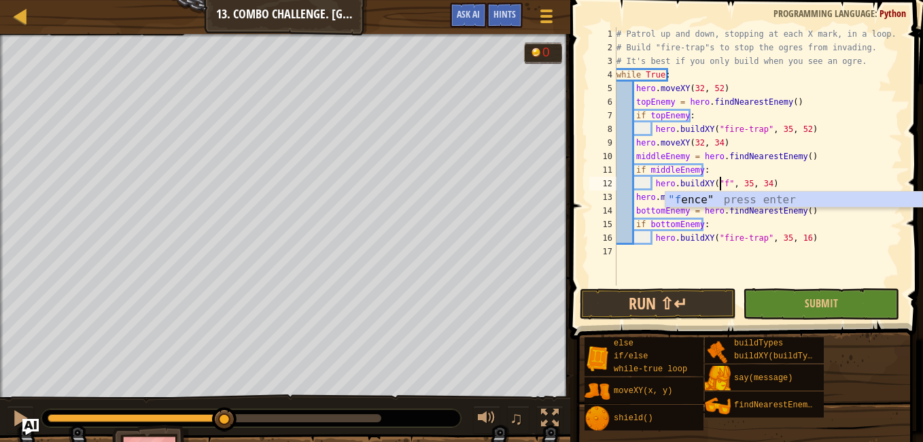
type textarea "hero.buildXY("fence", 35, 34)"
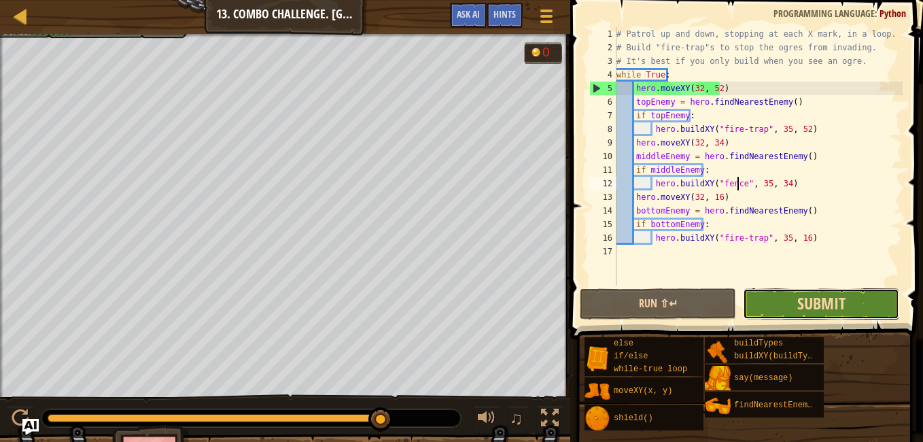
click at [835, 300] on span "Submit" at bounding box center [822, 303] width 48 height 22
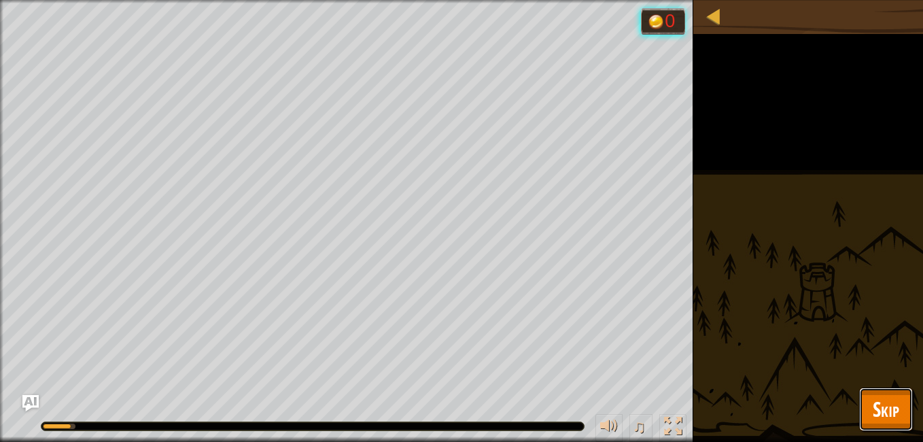
click at [885, 406] on span "Skip" at bounding box center [886, 409] width 27 height 28
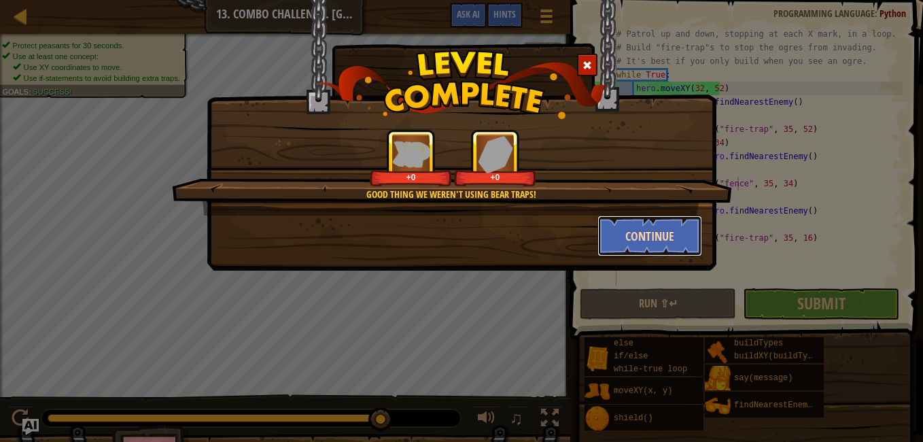
click at [640, 232] on button "Continue" at bounding box center [650, 236] width 105 height 41
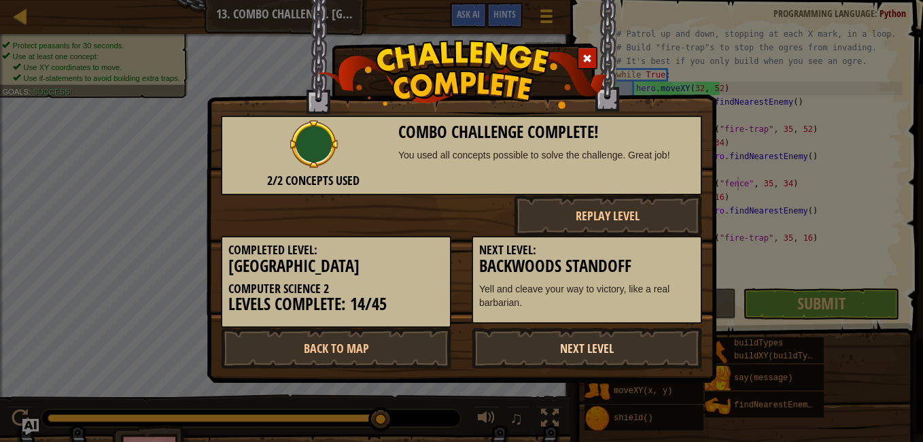
click at [573, 329] on link "Next Level" at bounding box center [587, 348] width 231 height 41
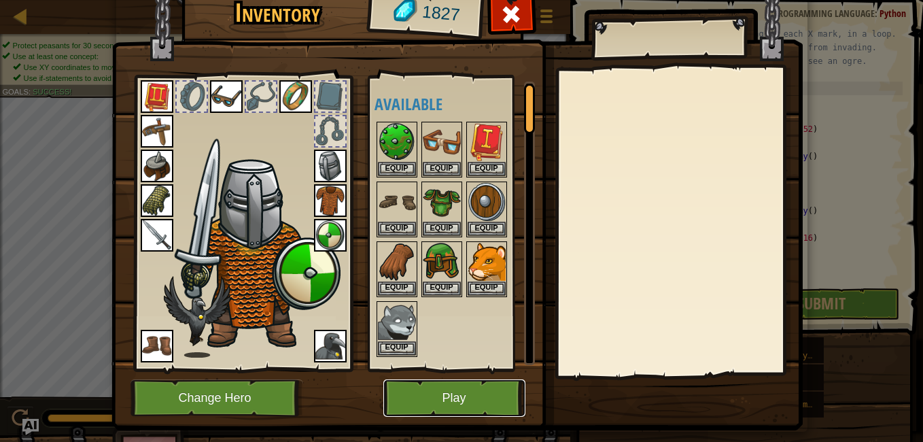
click at [445, 394] on button "Play" at bounding box center [454, 397] width 142 height 37
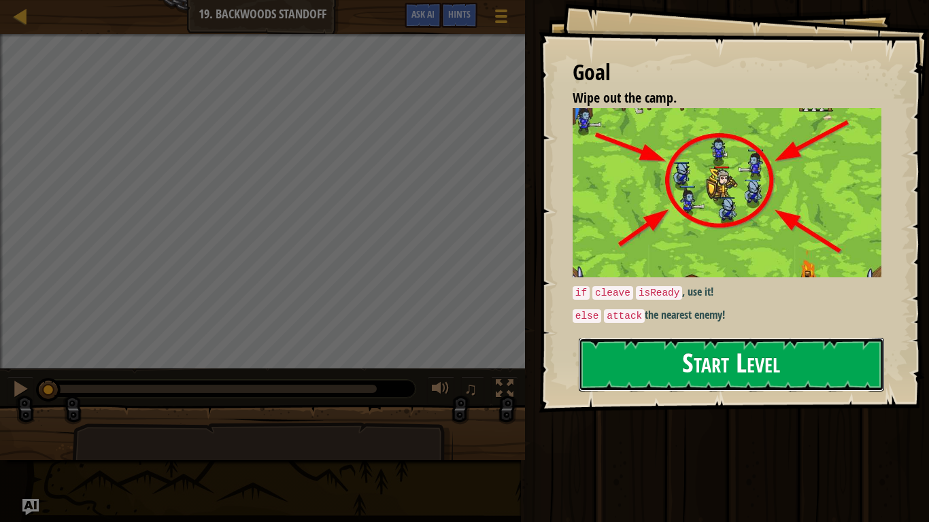
click at [678, 366] on button "Start Level" at bounding box center [731, 365] width 305 height 54
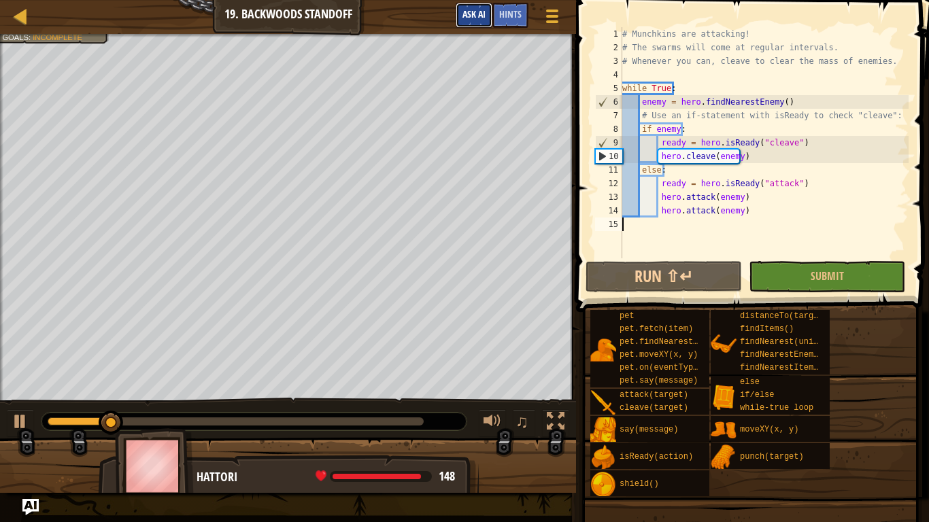
click at [482, 14] on span "Ask AI" at bounding box center [473, 13] width 23 height 13
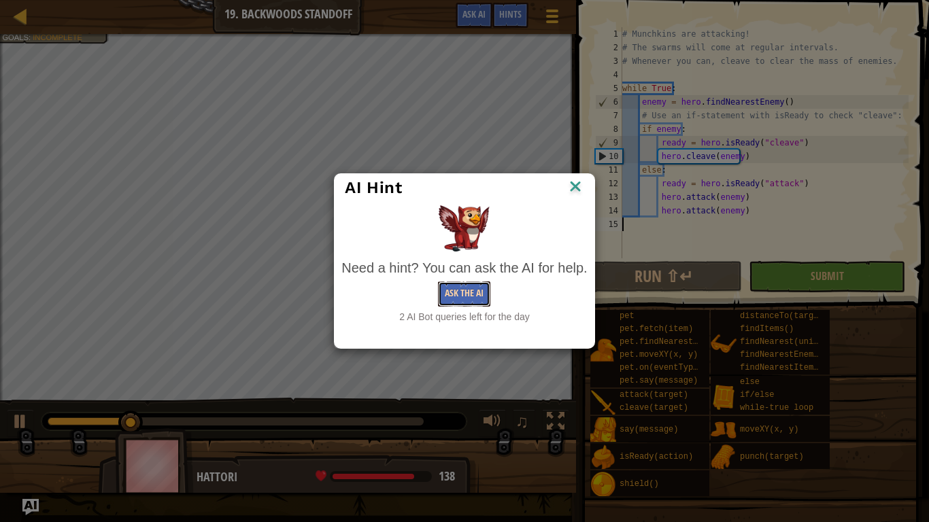
click at [462, 295] on button "Ask the AI" at bounding box center [464, 294] width 52 height 25
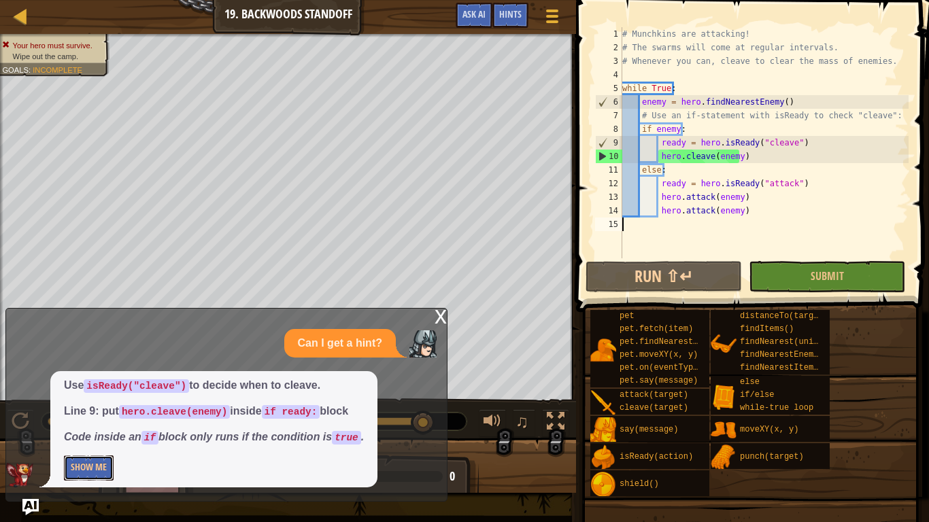
click at [103, 441] on button "Show Me" at bounding box center [89, 468] width 50 height 25
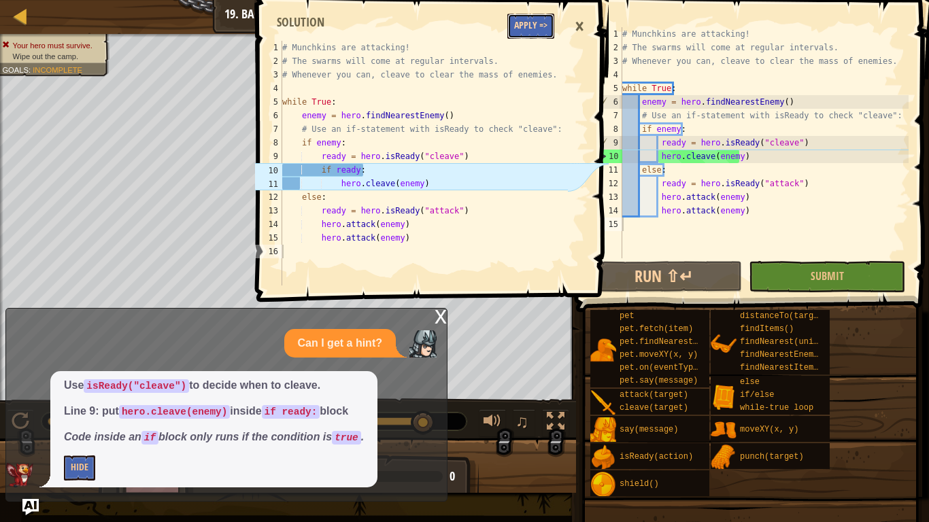
click at [539, 26] on button "Apply =>" at bounding box center [530, 26] width 47 height 25
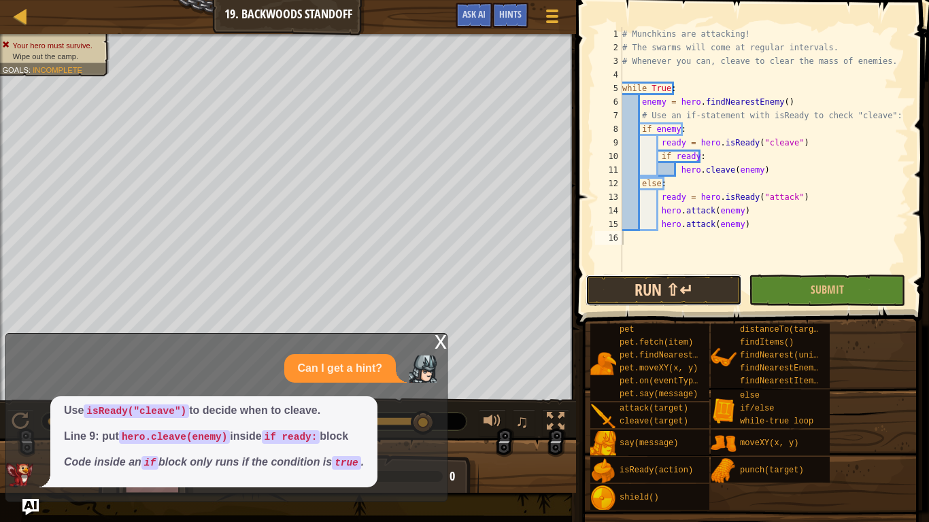
click at [664, 282] on button "Run ⇧↵" at bounding box center [663, 290] width 156 height 31
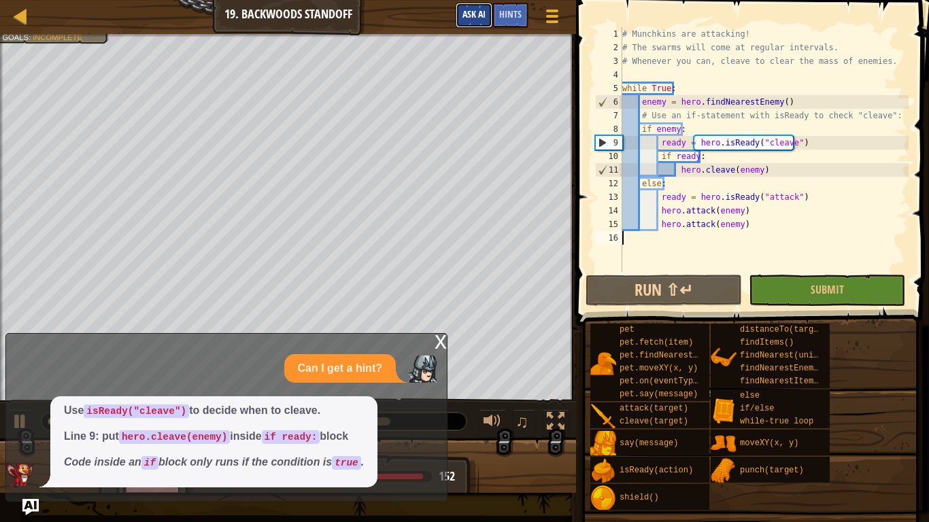
click at [464, 6] on button "Ask AI" at bounding box center [474, 15] width 37 height 25
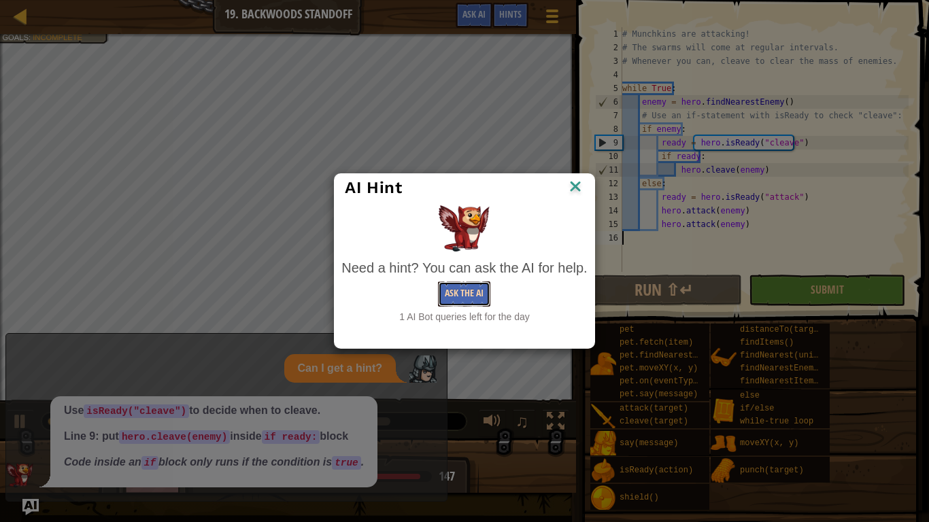
click at [460, 287] on button "Ask the AI" at bounding box center [464, 294] width 52 height 25
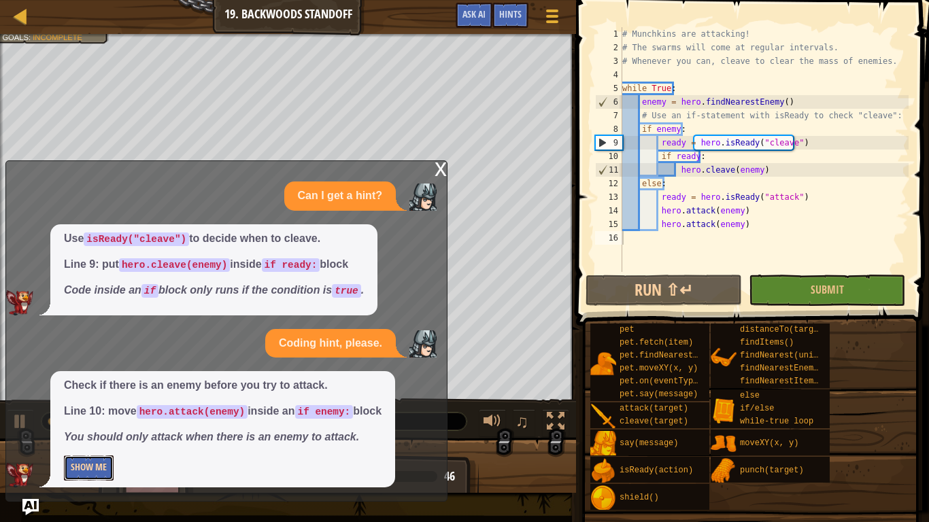
click at [91, 441] on button "Show Me" at bounding box center [89, 468] width 50 height 25
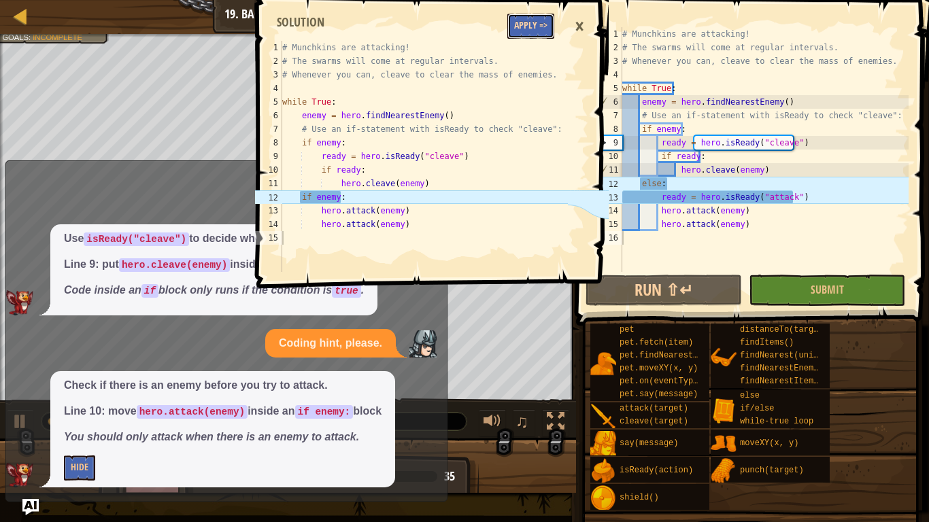
click at [514, 27] on button "Apply =>" at bounding box center [530, 26] width 47 height 25
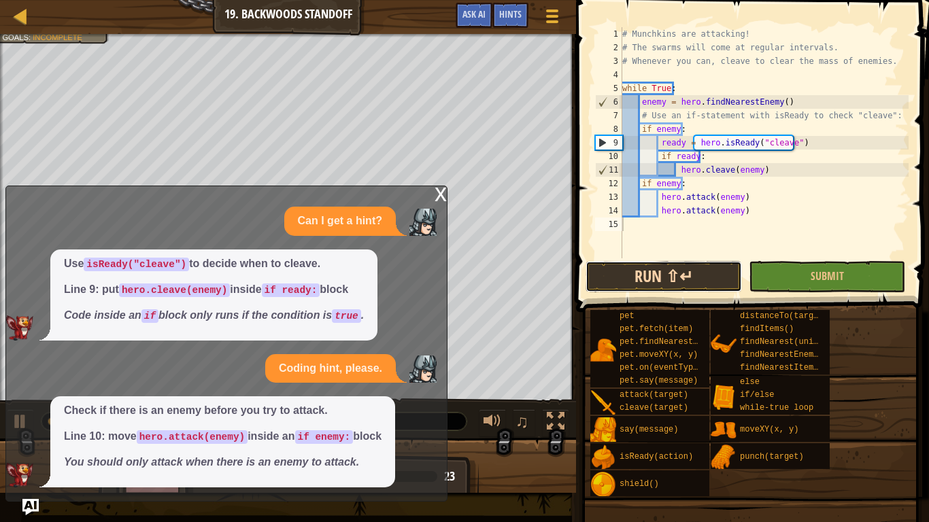
click at [698, 273] on button "Run ⇧↵" at bounding box center [663, 276] width 156 height 31
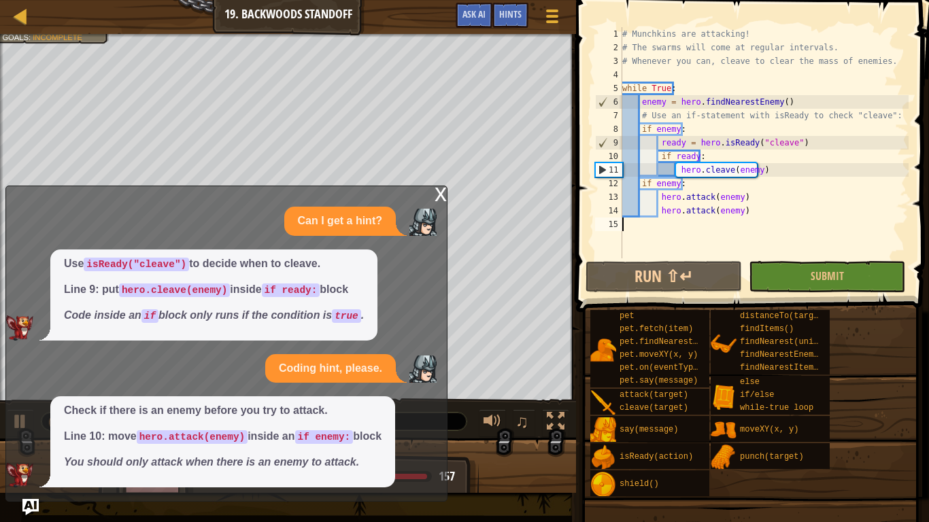
click at [440, 198] on div "x" at bounding box center [440, 193] width 12 height 14
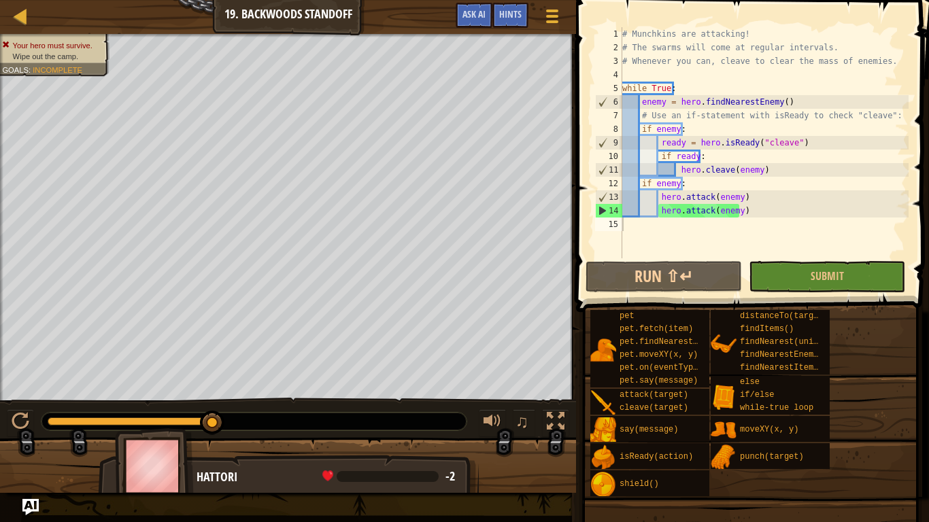
drag, startPoint x: 199, startPoint y: 424, endPoint x: 359, endPoint y: 425, distance: 159.8
click at [359, 425] on div at bounding box center [253, 422] width 425 height 18
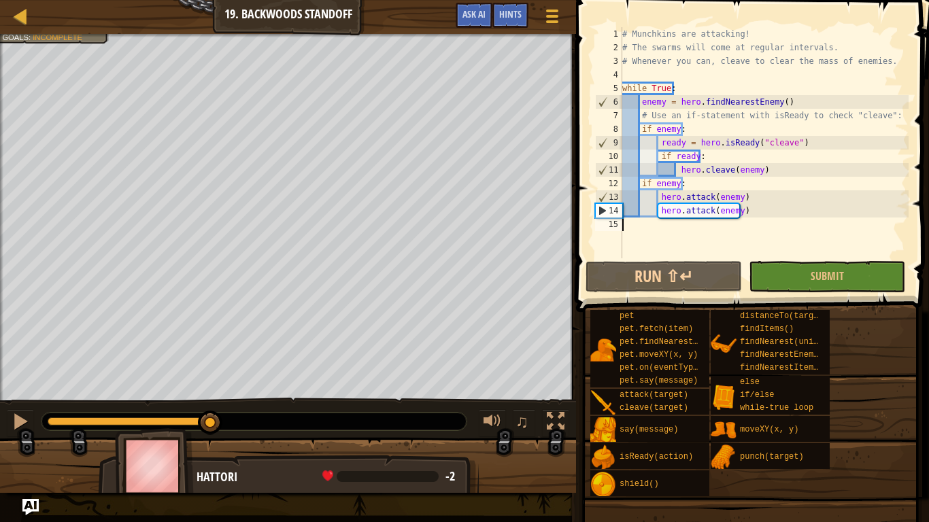
click at [211, 420] on div at bounding box center [130, 421] width 165 height 8
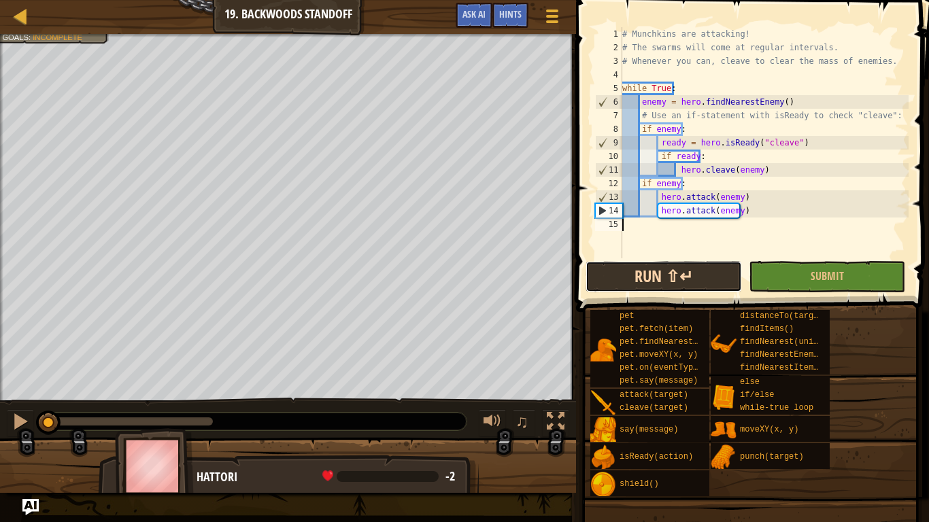
click at [630, 278] on button "Run ⇧↵" at bounding box center [663, 276] width 156 height 31
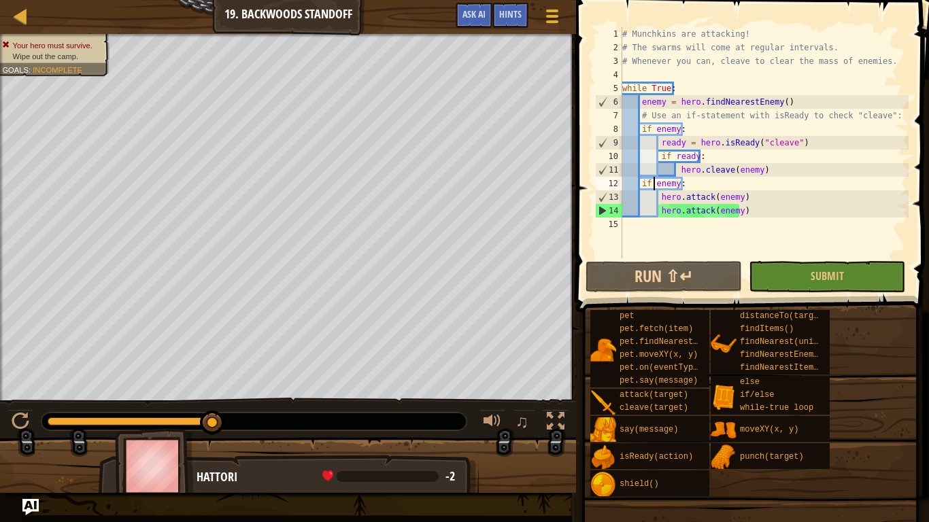
click at [654, 186] on div "# Munchkins are attacking! # The swarms will come at regular intervals. # Whene…" at bounding box center [763, 156] width 289 height 258
type textarea "hero.attack(enemy)"
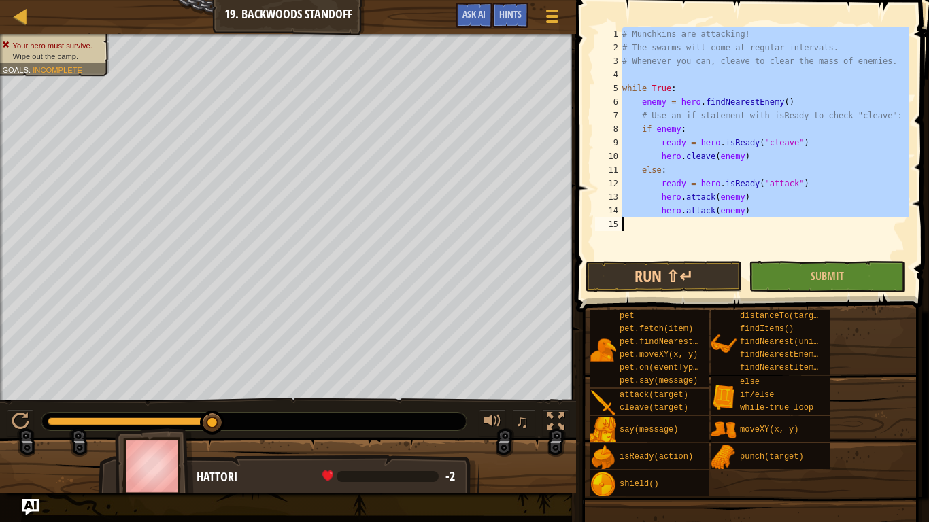
click at [644, 237] on div "# Munchkins are attacking! # The swarms will come at regular intervals. # Whene…" at bounding box center [763, 142] width 289 height 231
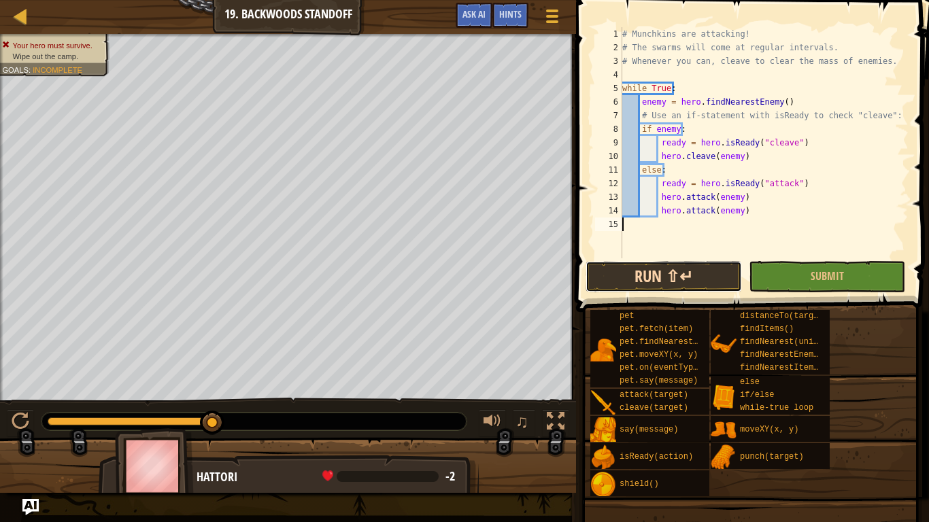
click at [669, 277] on button "Run ⇧↵" at bounding box center [663, 276] width 156 height 31
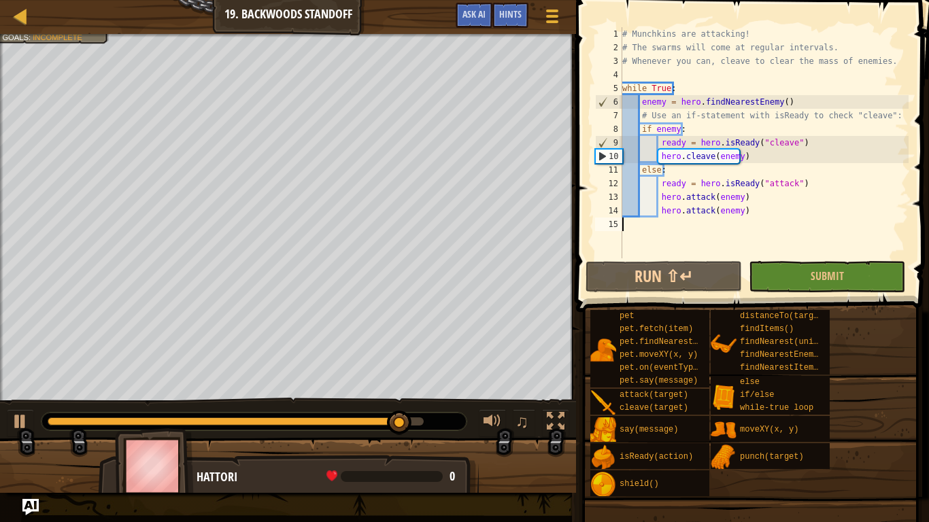
click at [657, 141] on div "# Munchkins are attacking! # The swarms will come at regular intervals. # Whene…" at bounding box center [763, 156] width 289 height 258
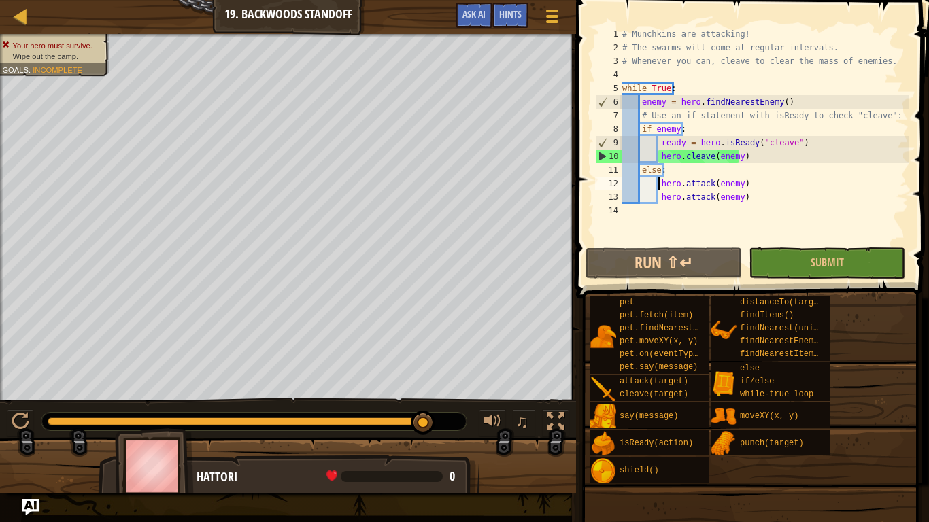
click at [886, 117] on div "# Munchkins are attacking! # The swarms will come at regular intervals. # Whene…" at bounding box center [763, 149] width 289 height 245
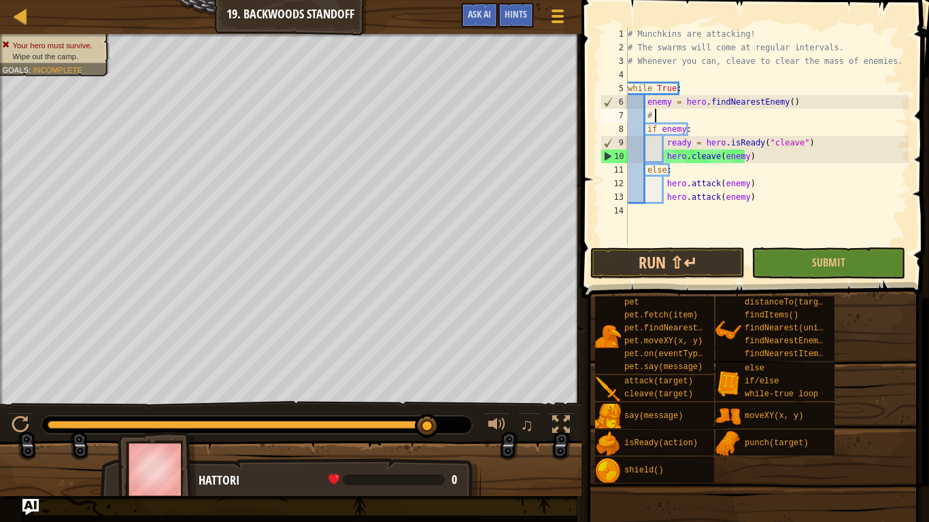
type textarea "#"
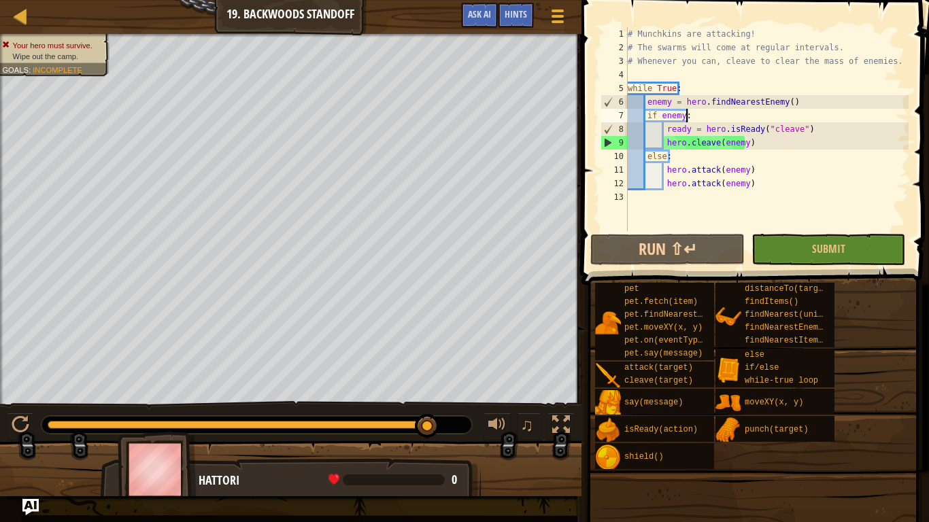
type textarea "ready = hero.isReady("cleave")"
click at [667, 192] on div "# Munchkins are attacking! # The swarms will come at regular intervals. # Whene…" at bounding box center [767, 142] width 284 height 231
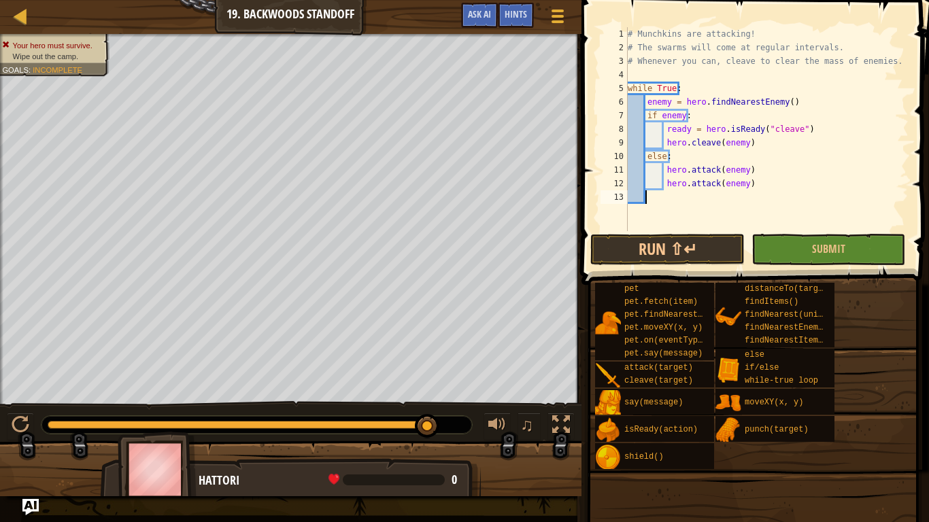
type textarea "e"
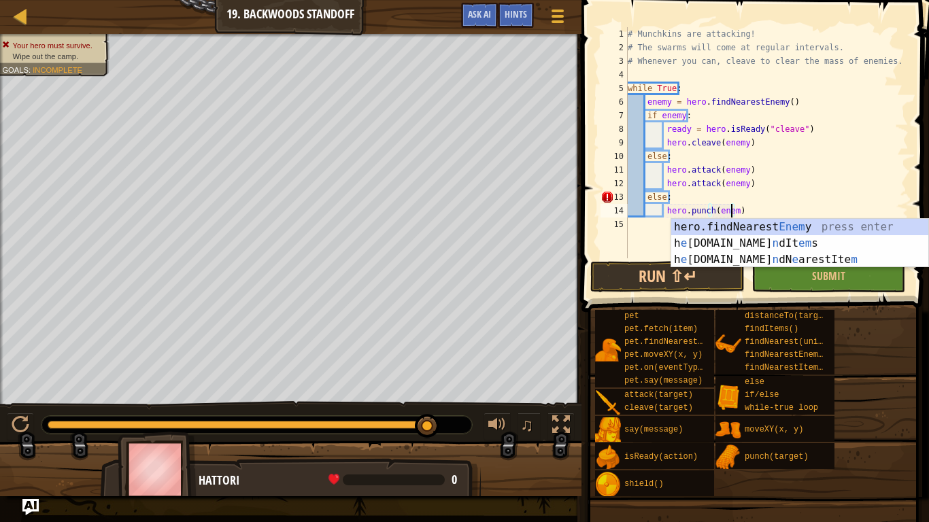
scroll to position [6, 8]
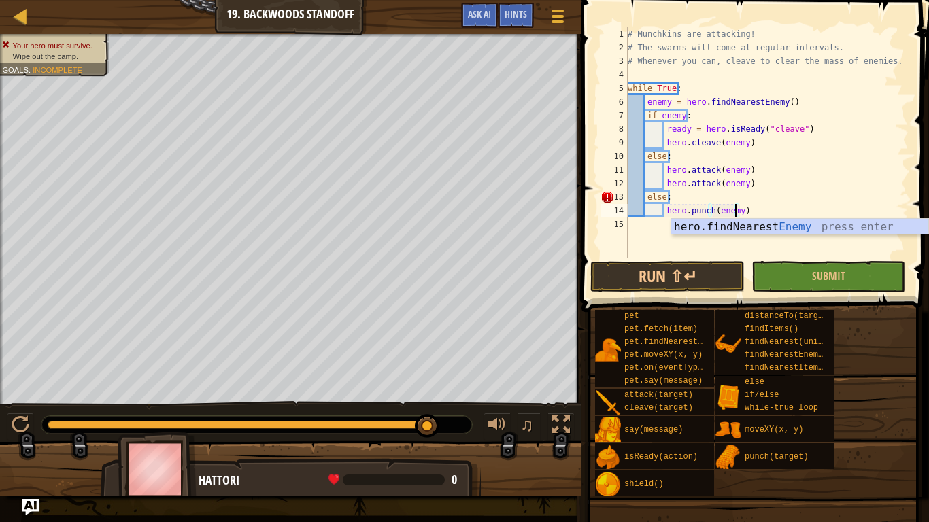
click at [760, 203] on div "# Munchkins are attacking! # The swarms will come at regular intervals. # Whene…" at bounding box center [767, 156] width 284 height 258
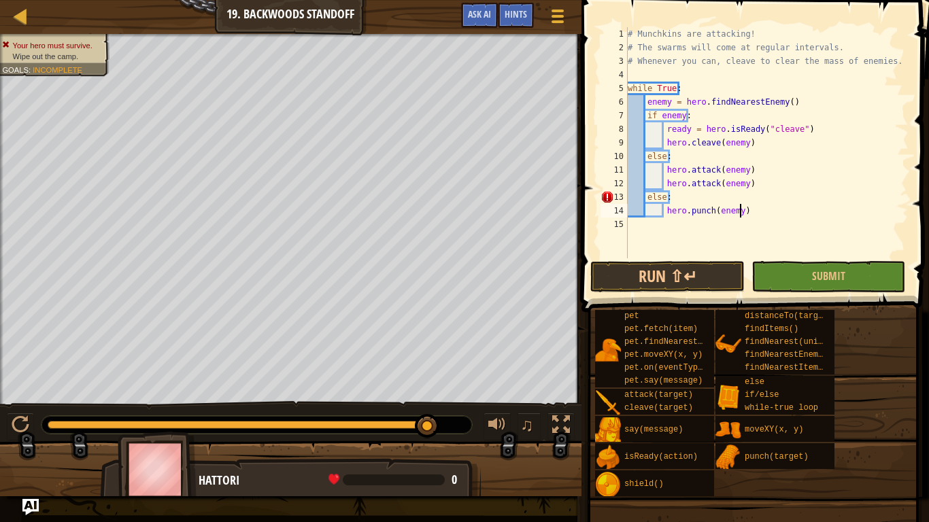
click at [761, 212] on div "# Munchkins are attacking! # The swarms will come at regular intervals. # Whene…" at bounding box center [767, 156] width 284 height 258
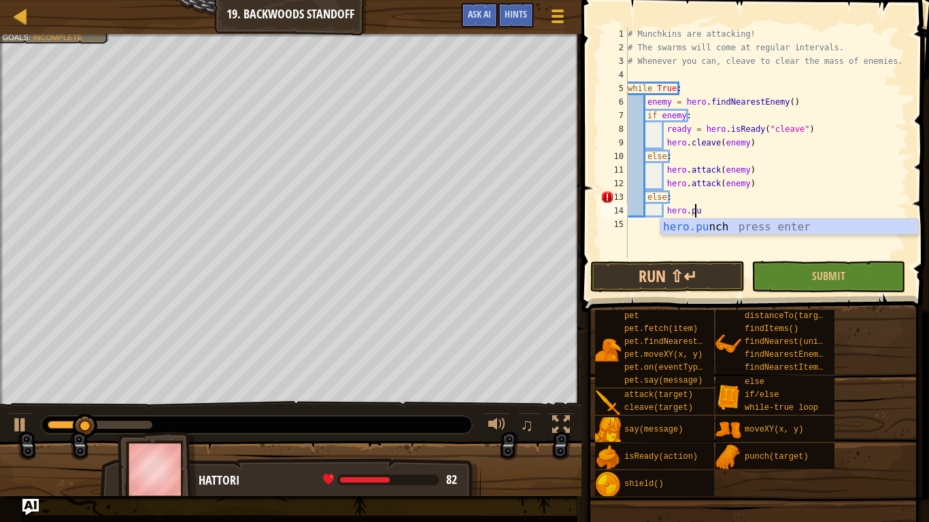
type textarea "h"
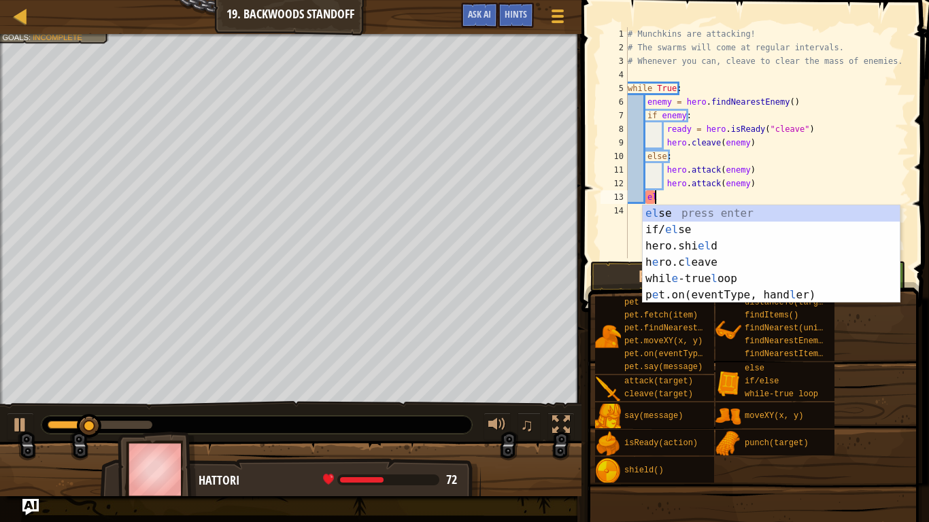
scroll to position [6, 0]
type textarea "e"
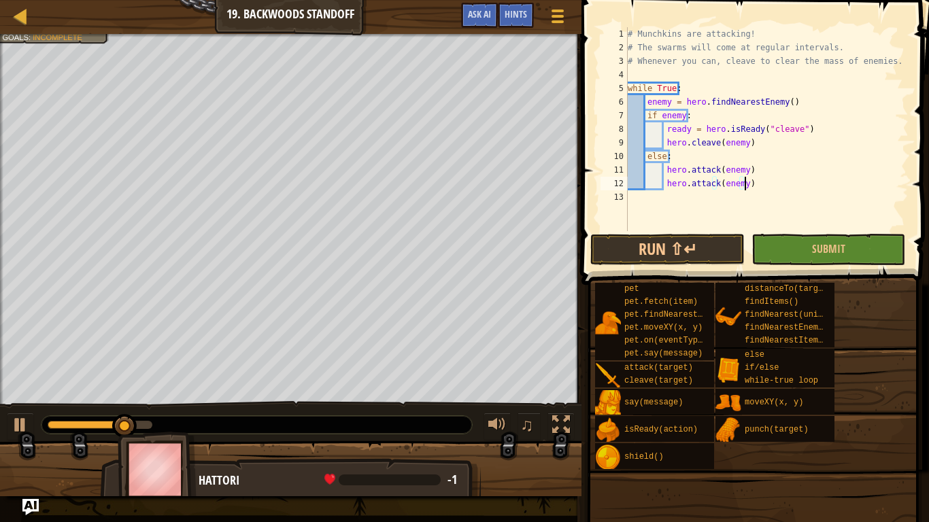
click at [711, 182] on div "# Munchkins are attacking! # The swarms will come at regular intervals. # Whene…" at bounding box center [767, 142] width 284 height 231
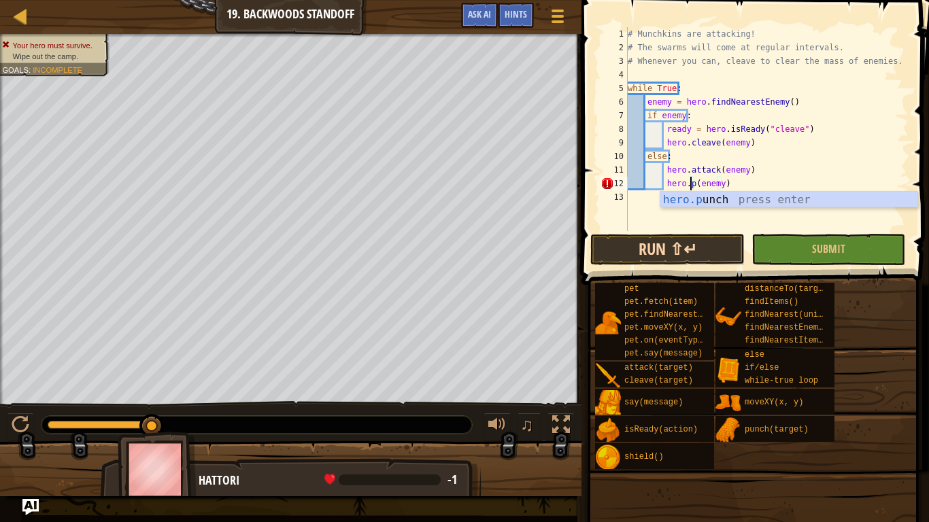
scroll to position [6, 5]
type textarea "hero.punch(target)(enemy)"
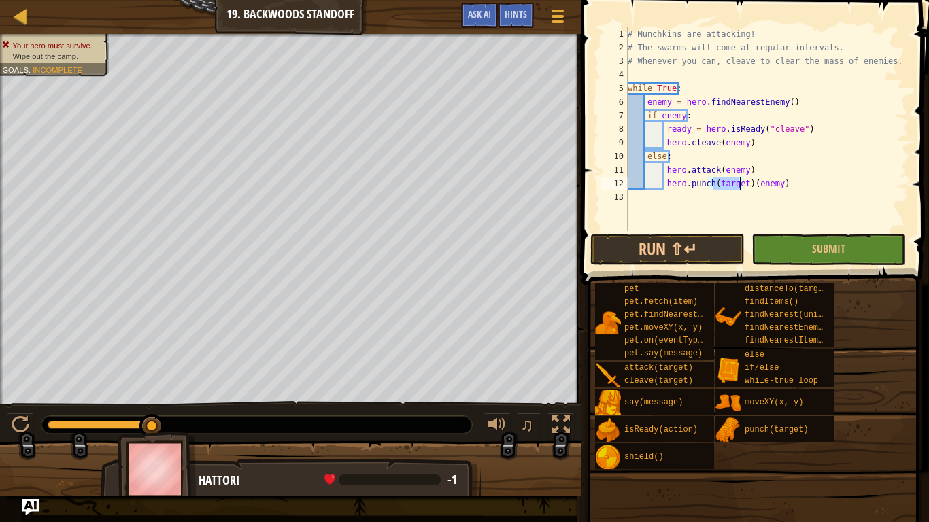
click at [821, 193] on div "# Munchkins are attacking! # The swarms will come at regular intervals. # Whene…" at bounding box center [767, 142] width 284 height 231
click at [821, 187] on div "# Munchkins are attacking! # The swarms will come at regular intervals. # Whene…" at bounding box center [767, 142] width 284 height 231
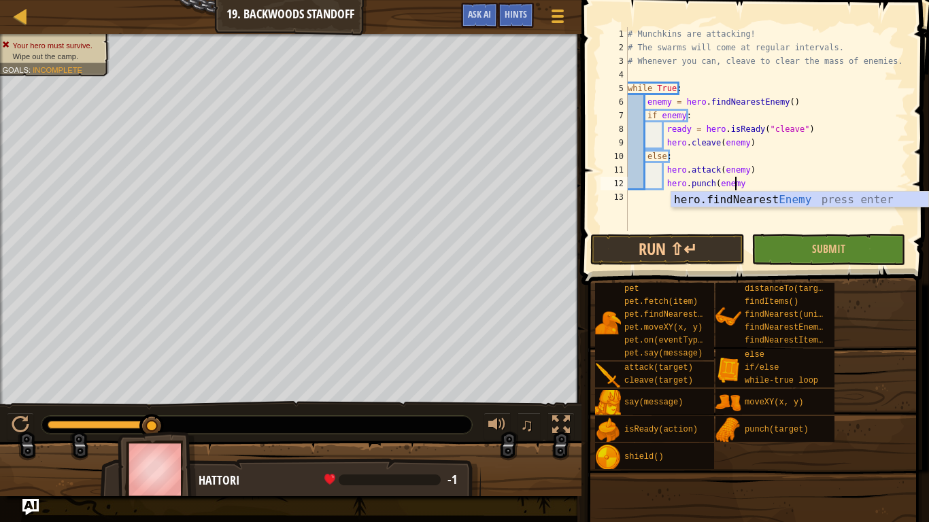
scroll to position [6, 8]
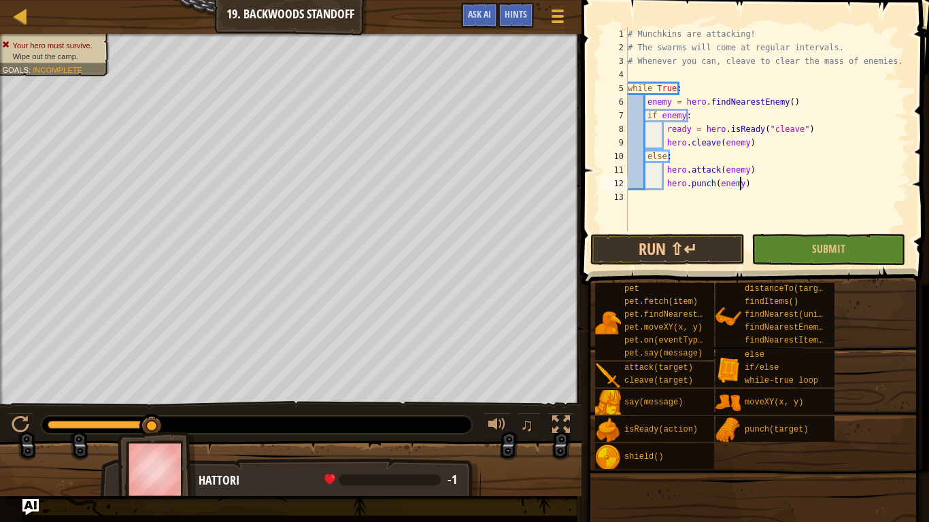
click at [771, 167] on div "# Munchkins are attacking! # The swarms will come at regular intervals. # Whene…" at bounding box center [767, 142] width 284 height 231
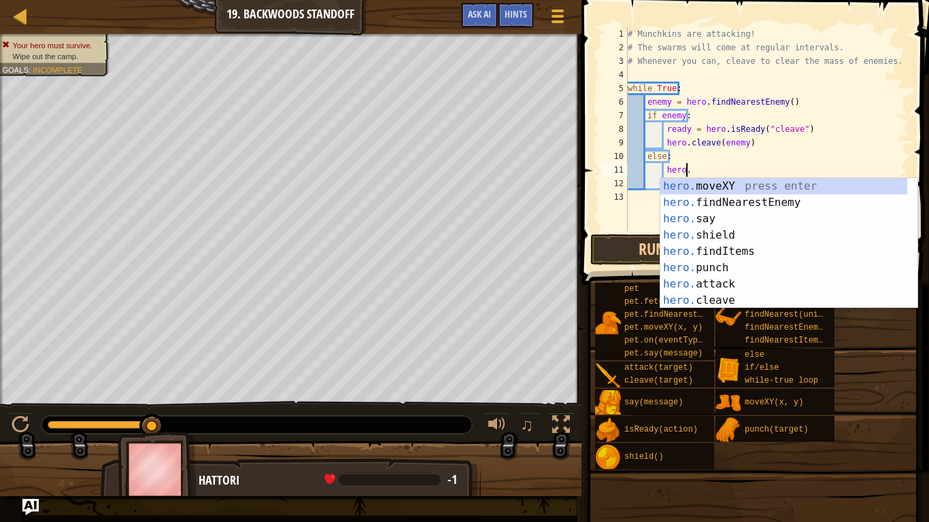
scroll to position [6, 4]
click at [721, 262] on div "hero. moveXY press enter hero. findNearestEnemy press enter hero. say press ent…" at bounding box center [783, 259] width 247 height 163
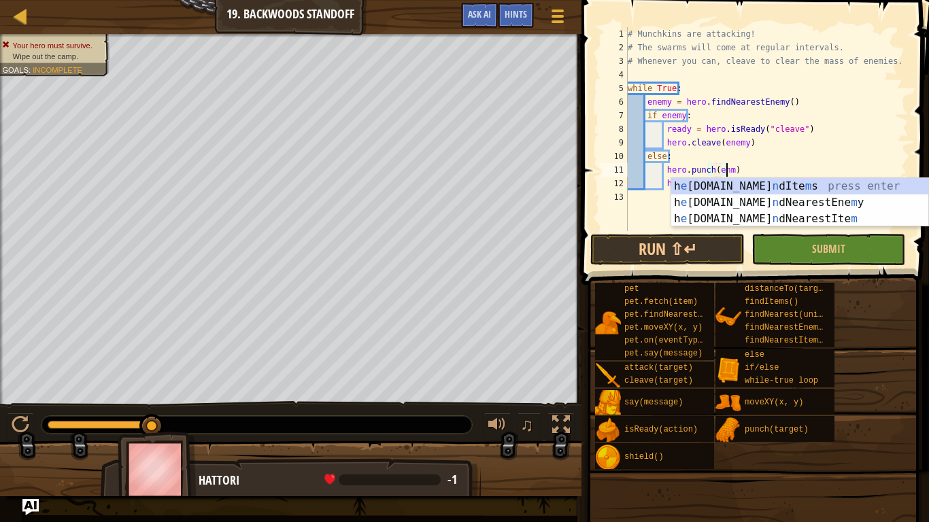
scroll to position [6, 8]
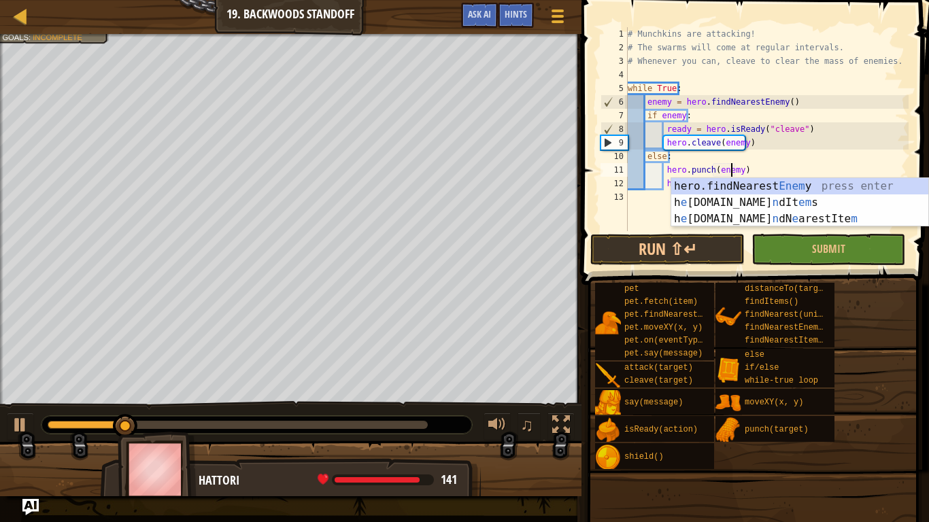
click at [769, 158] on div "# Munchkins are attacking! # The swarms will come at regular intervals. # Whene…" at bounding box center [767, 142] width 284 height 231
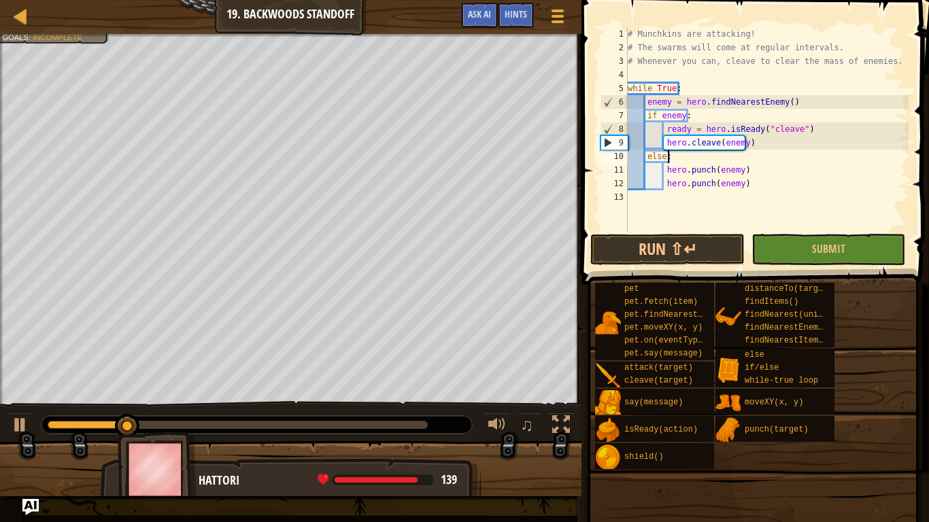
scroll to position [6, 3]
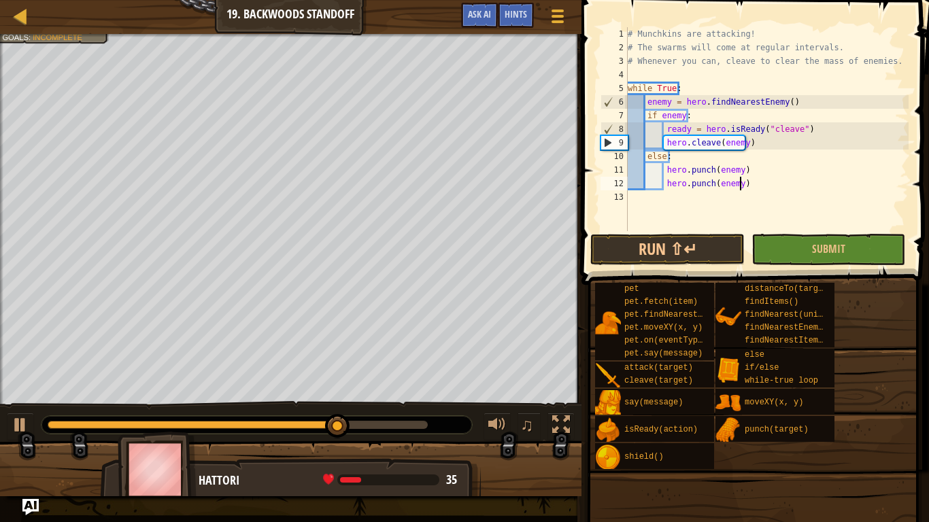
click at [755, 186] on div "# Munchkins are attacking! # The swarms will come at regular intervals. # Whene…" at bounding box center [767, 142] width 284 height 231
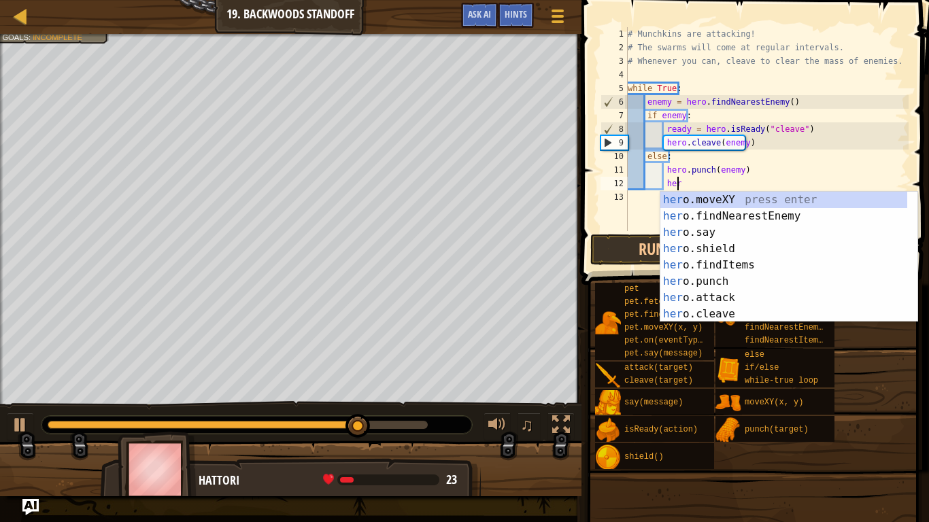
type textarea "h"
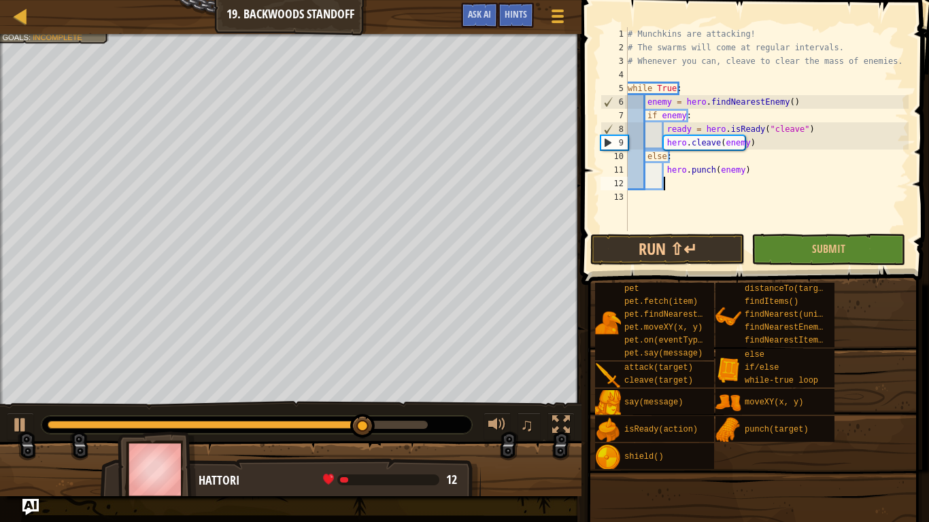
scroll to position [6, 1]
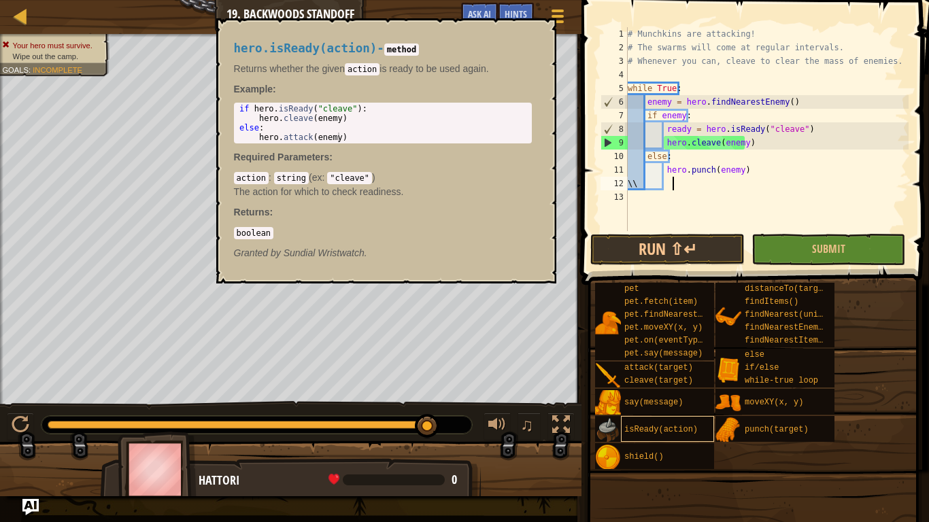
type textarea "\"
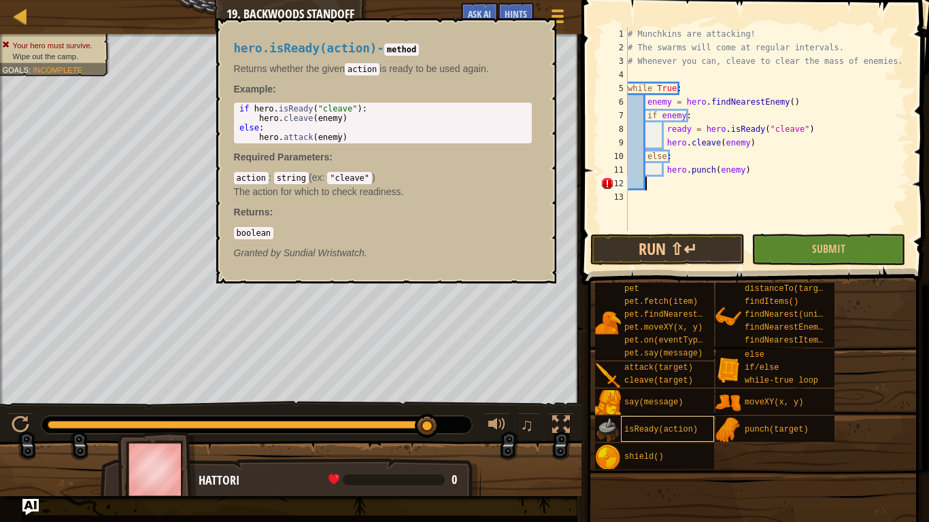
scroll to position [6, 0]
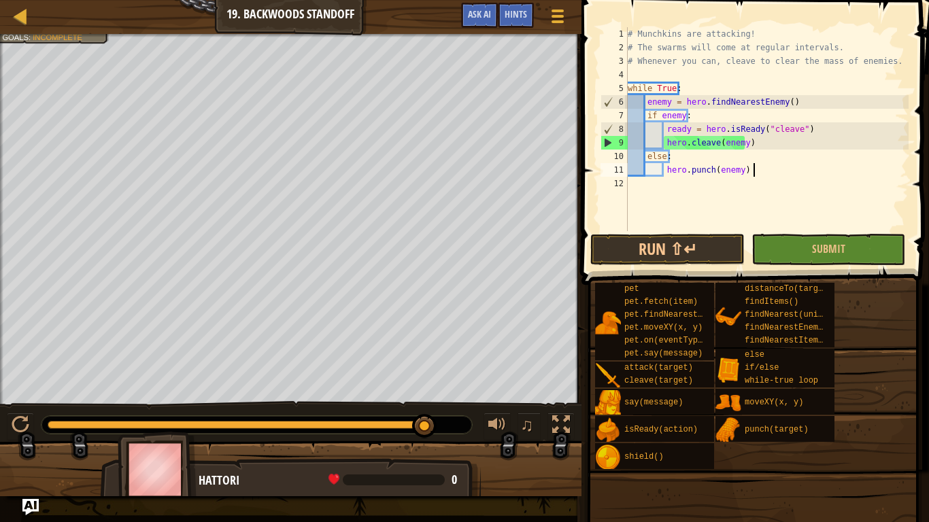
type textarea "hero.punch(enemy)"
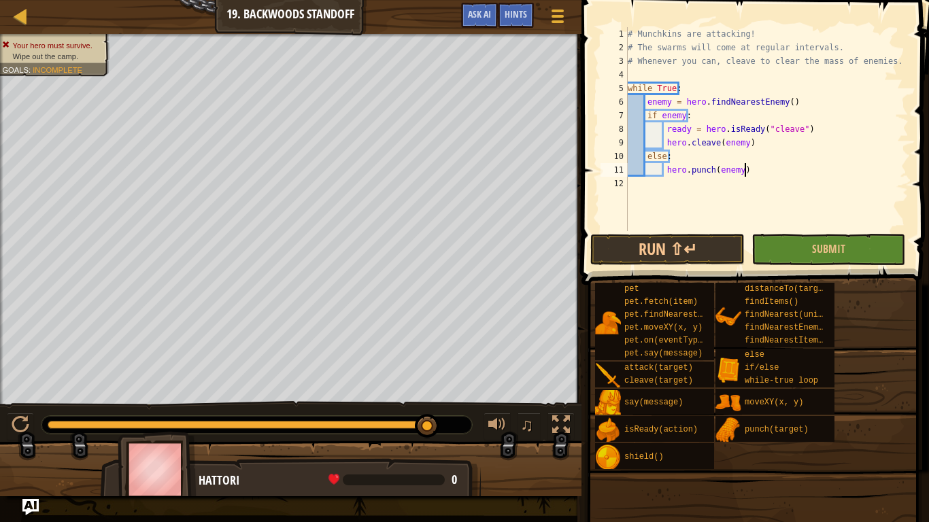
type textarea "hero.punch(enemy)"
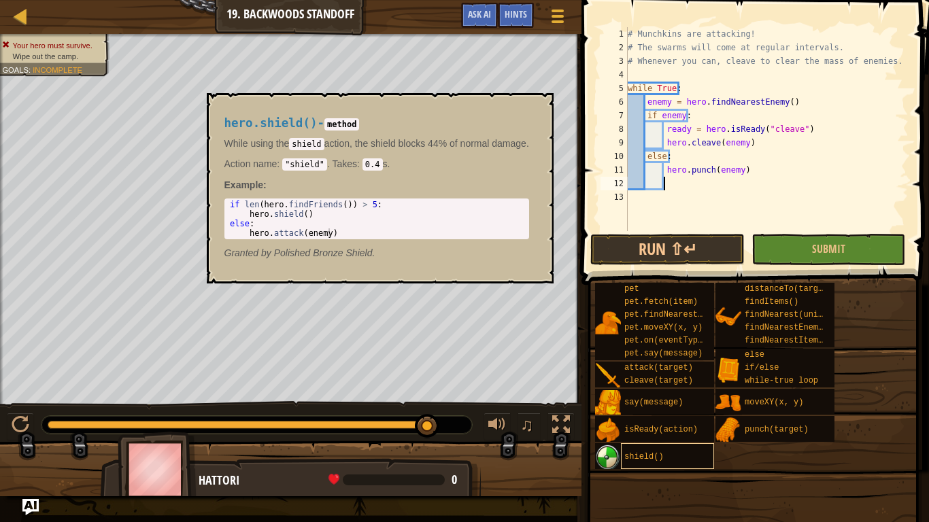
type textarea "sh"
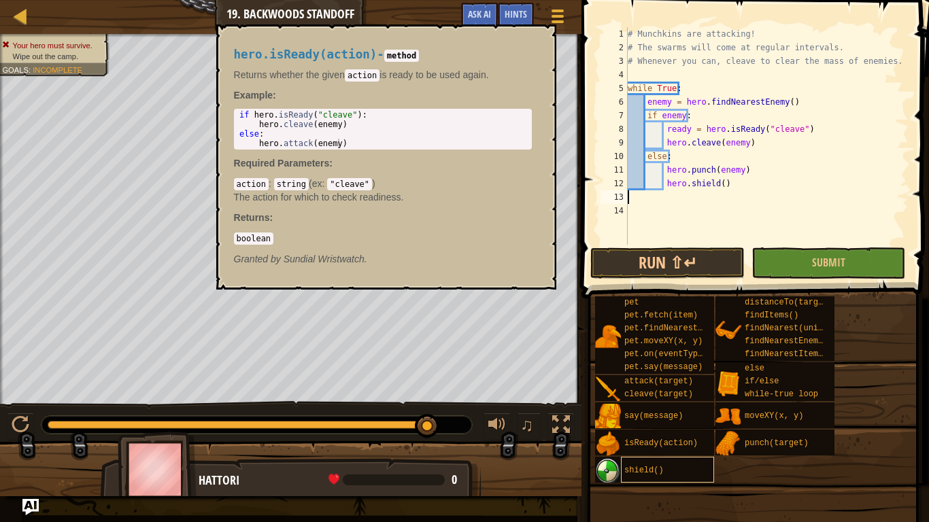
type textarea "hero.shield()"
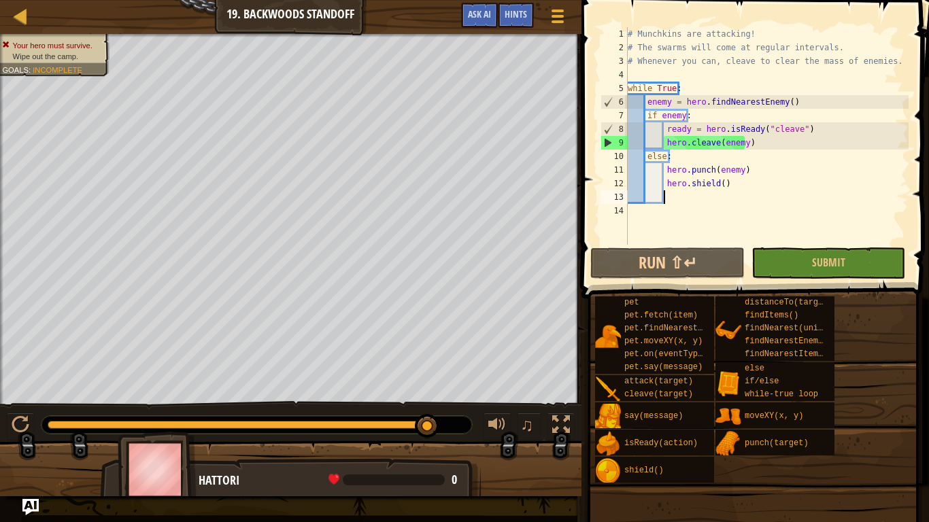
type textarea "h"
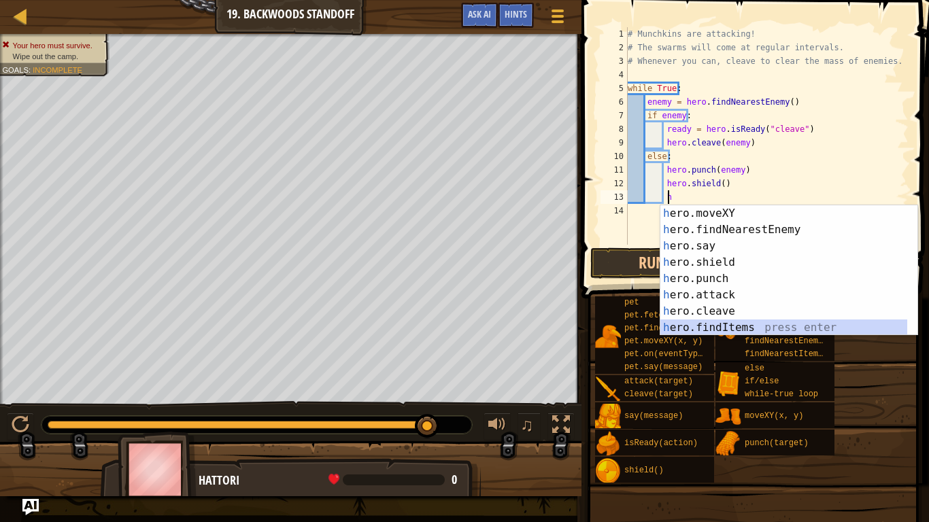
scroll to position [16, 0]
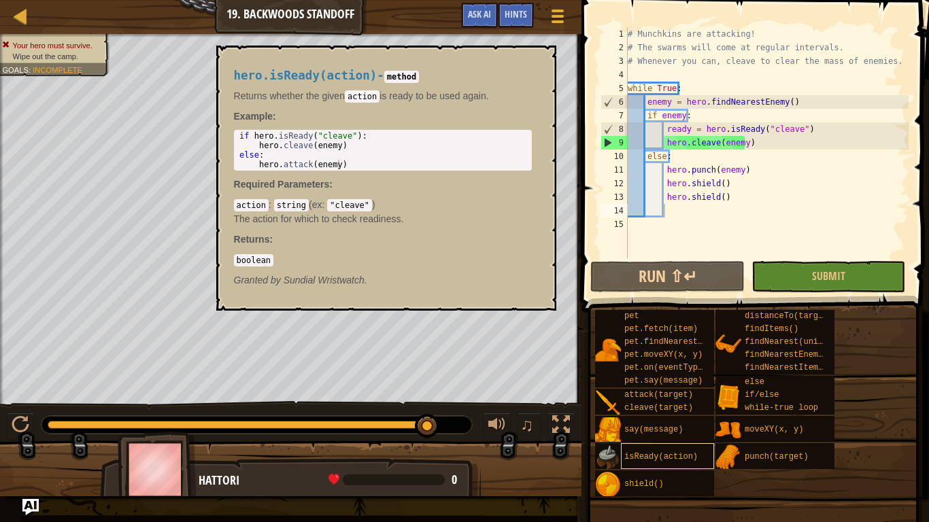
click at [634, 441] on div "isReady(action)" at bounding box center [667, 456] width 93 height 26
click at [655, 441] on span "shield()" at bounding box center [643, 484] width 39 height 10
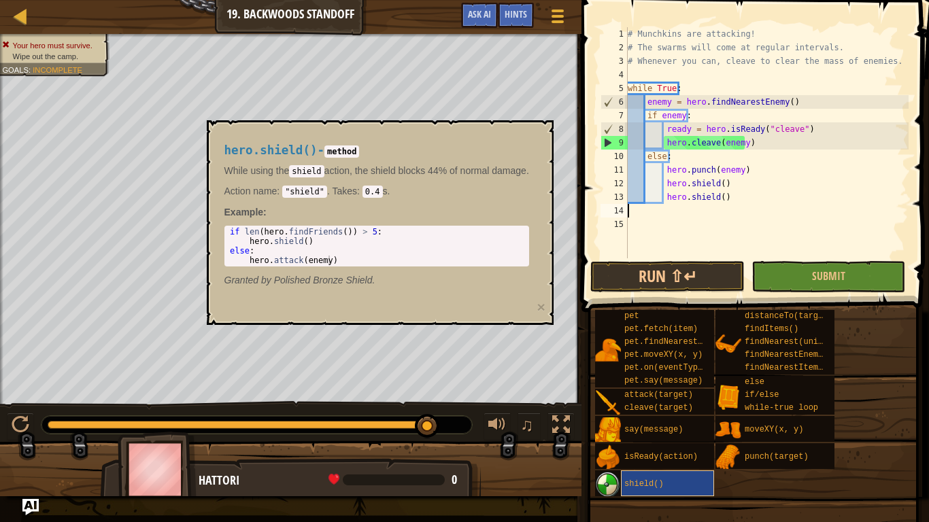
scroll to position [6, 0]
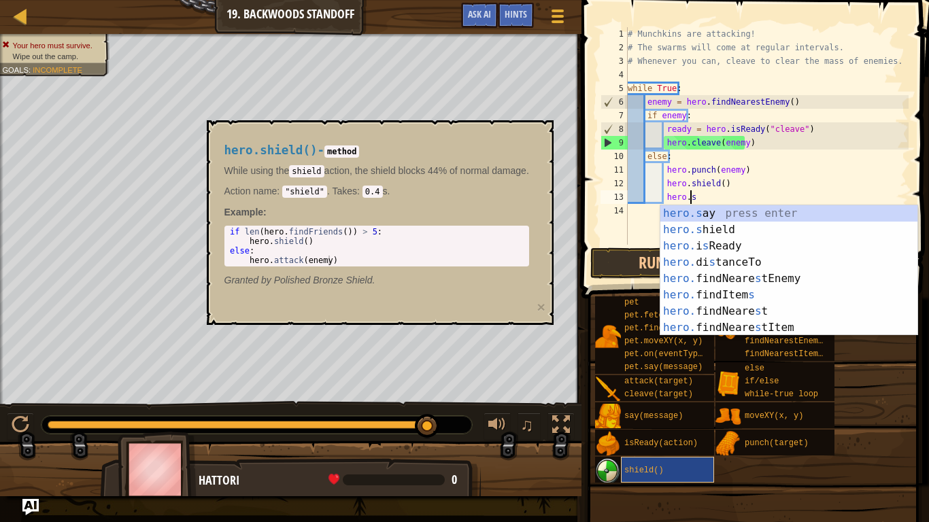
type textarea "h"
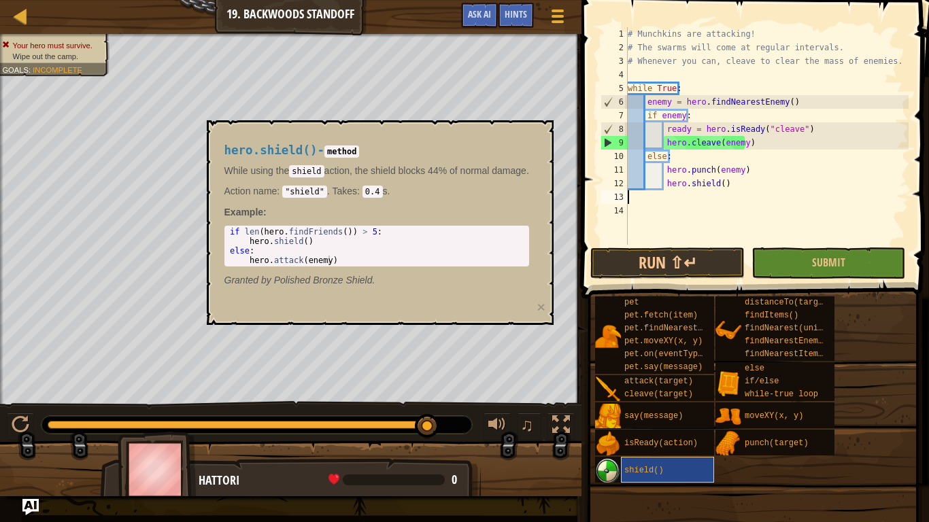
scroll to position [0, 0]
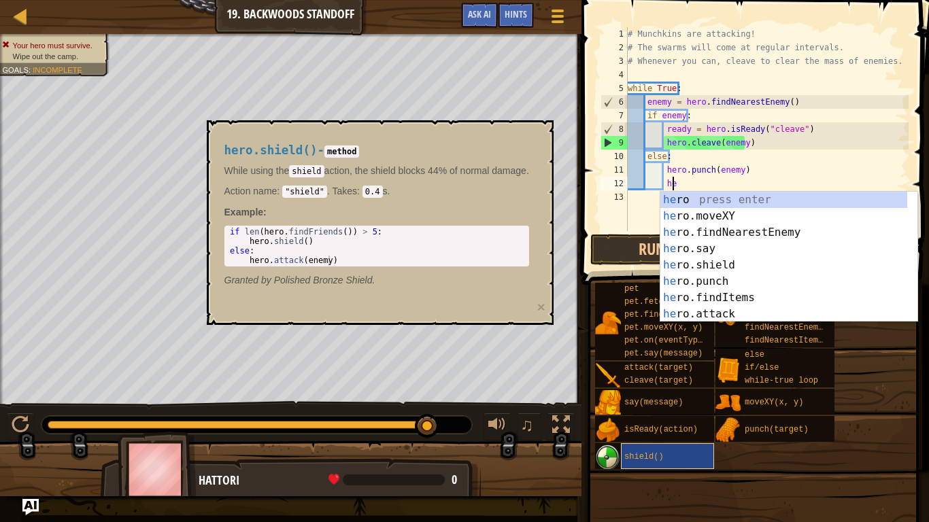
type textarea "h"
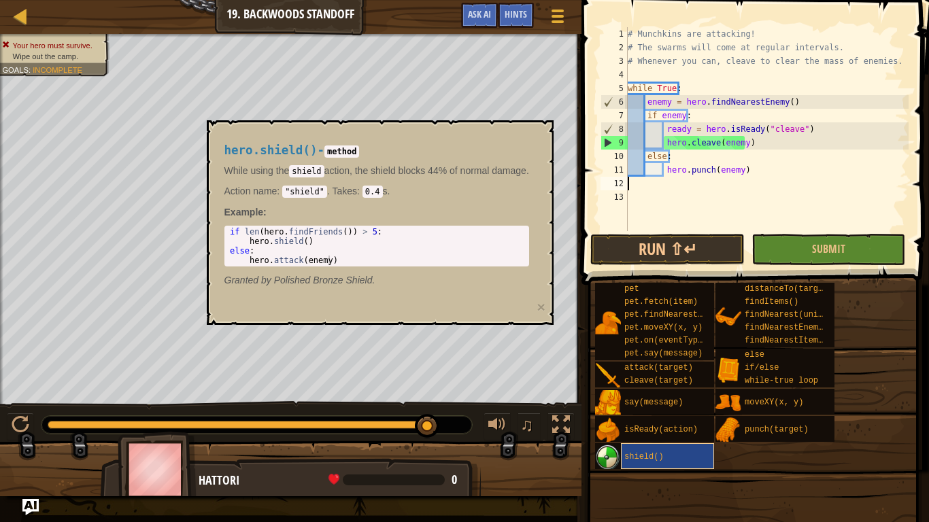
type textarea "hero.punch(enemy)"
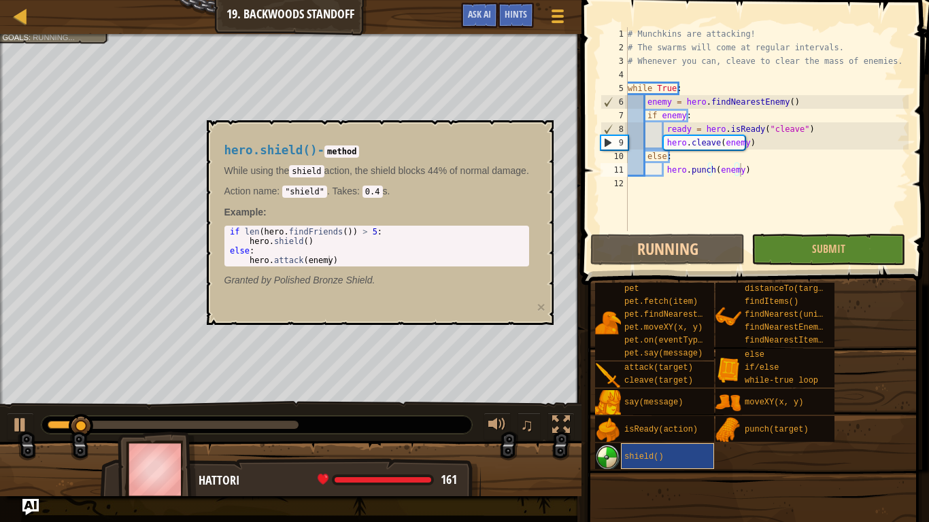
click at [686, 441] on div "shield()" at bounding box center [667, 456] width 93 height 26
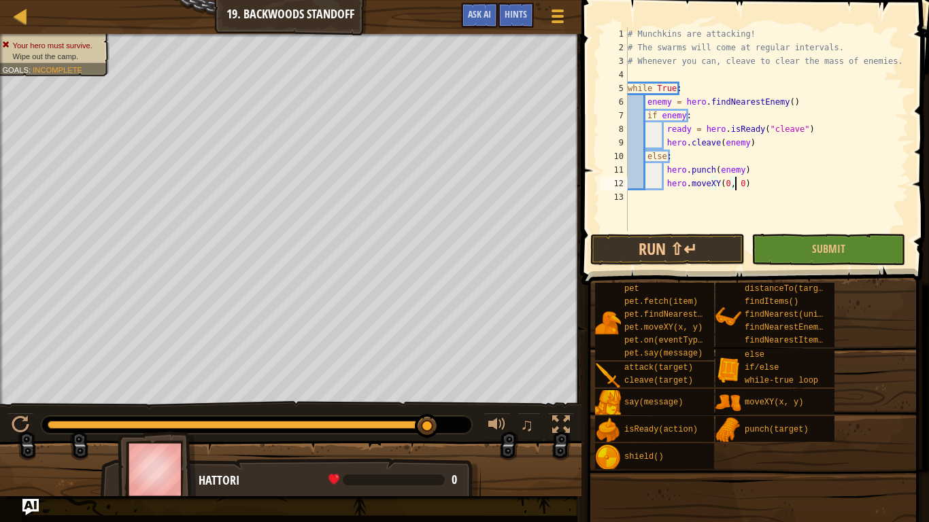
scroll to position [6, 8]
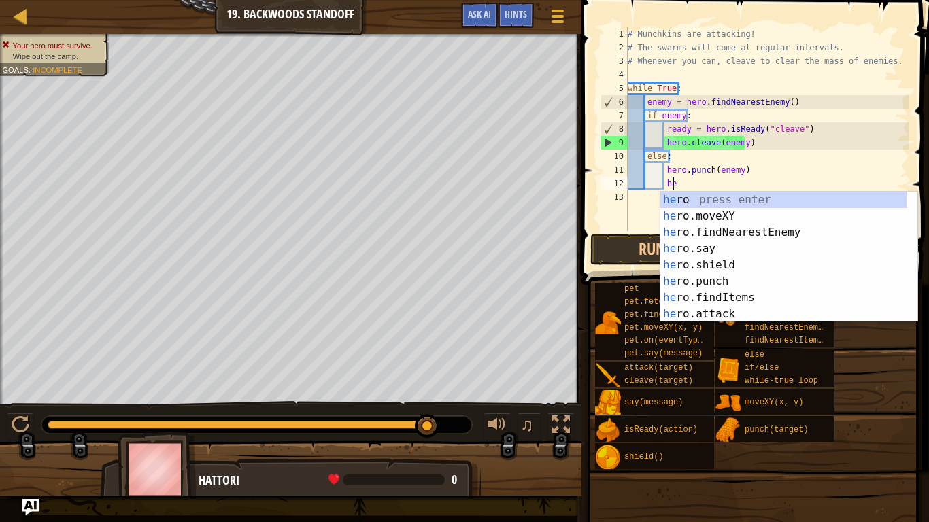
type textarea "h"
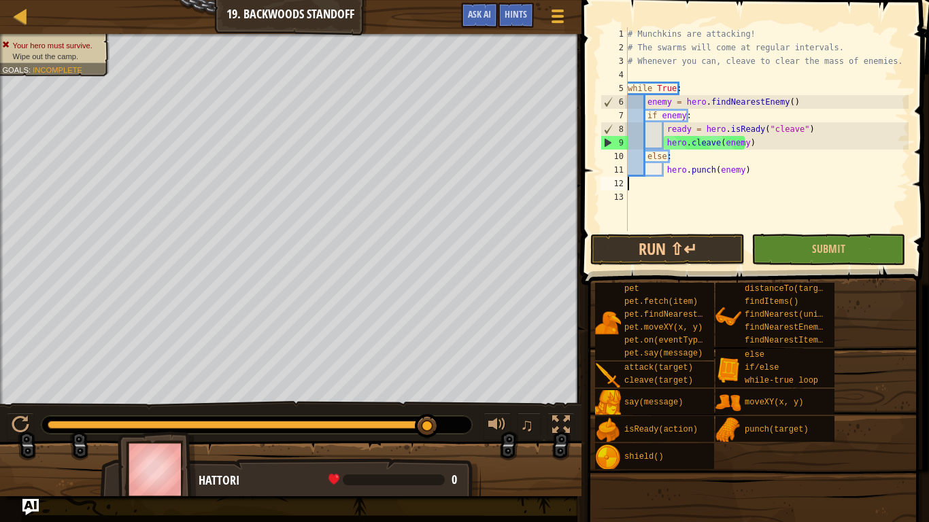
scroll to position [6, 0]
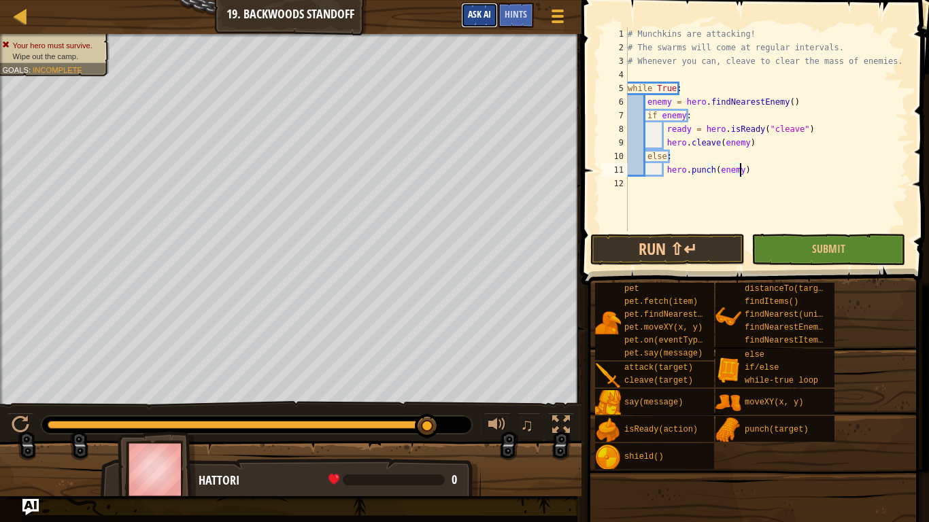
click at [490, 13] on span "Ask AI" at bounding box center [479, 13] width 23 height 13
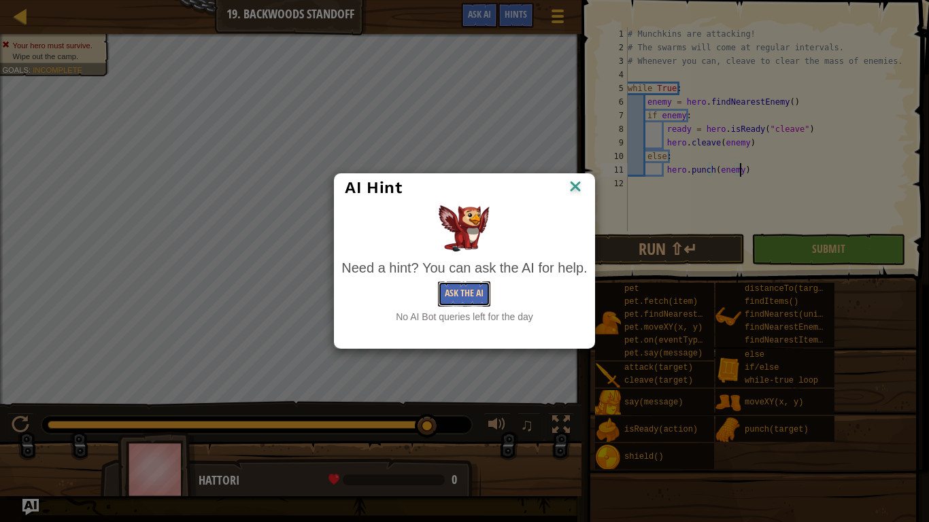
click at [466, 284] on button "Ask the AI" at bounding box center [464, 294] width 52 height 25
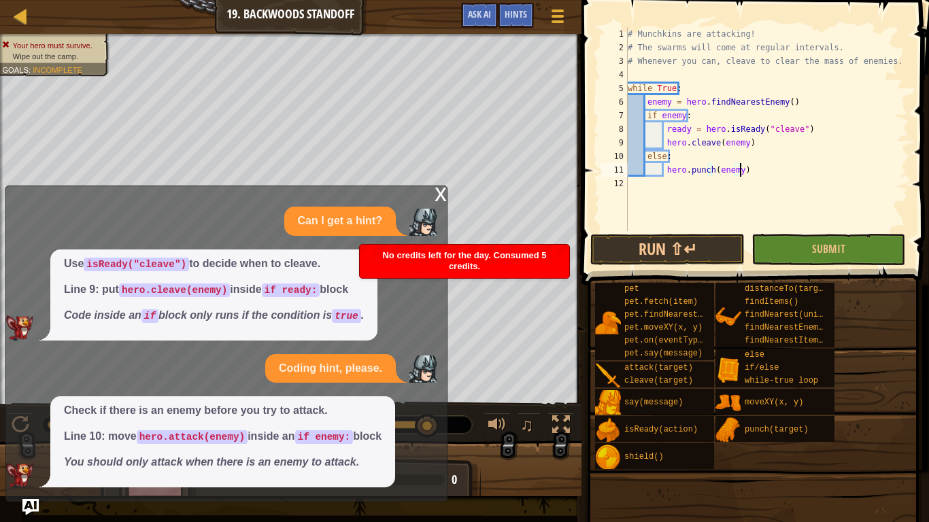
click at [433, 192] on div "x Can I get a hint? Use isReady("cleave") to decide when to cleave. Line 9: put…" at bounding box center [226, 344] width 442 height 316
click at [434, 194] on div "x Can I get a hint? Use isReady("cleave") to decide when to cleave. Line 9: put…" at bounding box center [226, 344] width 442 height 316
click at [528, 16] on div "Hints" at bounding box center [516, 15] width 36 height 25
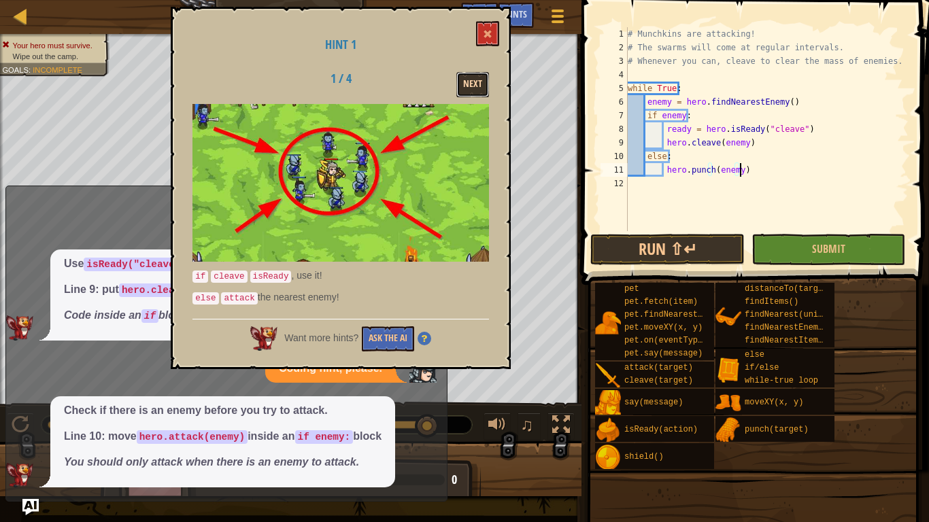
click at [486, 87] on button "Next" at bounding box center [472, 84] width 33 height 25
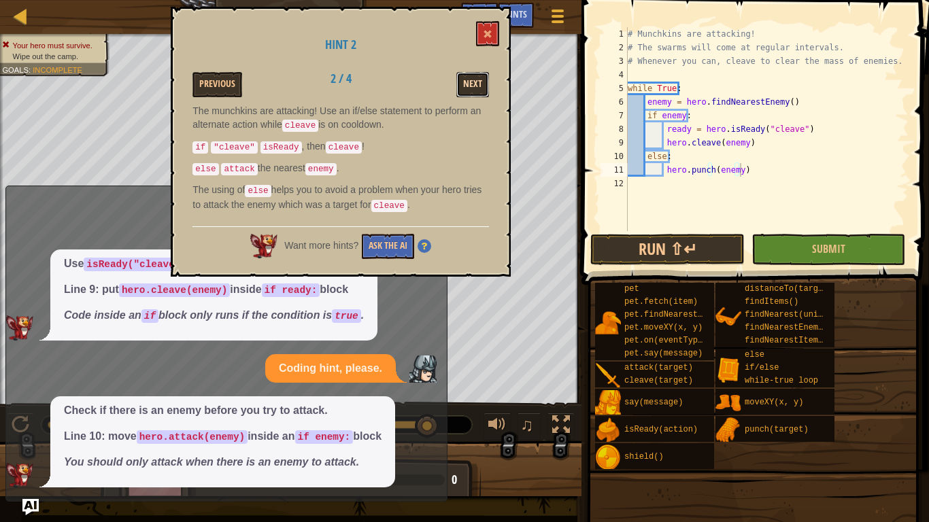
click at [484, 87] on button "Next" at bounding box center [472, 84] width 33 height 25
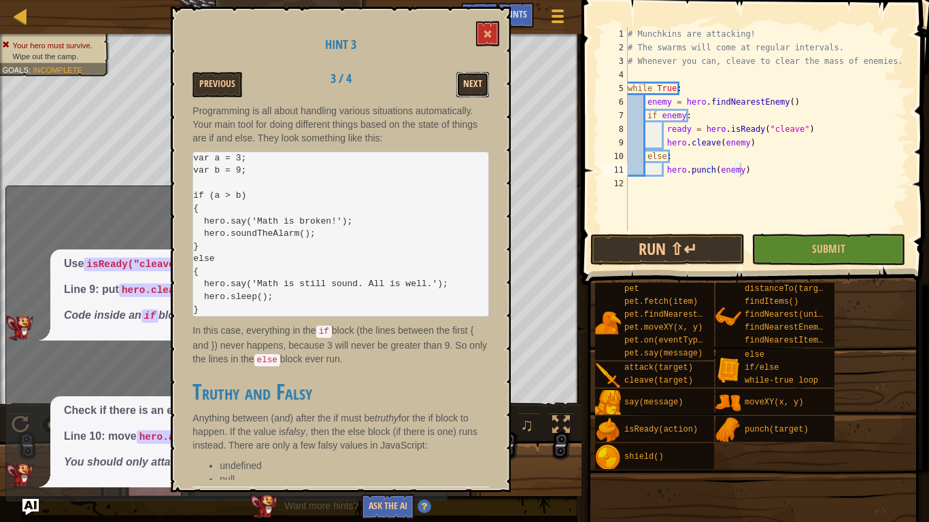
click at [485, 88] on button "Next" at bounding box center [472, 84] width 33 height 25
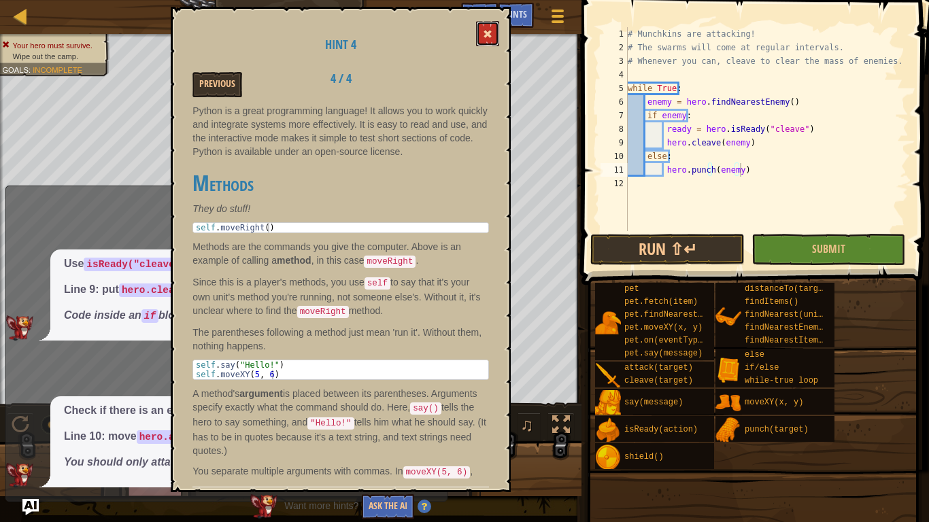
click at [488, 29] on button at bounding box center [487, 33] width 23 height 25
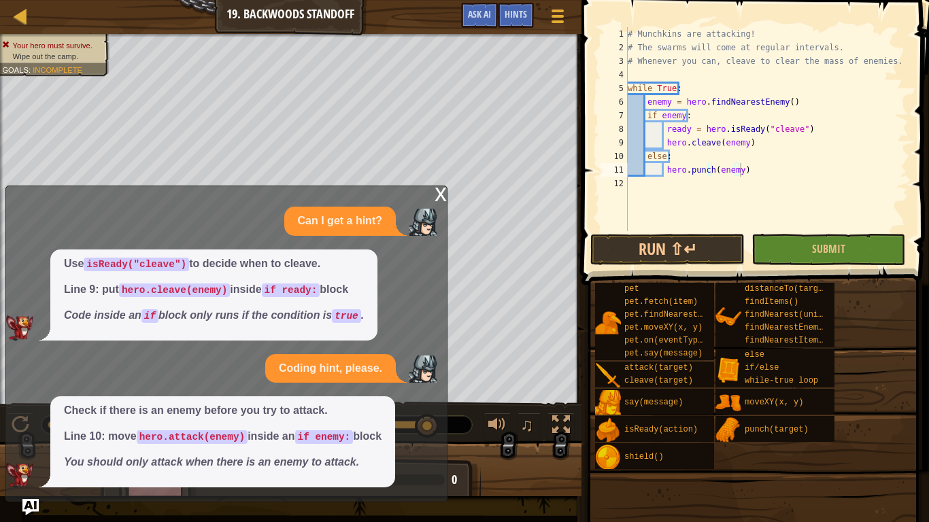
click at [437, 191] on div "x" at bounding box center [440, 193] width 12 height 14
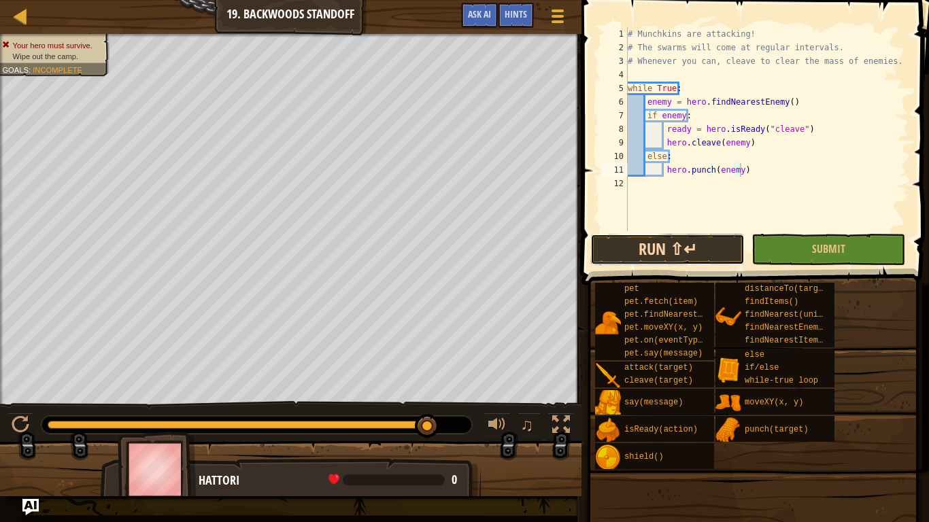
click at [628, 248] on button "Run ⇧↵" at bounding box center [667, 249] width 154 height 31
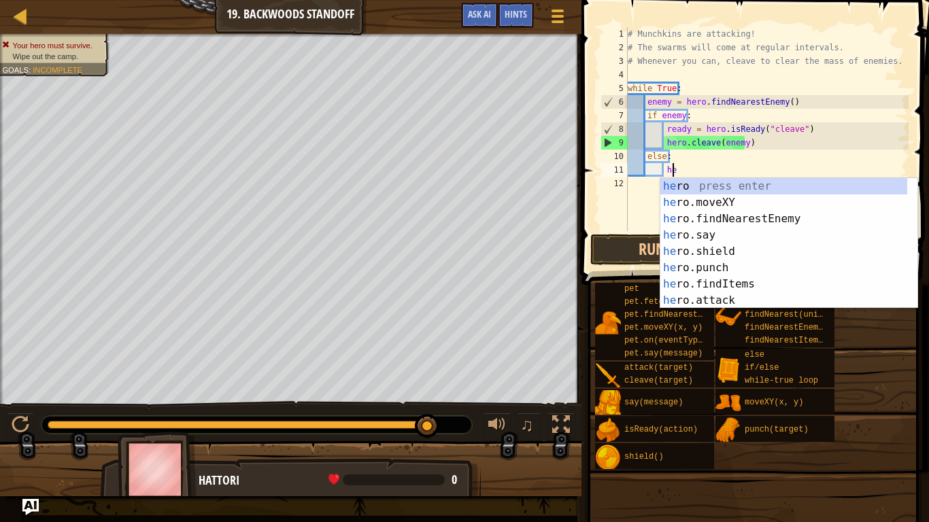
type textarea "h"
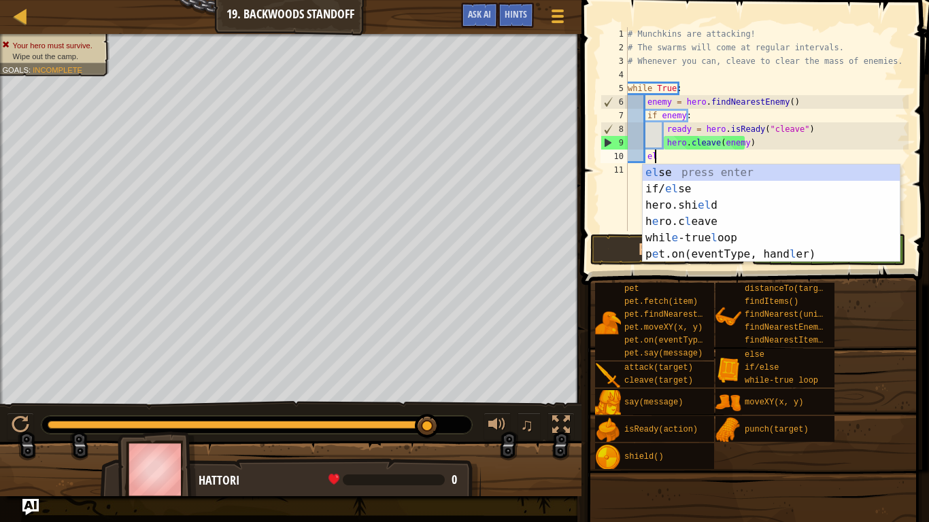
type textarea "e"
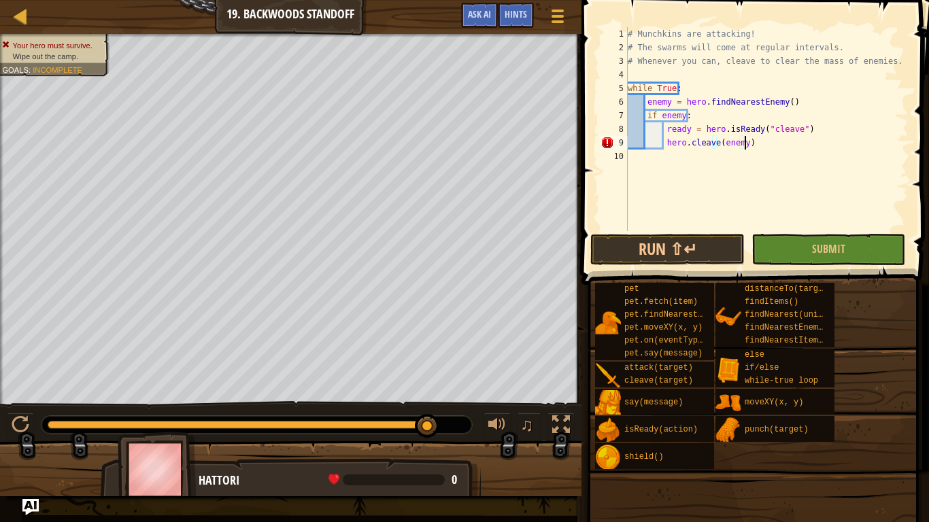
scroll to position [6, 9]
type textarea "hero.cleave(enemy)"
type textarea "e"
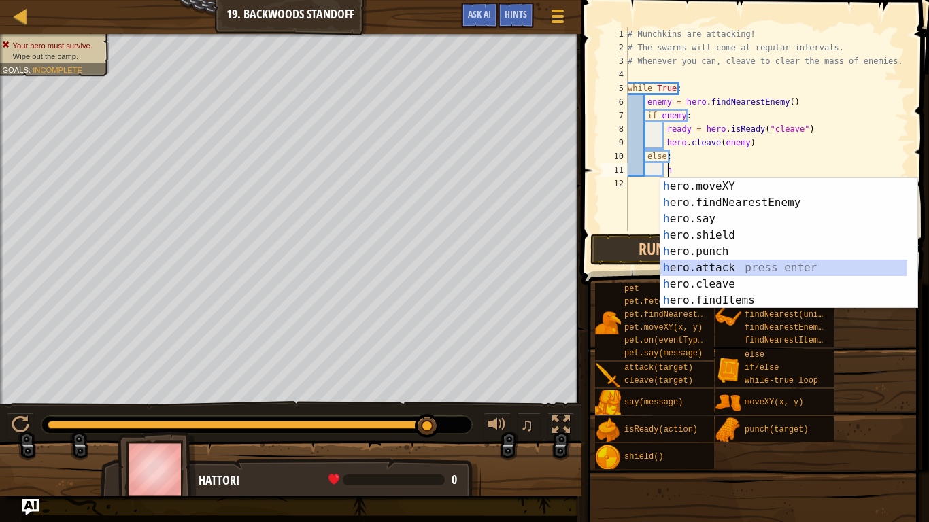
type textarea "hero.attack(enemy)"
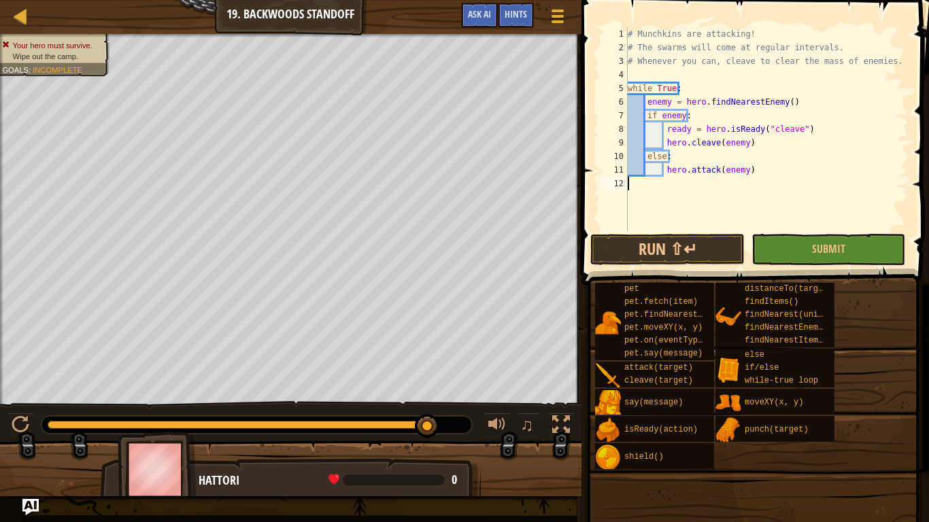
scroll to position [6, 0]
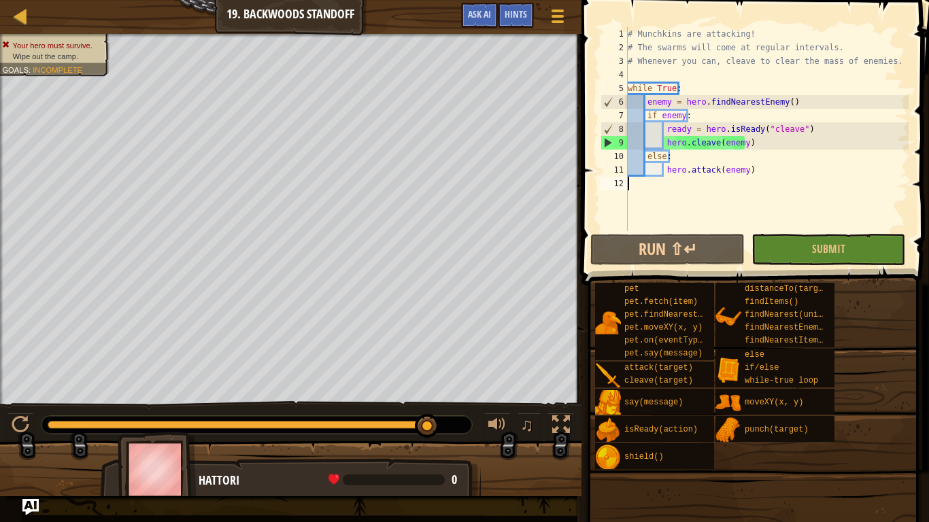
click at [603, 143] on div "9" at bounding box center [614, 143] width 27 height 14
click at [607, 143] on div "9" at bounding box center [614, 143] width 27 height 14
type textarea "hero.cleave(enemy)"
